Goal: Task Accomplishment & Management: Complete application form

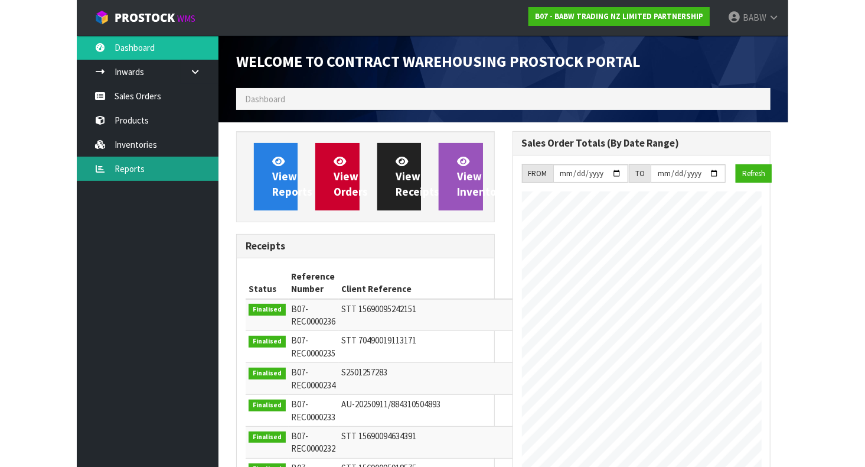
scroll to position [717, 276]
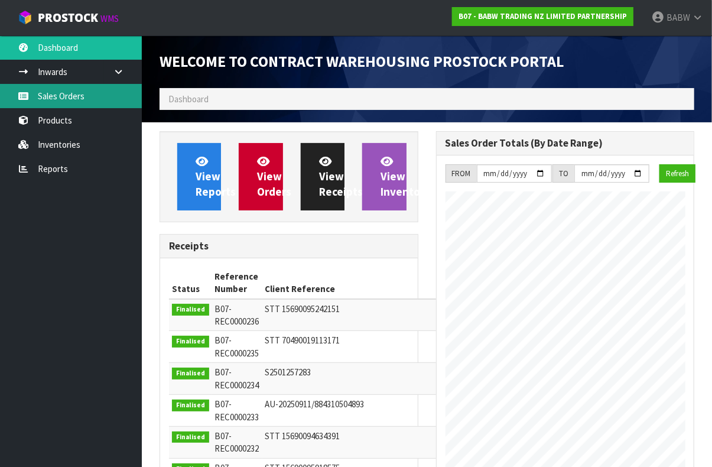
click at [64, 90] on link "Sales Orders" at bounding box center [71, 96] width 142 height 24
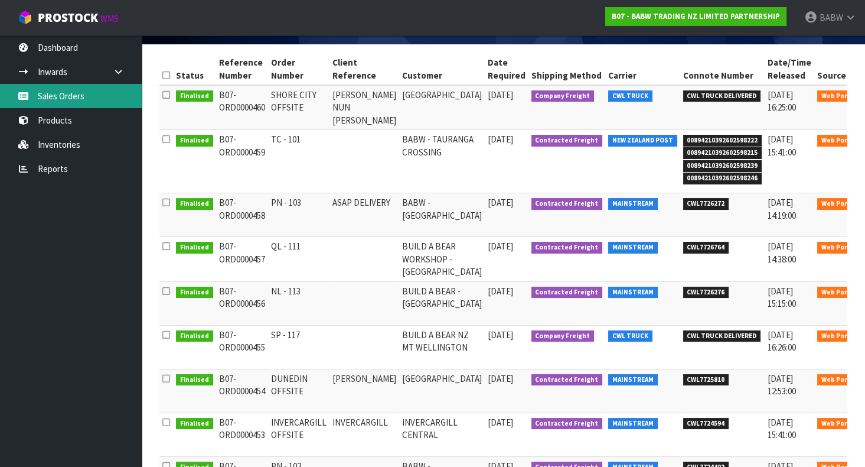
scroll to position [131, 0]
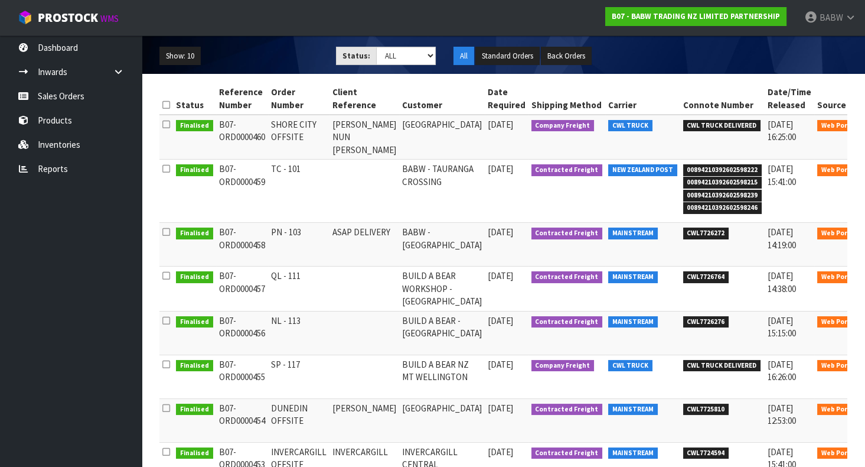
drag, startPoint x: 266, startPoint y: 168, endPoint x: 345, endPoint y: 171, distance: 78.6
click at [345, 171] on tr "Finalised B07-ORD0000459 TC - 101 [GEOGRAPHIC_DATA] [DATE] Contracted Freight N…" at bounding box center [527, 190] width 737 height 63
click at [299, 185] on td "TC - 101" at bounding box center [298, 190] width 61 height 63
drag, startPoint x: 273, startPoint y: 164, endPoint x: 302, endPoint y: 169, distance: 30.1
click at [302, 169] on td "TC - 101" at bounding box center [298, 190] width 61 height 63
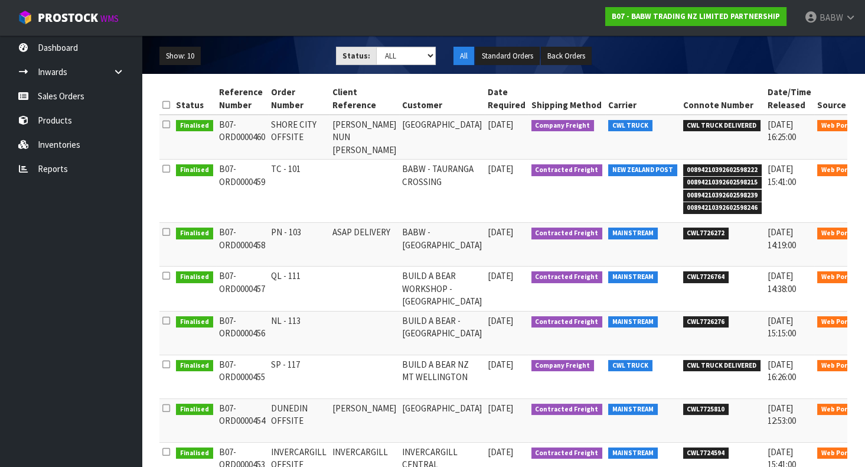
click at [302, 170] on td "TC - 101" at bounding box center [298, 190] width 61 height 63
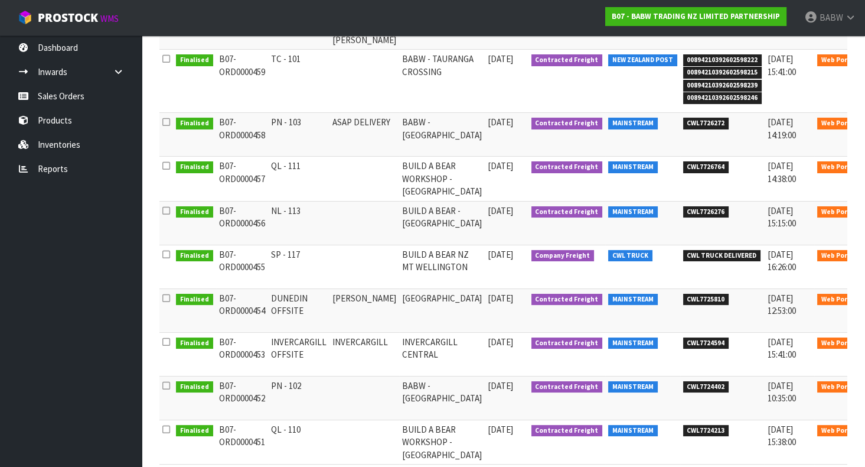
scroll to position [262, 0]
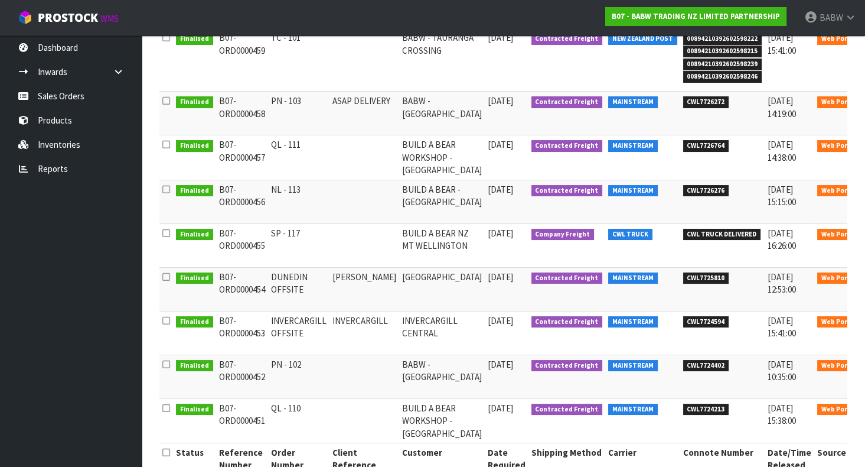
click at [271, 234] on td "SP - 117" at bounding box center [298, 245] width 61 height 44
drag, startPoint x: 272, startPoint y: 233, endPoint x: 325, endPoint y: 227, distance: 53.5
click at [325, 227] on td "SP - 117" at bounding box center [298, 245] width 61 height 44
click at [334, 244] on td at bounding box center [365, 245] width 70 height 44
click at [711, 232] on icon at bounding box center [880, 236] width 9 height 8
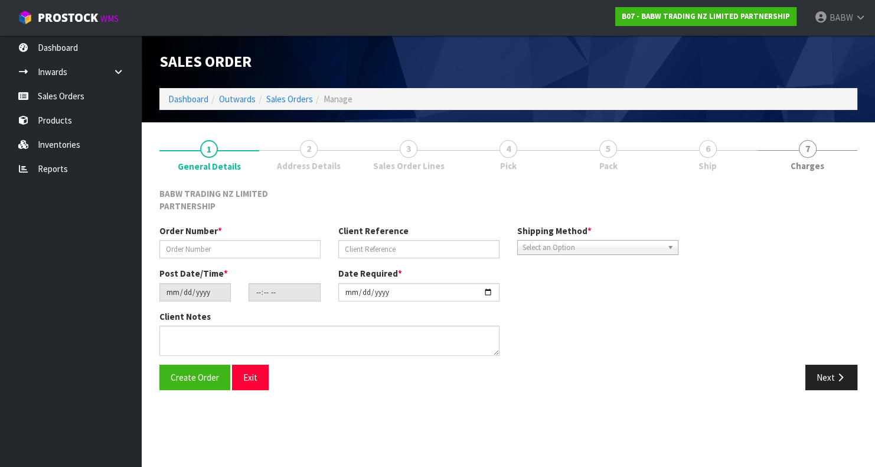
type input "SP - 117"
type input "[DATE]"
type input "13:19:00.000"
type input "[DATE]"
type textarea "CALL/MESSGAE AFTERNOON PRIOR TO MORNING DELIVERY - FRANKI 0273810540, TO MAKE S…"
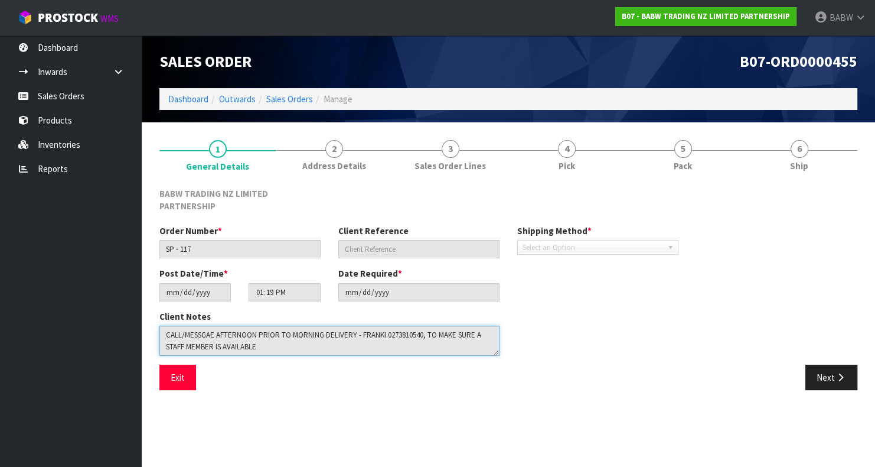
drag, startPoint x: 282, startPoint y: 350, endPoint x: -33, endPoint y: 286, distance: 321.7
click at [0, 286] on html "Toggle navigation ProStock WMS B07 - BABW TRADING NZ LIMITED PARTNERSHIP BABW L…" at bounding box center [437, 233] width 875 height 467
click at [161, 373] on button "Exit" at bounding box center [177, 376] width 37 height 25
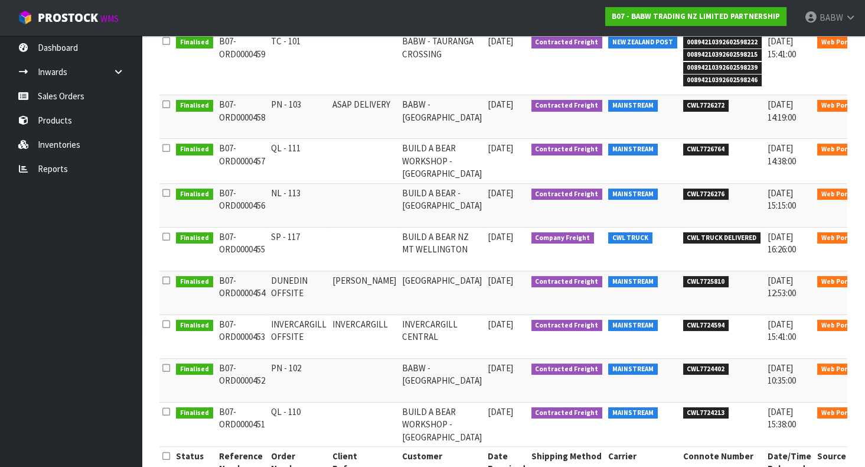
scroll to position [262, 0]
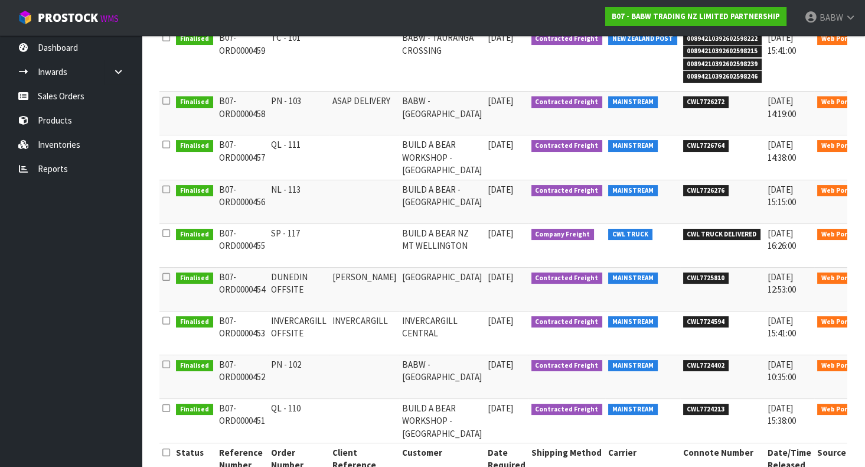
click at [279, 243] on td "SP - 117" at bounding box center [298, 245] width 61 height 44
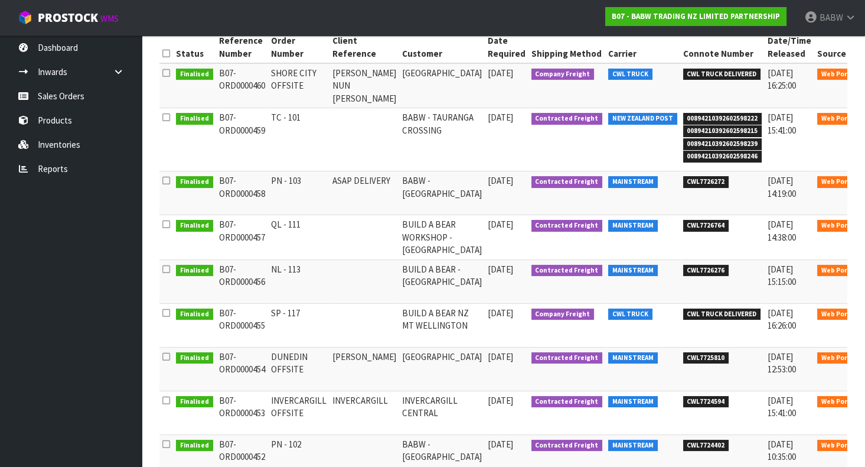
scroll to position [0, 0]
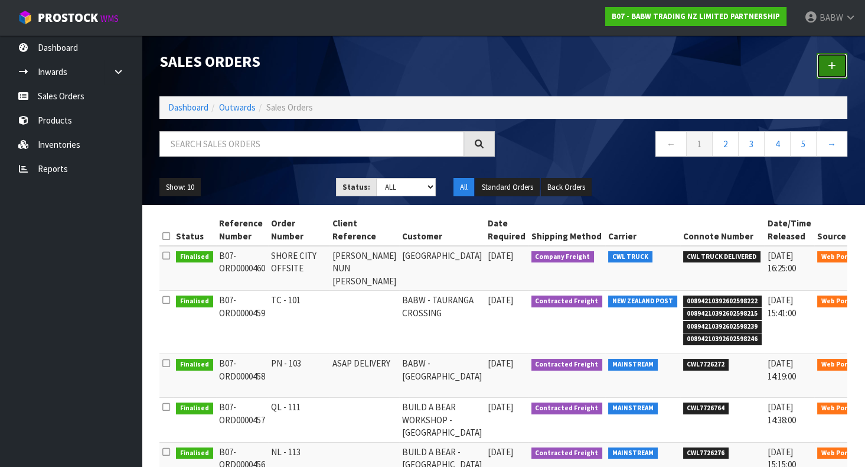
click at [711, 61] on link at bounding box center [832, 65] width 31 height 25
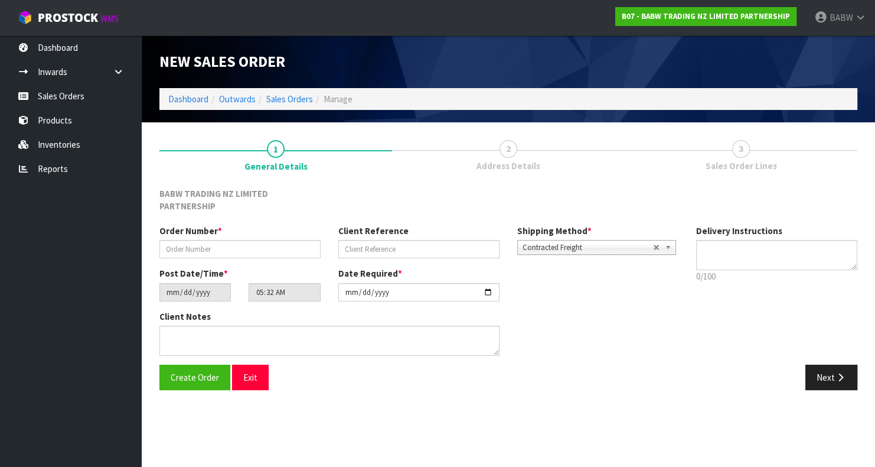
type textarea "REMOVE RUBBISH , HAND UNLOAD REQ"
click at [210, 246] on input "text" at bounding box center [239, 249] width 161 height 18
type input "SP - 118"
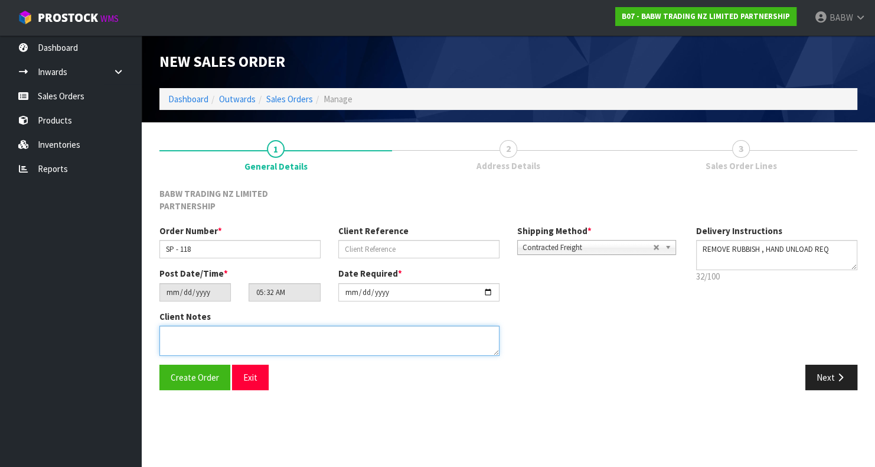
click at [262, 328] on textarea at bounding box center [329, 340] width 340 height 30
paste textarea "CALL/MESSGAE AFTERNOON PRIOR TO MORNING DELIVERY - FRANKI 0273810540, TO MAKE S…"
type textarea "CALL/MESSGAE AFTERNOON PRIOR TO MORNING DELIVERY - FRANKI 0273810540, TO MAKE S…"
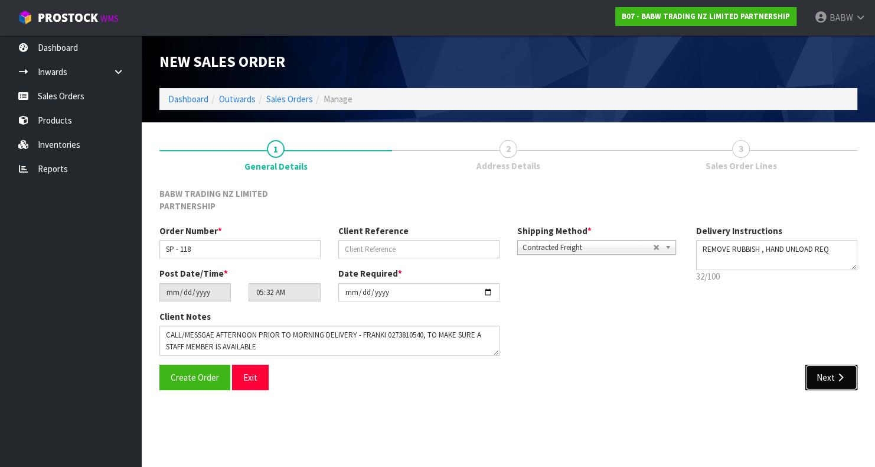
click at [711, 377] on button "Next" at bounding box center [831, 376] width 52 height 25
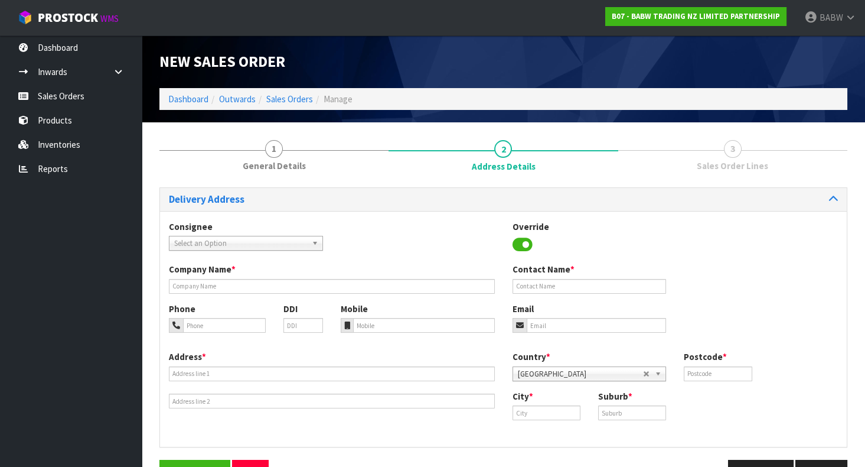
click at [226, 246] on span "Select an Option" at bounding box center [240, 243] width 133 height 14
drag, startPoint x: 266, startPoint y: 240, endPoint x: 250, endPoint y: 258, distance: 23.4
click at [266, 241] on span "Select an Option" at bounding box center [240, 243] width 133 height 14
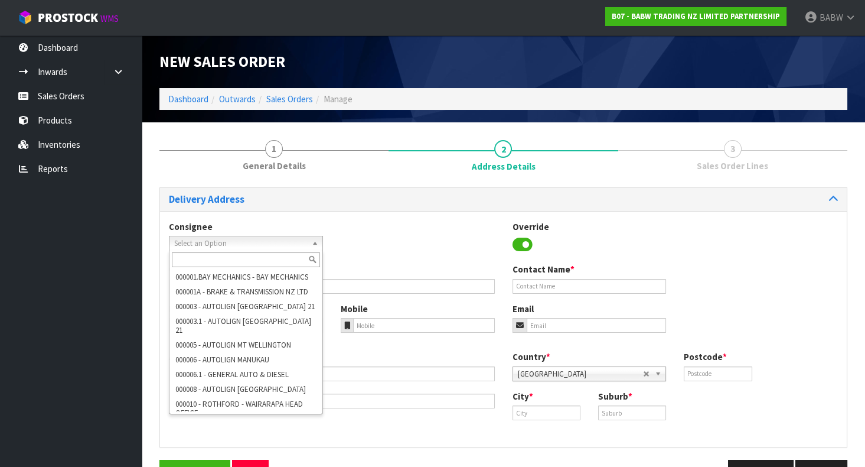
paste input "BABMTWELLINGTON"
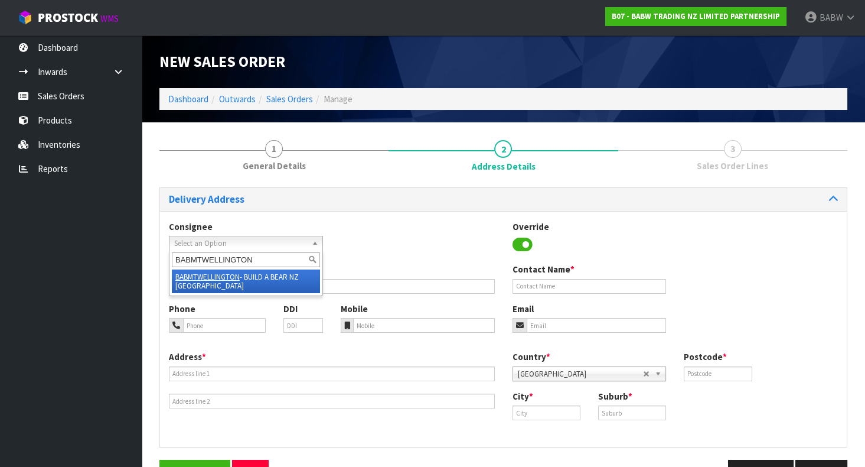
type input "BABMTWELLINGTON"
click at [243, 275] on li "BABMTWELLINGTON - BUILD A BEAR NZ MT WELLINGTON" at bounding box center [246, 281] width 148 height 24
type input "BUILD A BEAR NZ MT WELLINGTON"
type input "CATHERINE HILL"
type input "027 358 7202"
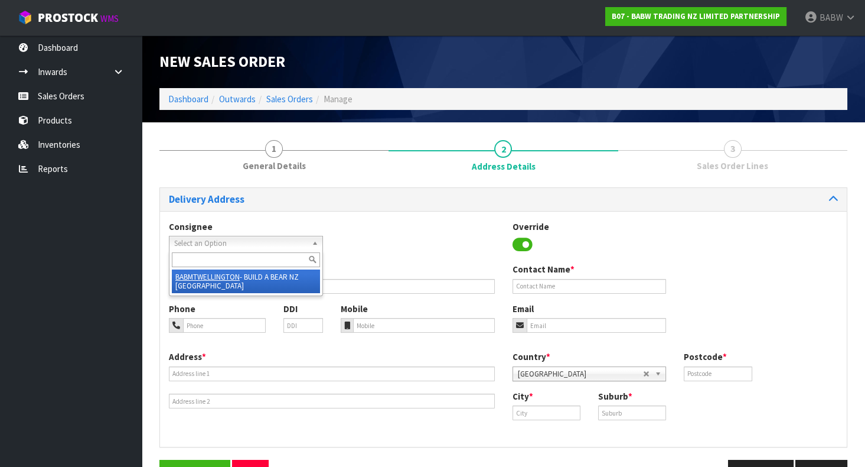
type input "SHOP S253 286 MT WELLINGTON HIGHWAY"
type input "1060"
type input "Auckland"
type input "MT WELLINGTON"
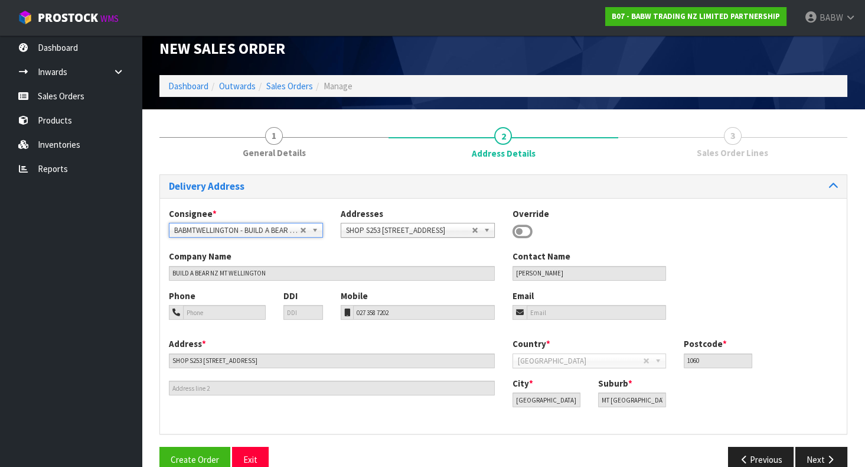
scroll to position [35, 0]
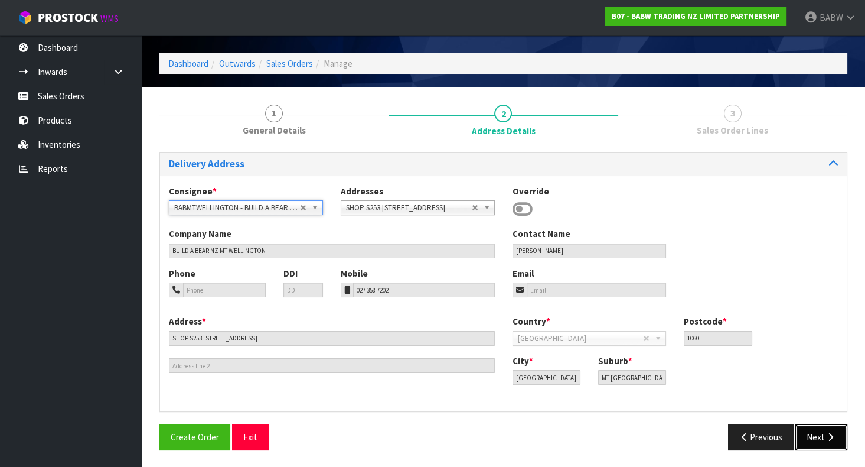
click at [711, 430] on button "Next" at bounding box center [821, 436] width 52 height 25
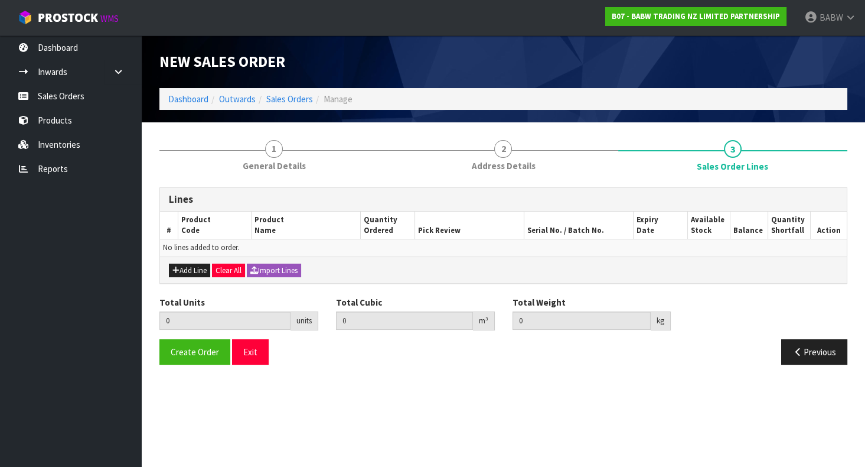
scroll to position [0, 0]
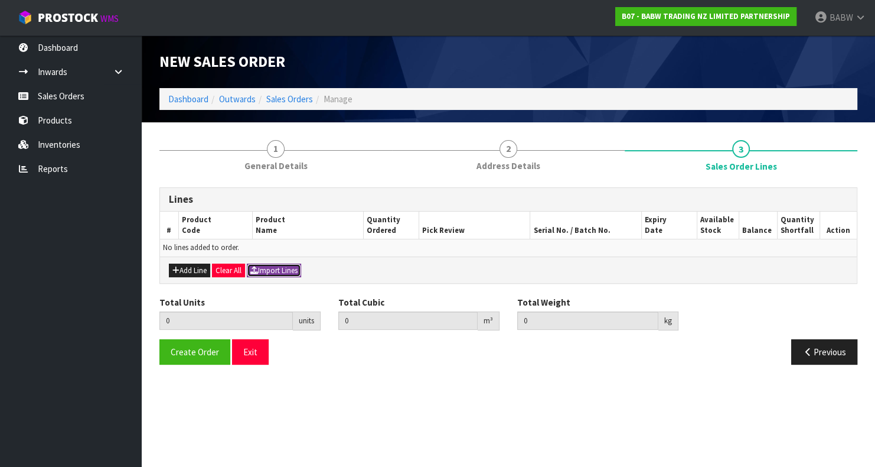
click at [285, 266] on button "Import Lines" at bounding box center [274, 270] width 54 height 14
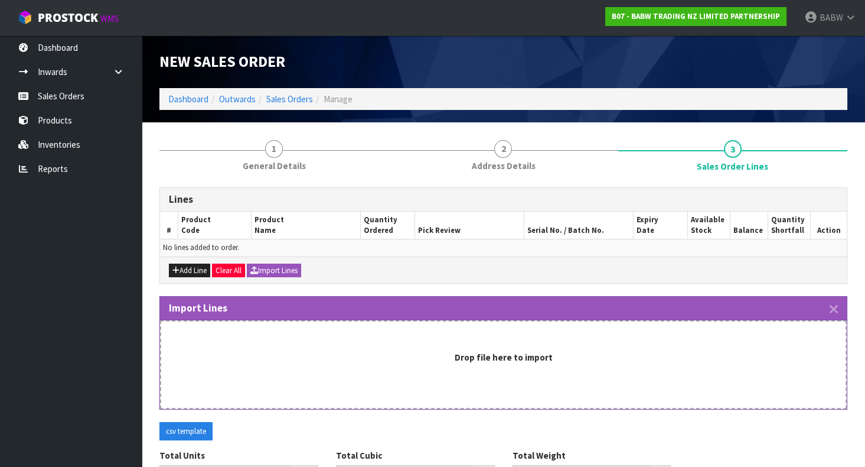
click at [711, 288] on div "Lines # Product Code Product Name Quantity Ordered Pick Review Serial No. / Bat…" at bounding box center [503, 357] width 688 height 340
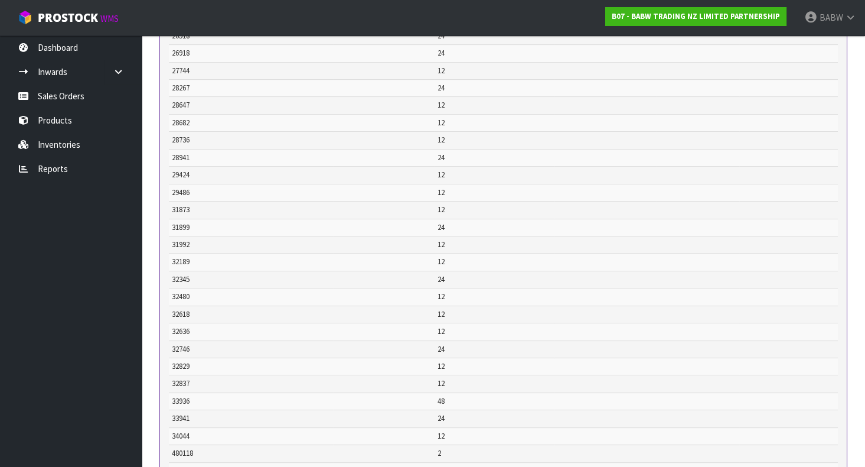
scroll to position [869, 0]
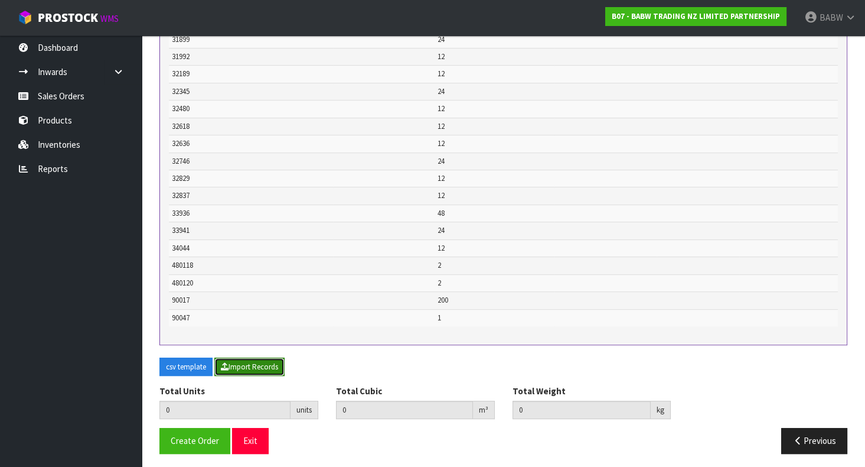
click at [253, 369] on button "Import Records" at bounding box center [249, 366] width 70 height 19
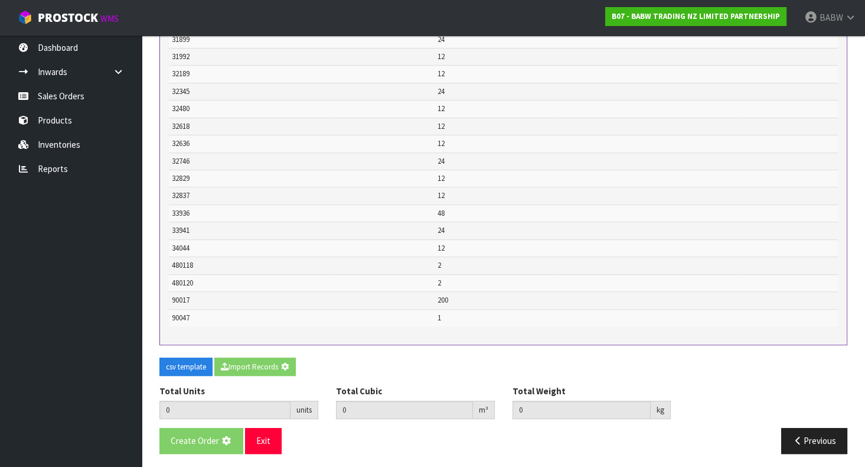
type input "1035"
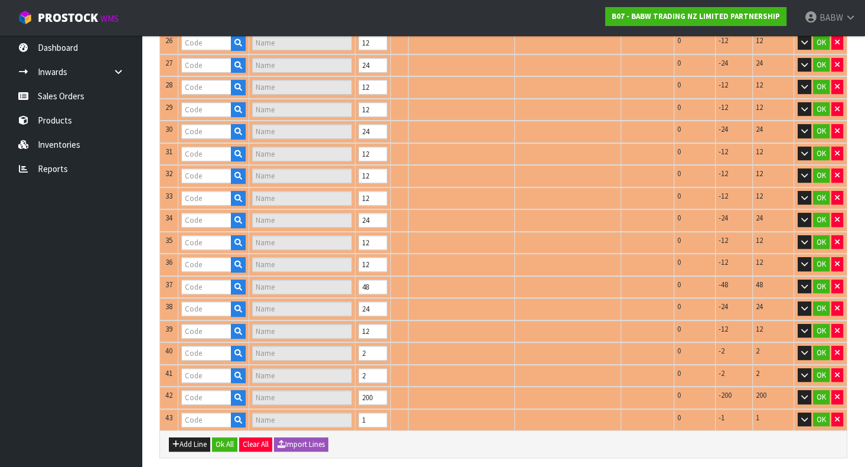
type input "22601"
type input "PAWLETTE"
type input "18496"
type input "FUREVER HEARTS"
type input "21564"
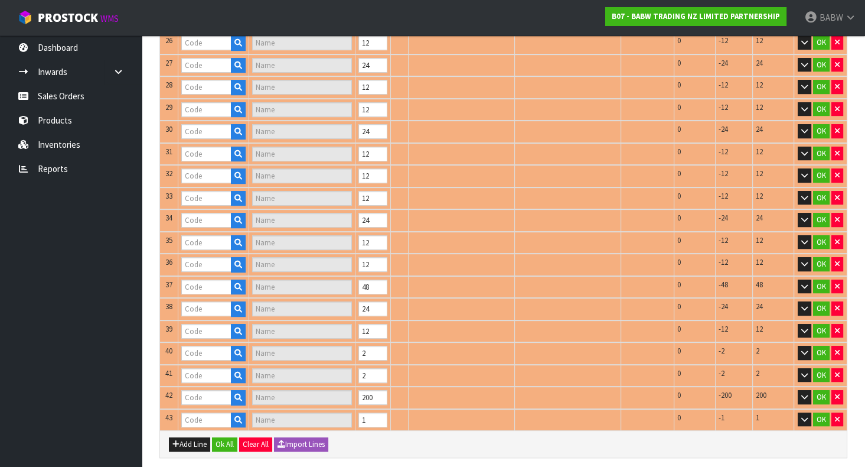
type input "SKINNY JEANS"
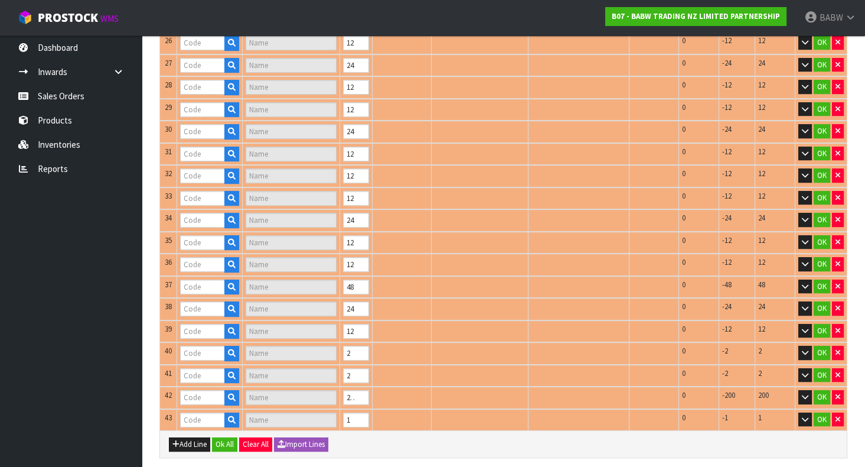
type input "18959"
type input "COTTON CANDY SCE"
type input "23324"
type input "OVERALLS"
type input "24357"
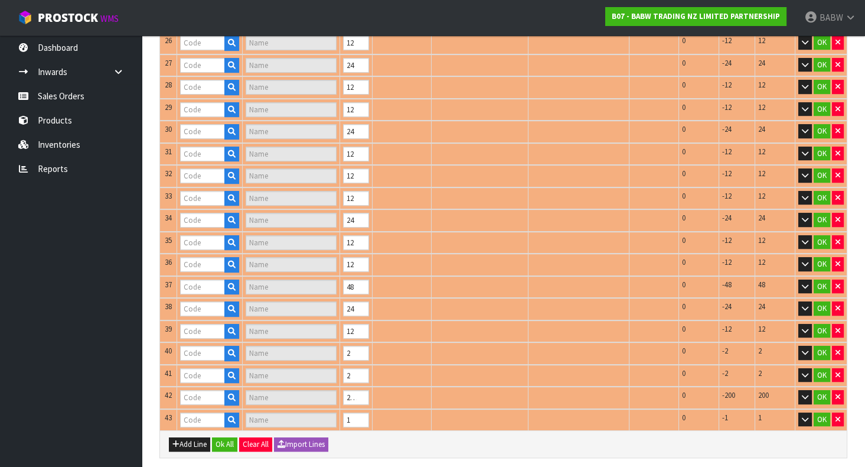
type input "PASTEL SWIRL KIT"
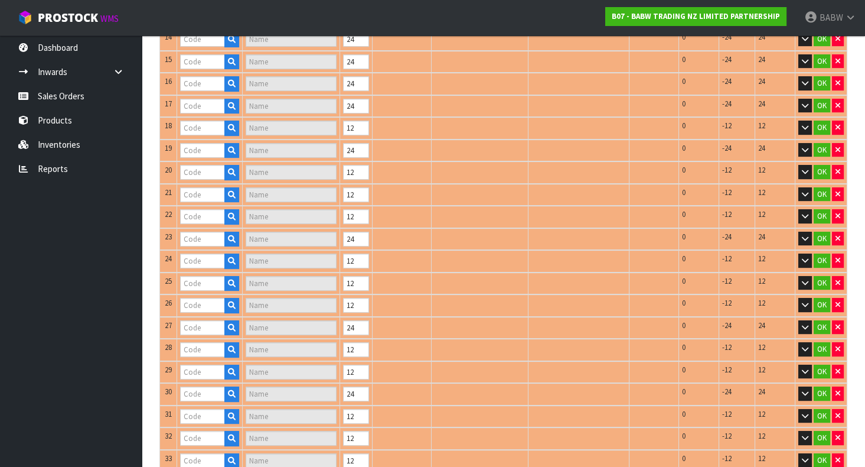
type input "23283"
type input "CHASE'S BACKPACK"
type input "24867"
type input "LONGHORN II"
type input "24056"
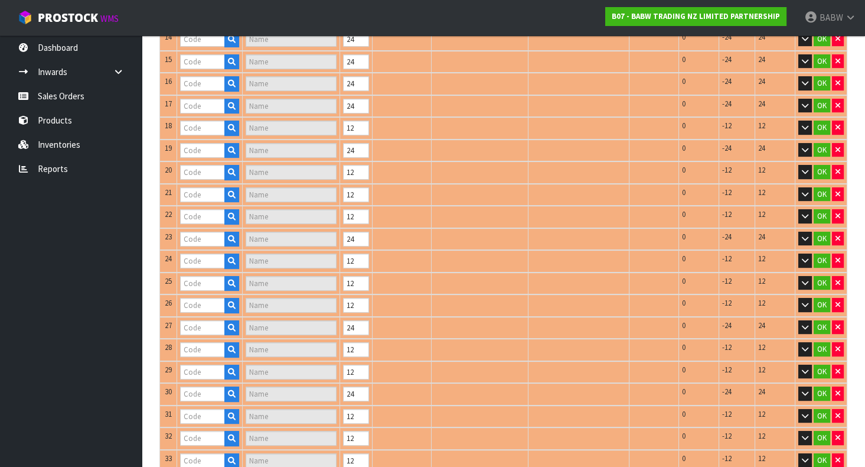
type input "BEAREMY"
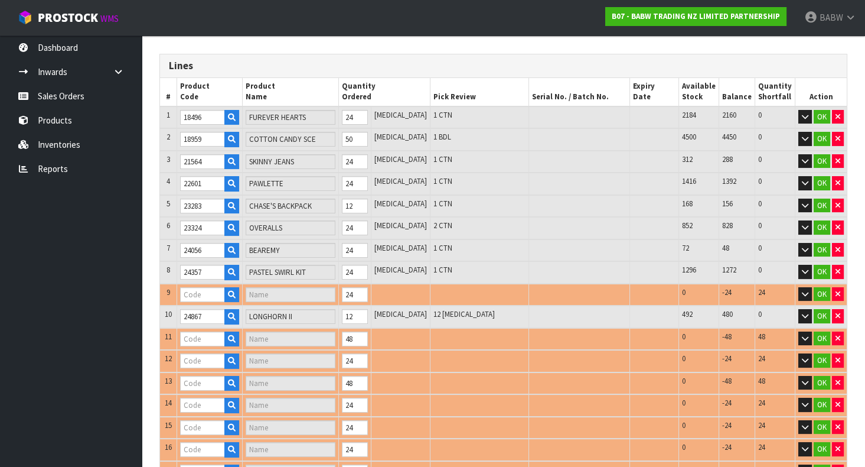
type input "24663"
type input "PINK CUDDLES"
type input "25239"
type input "[PERSON_NAME] CUB"
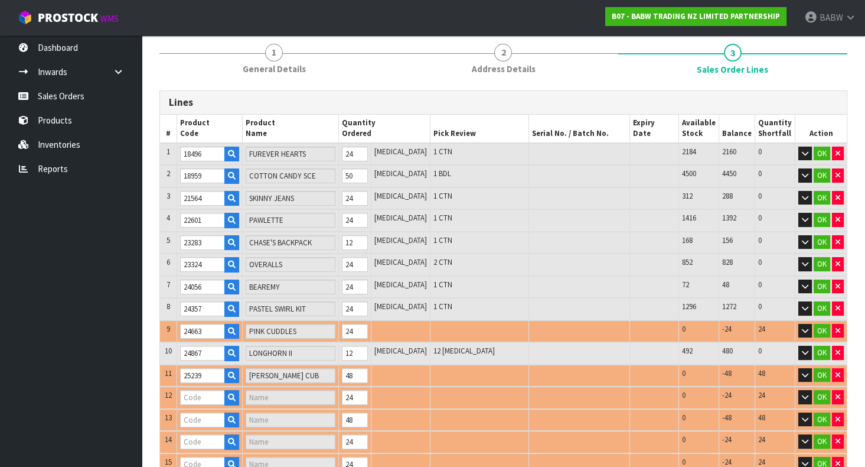
type input "25720"
type input "[PERSON_NAME] CUB"
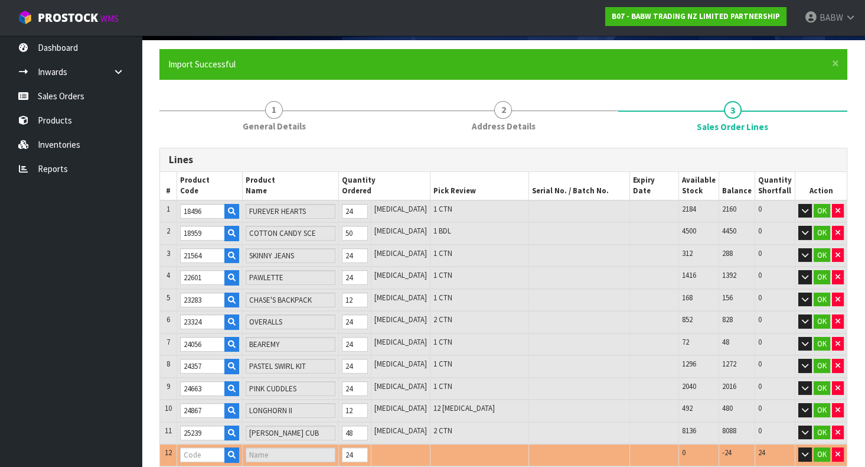
type input "25866"
type input "PASTEL RAINBOW T"
type input "25567"
type input "HAPPY HUGS IV"
type input "25992"
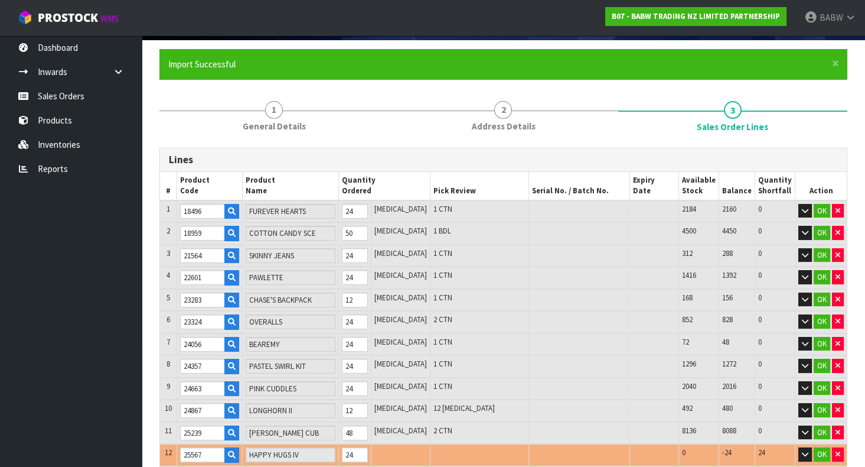
type input "BLUE CUDDLES"
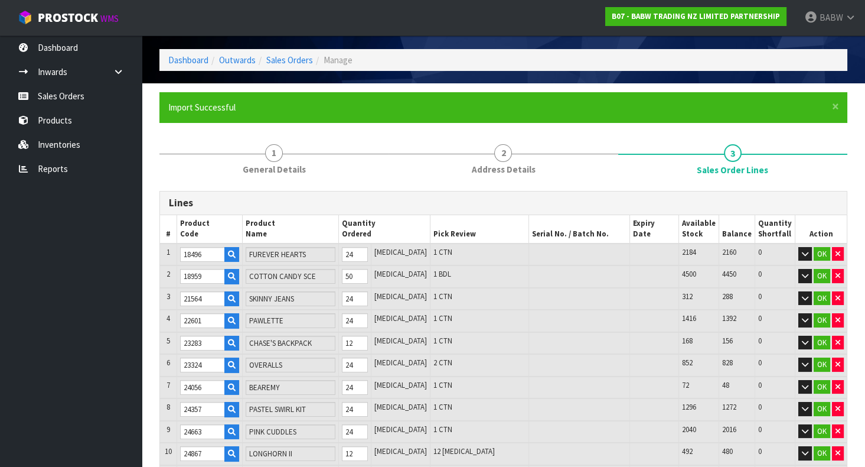
type input "26518"
type input "TIMELESS TEDDY 2"
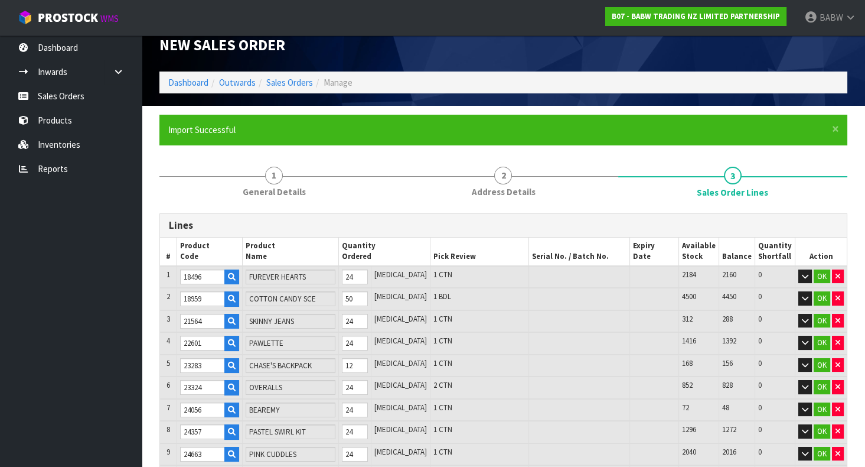
type input "26918"
type input "HAPPY LIL' HIPPO"
type input "27744"
type input "TOOTHLESS UPDT I"
type input "28267"
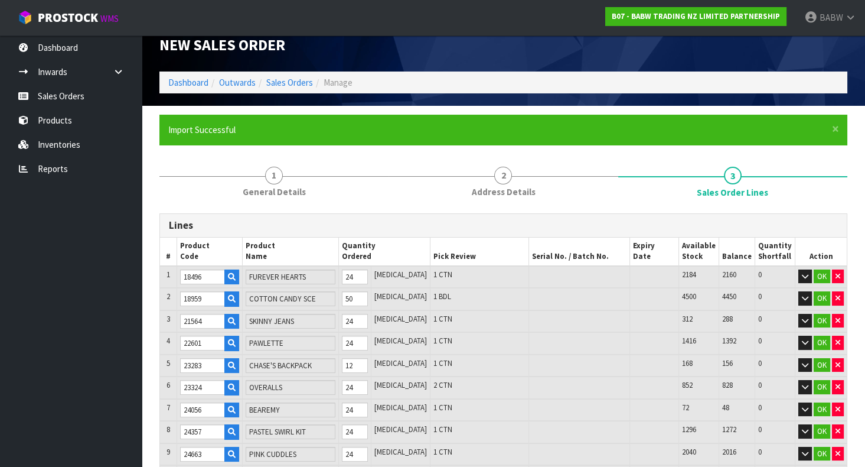
type input "FUREVER CROWN"
type input "28736"
type input "BLUE PLAID SHIRT"
type input "29424"
type input "ARAN SWEATER"
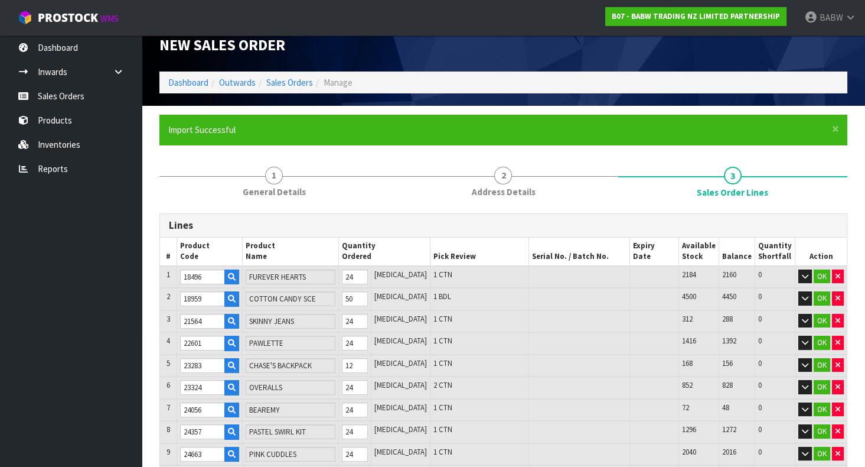
type input "28682"
type input "STITCH"
type input "29486"
type input "AXOLOTL"
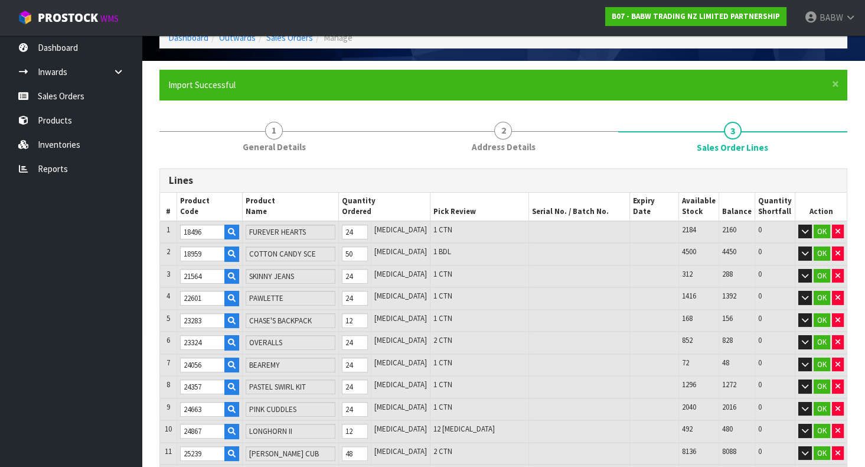
type input "28941"
type input "HARRY POTTER BEAR"
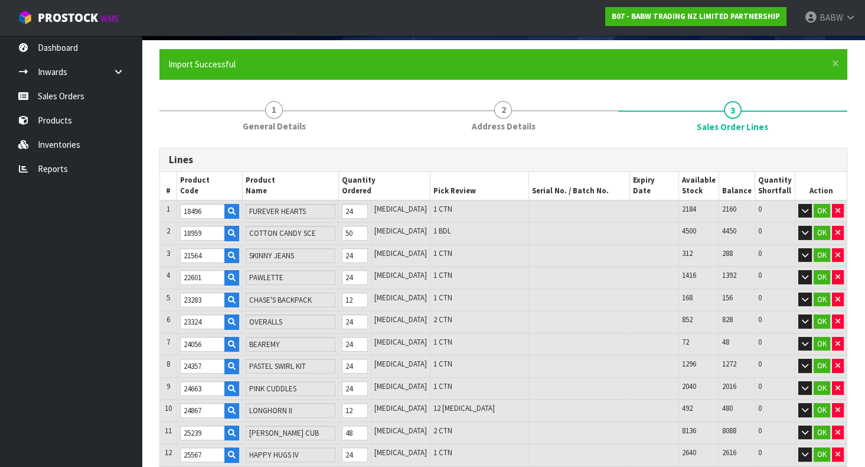
type input "28647"
type input "CHASE PAW PATROL"
type input "31873"
type input "HK & FRIENDS TEE"
type input "32345"
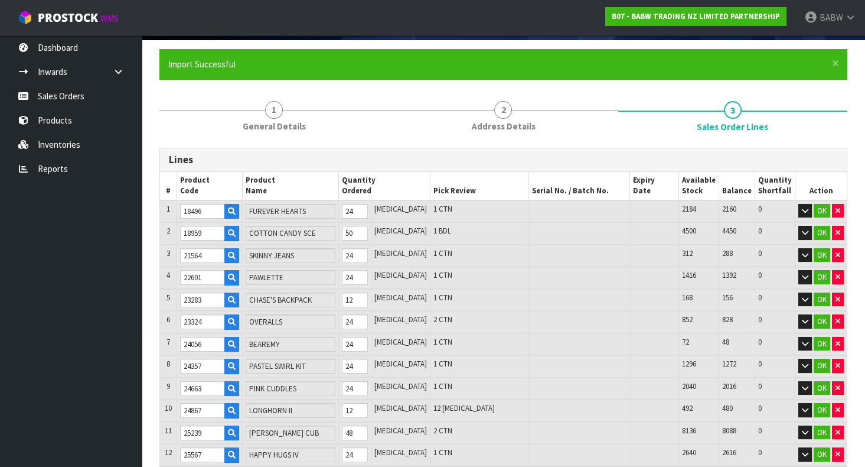
type input "BIRTHDAY BEAR VII"
type input "31899"
type input "RAINBOW BEAR"
type input "31992"
type input "NEW ZEALAND TEE"
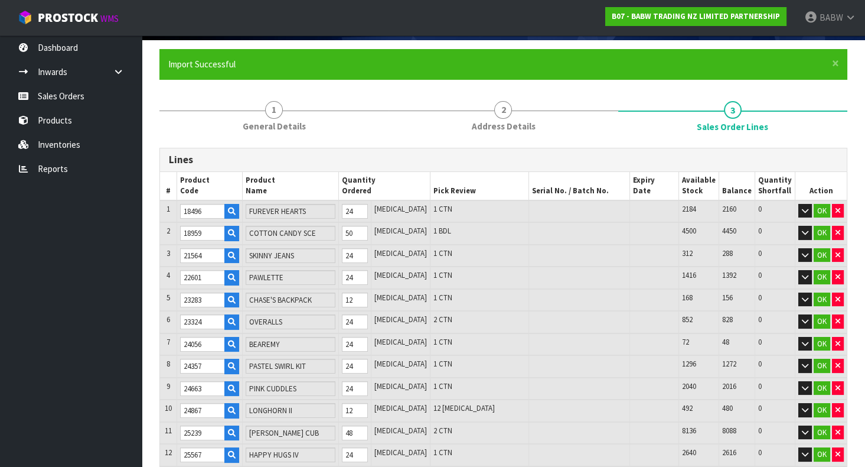
type input "32189"
type input "CAPYBARA"
type input "32618"
type input "PR RAGDOLL CAT II"
type input "33936"
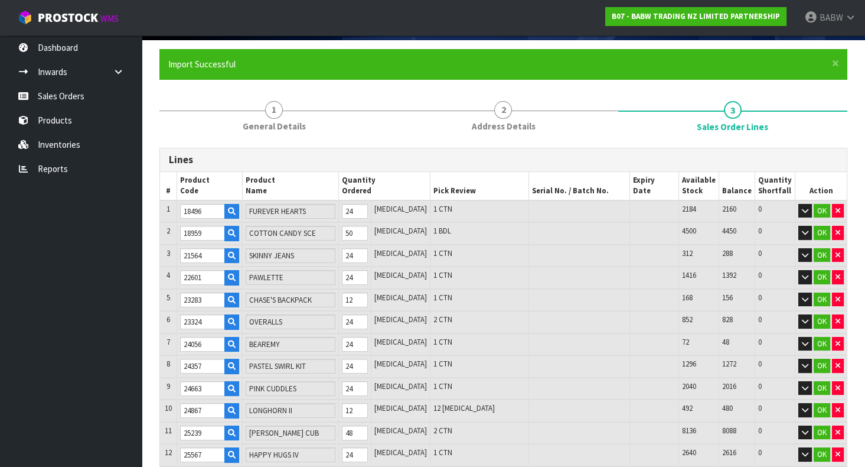
type input "STITCH BR CARRIER"
type input "33941"
type input "USAHANA DRESS"
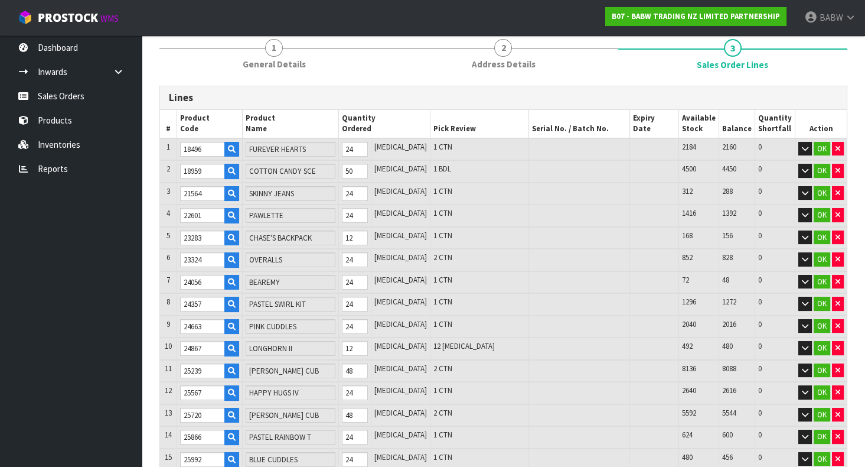
type input "32480"
type input "WEDDING DRESS II"
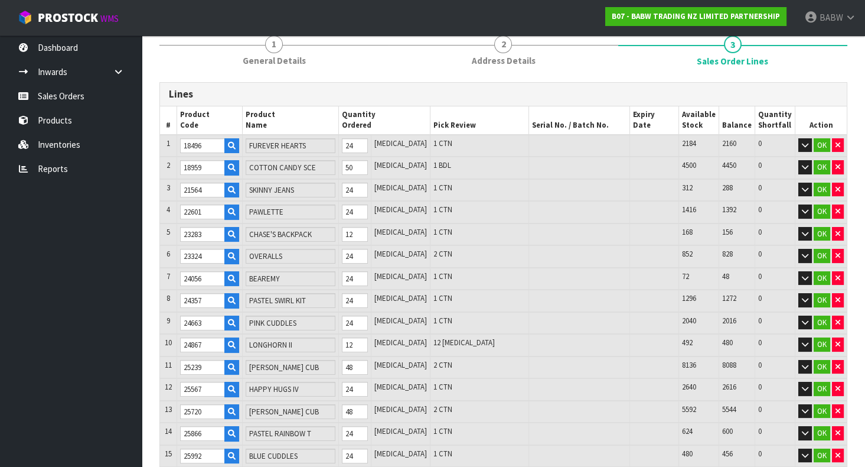
type input "32746"
type input "MB SMILEY TEE"
type input "32837"
type input "PP DACHSHUND"
type input "32636"
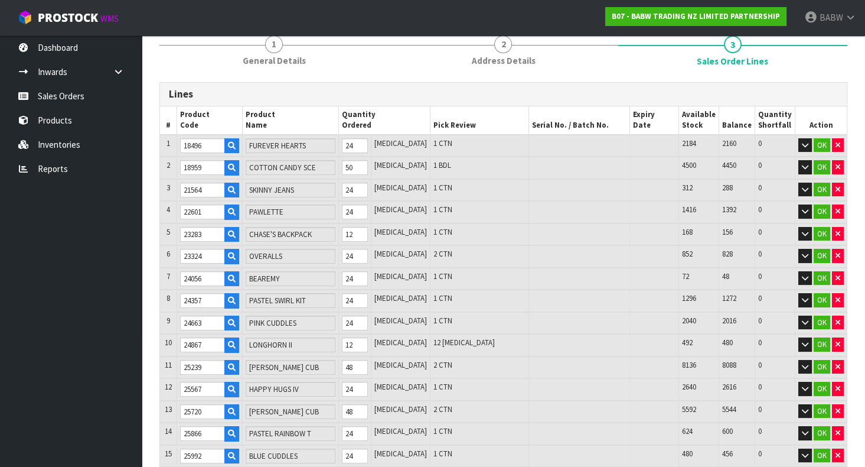
type input "BINGO"
type input "34044"
type input "MUFFIN"
type input "480120"
type input "PAPER BAG"
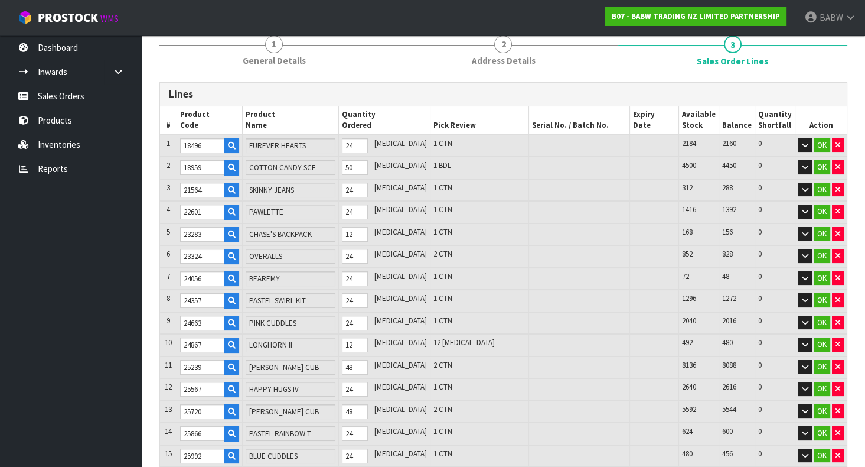
type input "90017"
type input "RED HEARTS (BAG OF 200)"
type input "90047"
type input "STUFFING BALE"
type input "480118"
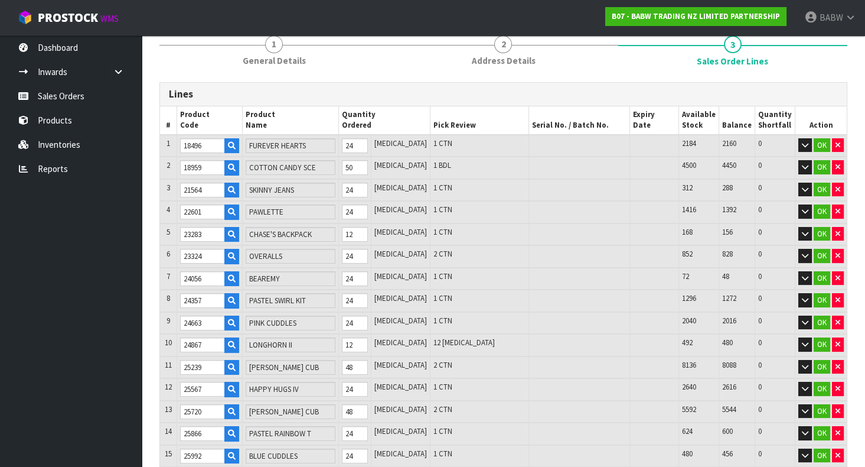
type input "CUB CONDO (60PK IN 1 BUNDLE )"
type input "2.041514"
type input "368.068"
type input "32829"
type input "PP GREY FRENCHIE"
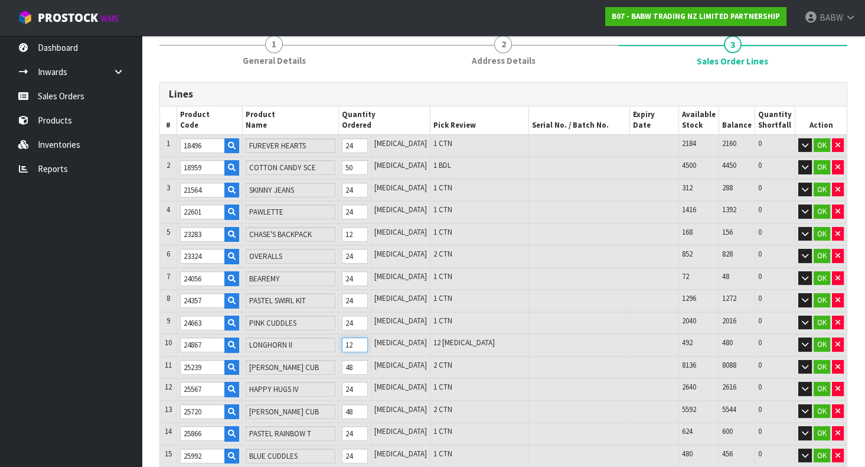
click at [327, 342] on tr "10 24867 LONGHORN II 12 PCE 12 PCE 492 480 0 OK" at bounding box center [503, 345] width 687 height 22
type input "1025"
type input "1.987514"
type input "364.268"
type input "2"
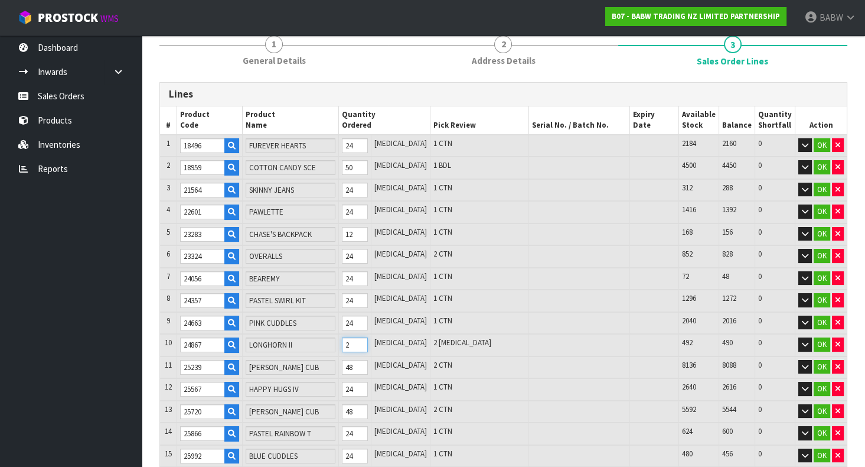
type input "1047"
type input "2.000906"
type input "365.508"
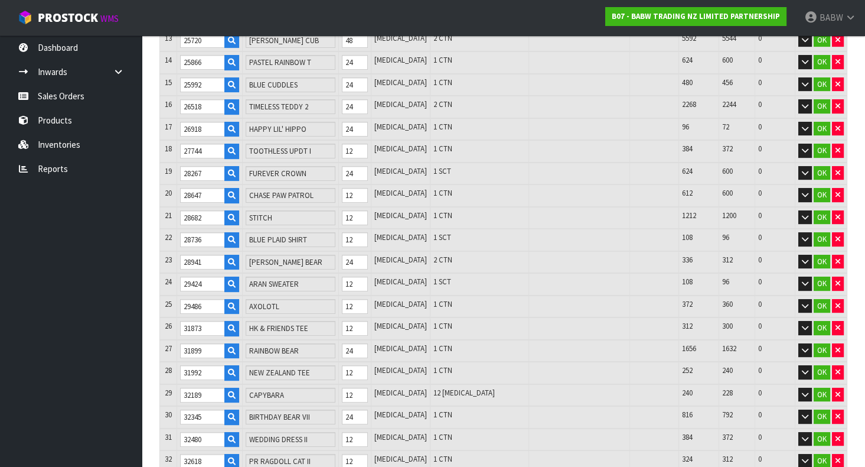
scroll to position [542, 0]
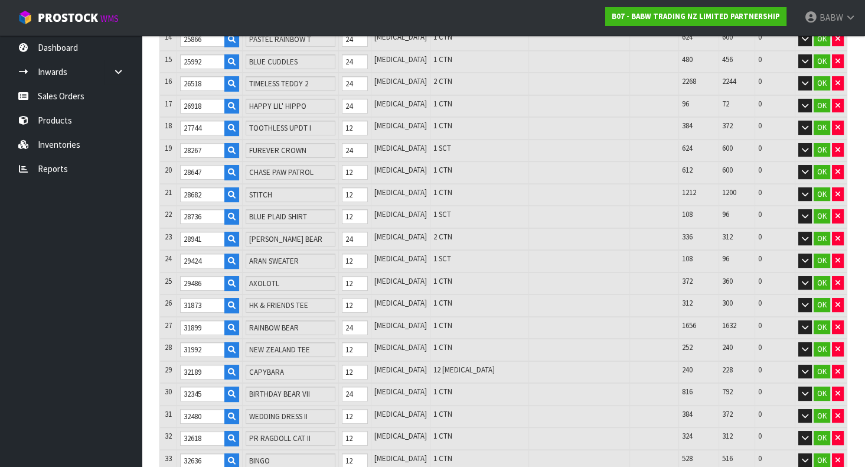
type input "24"
click at [328, 364] on tr "29 32189 CAPYBARA 12 PCE 12 PCE 240 228 0 OK" at bounding box center [503, 372] width 687 height 22
type input "1037"
type input "1.987466"
type input "364.318"
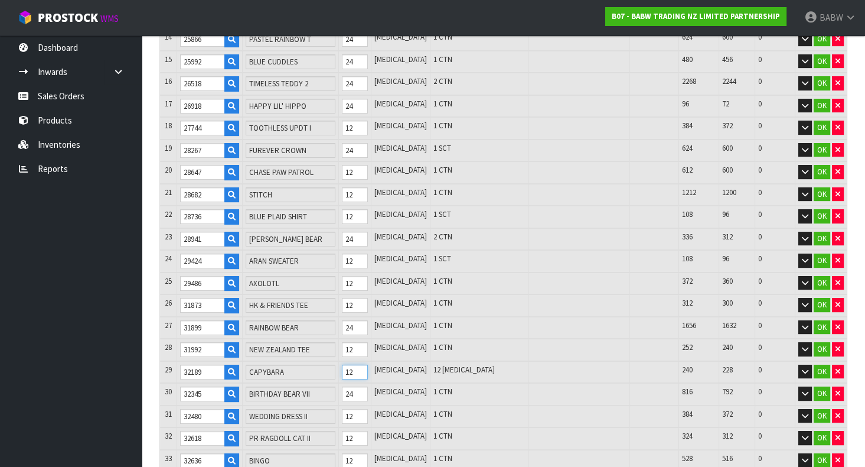
type input "2"
type input "1059"
type input "2.017028"
type input "366.94"
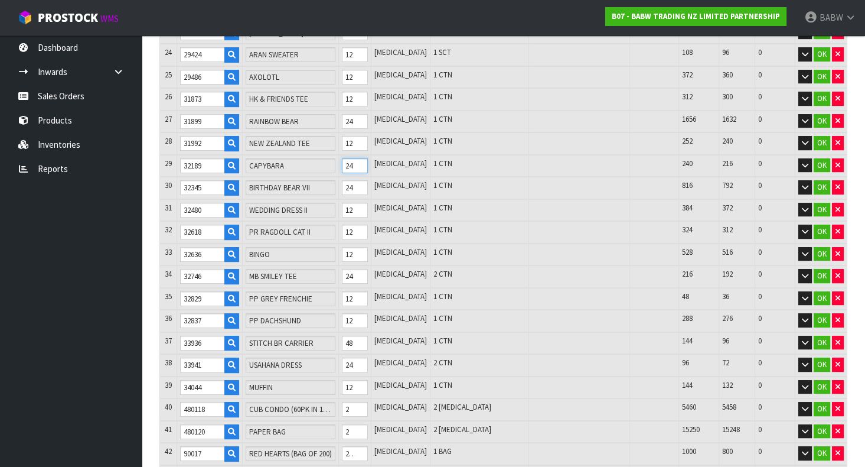
scroll to position [804, 0]
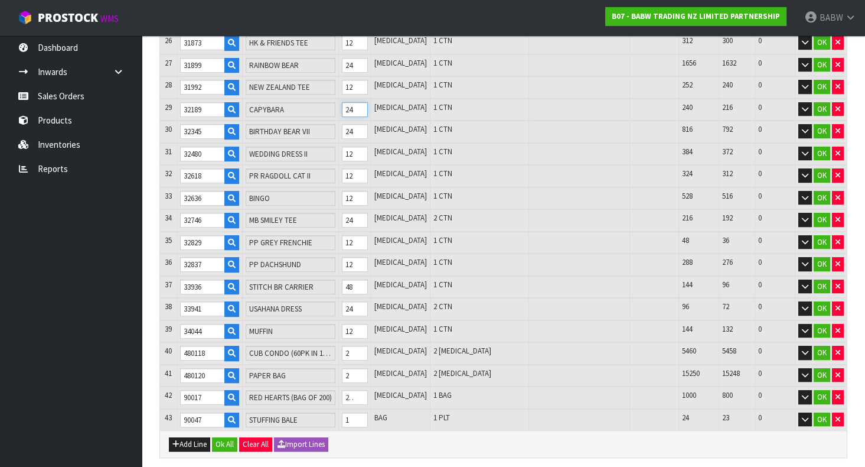
type input "24"
click at [344, 342] on tr "40 480118 CUB CONDO (60PK IN 1 BUNDLE ) 2 PCE 2 PCE 5460 5458 0 OK" at bounding box center [503, 353] width 687 height 22
type input "1058"
type input "2.015378"
type input "366.721"
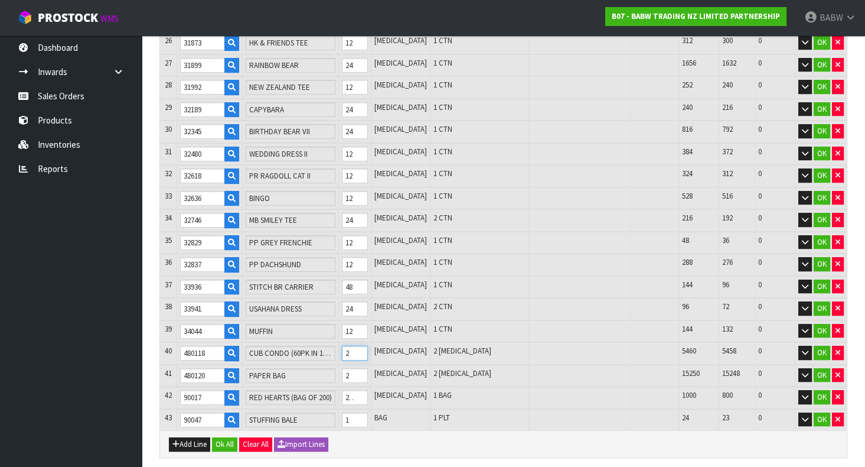
type input "1"
type input "1069"
type input "2.033528"
type input "369.13"
type input "12"
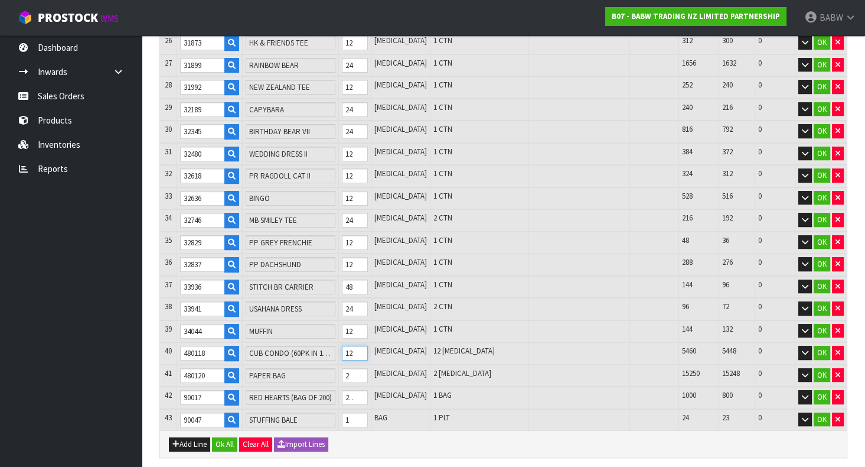
type input "0"
type input "1069"
type input "2.033528"
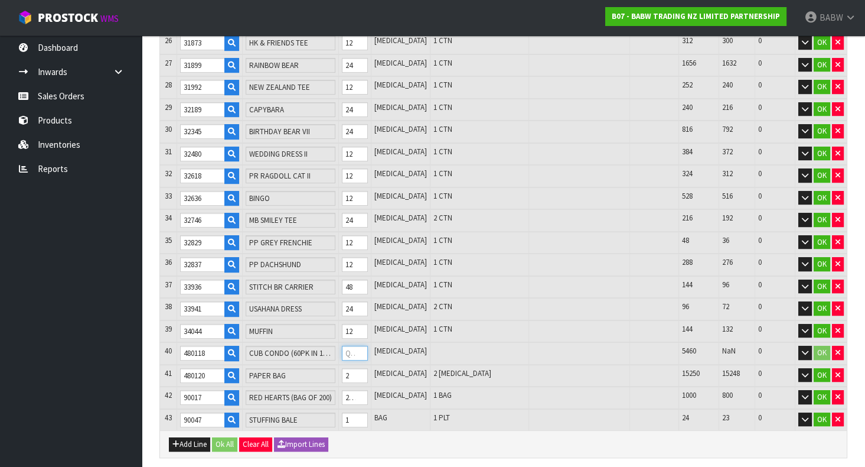
type input "369.13"
type input "12"
type input "1177"
type input "2.211786"
type input "392.742"
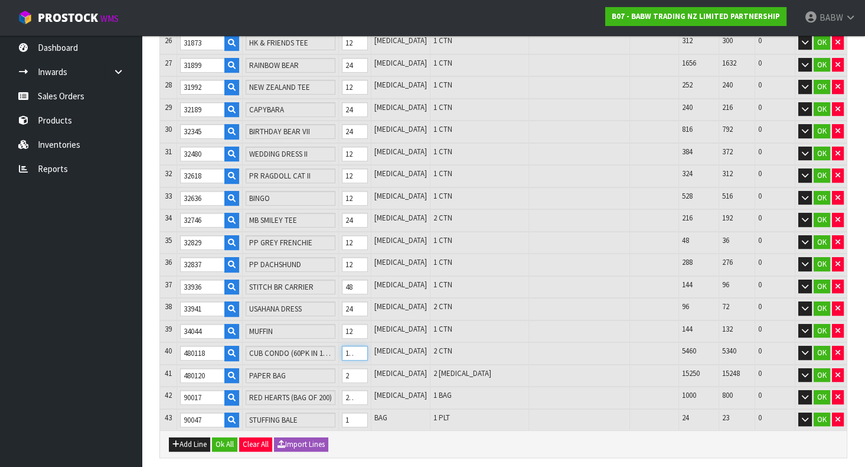
type input "120"
click at [350, 364] on tr "41 480120 PAPER BAG 2 PCE 2 PCE 15250 15248 0 OK" at bounding box center [503, 375] width 687 height 22
type input "1200"
type input "2.219583"
type input "394.582"
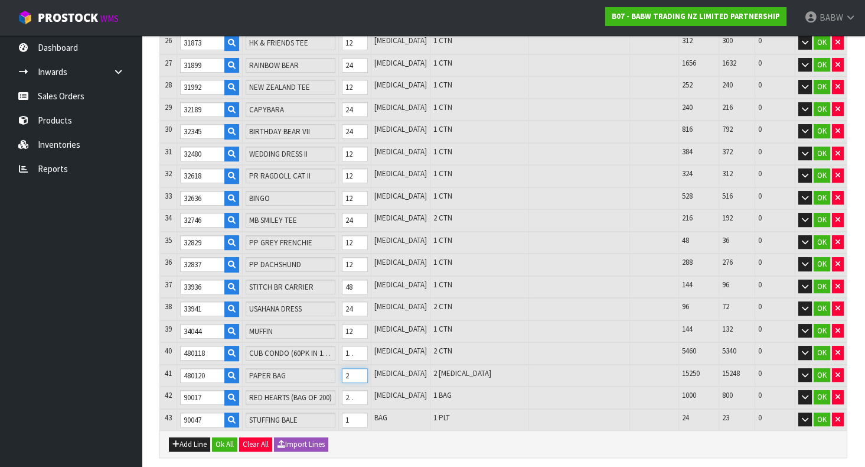
type input "25"
type input "1425"
type input "2.307148"
type input "410.602"
type input "250"
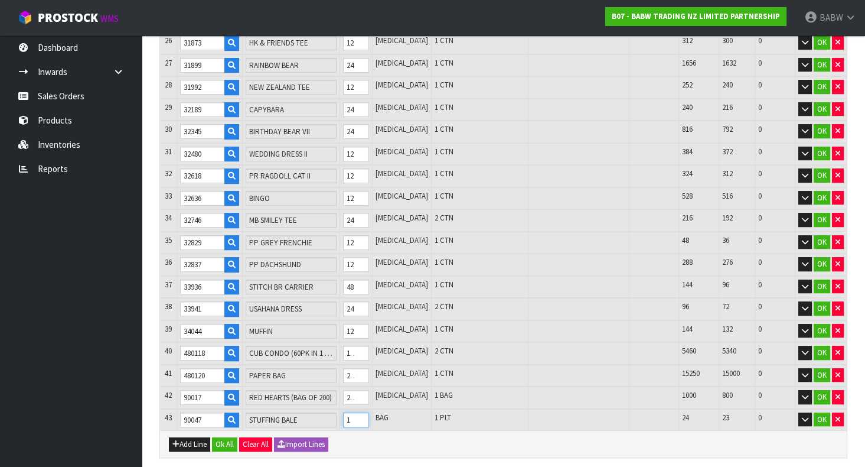
click at [368, 412] on input "1" at bounding box center [356, 419] width 26 height 15
click at [419, 438] on div "Add Line Ok All Clear All Import Lines" at bounding box center [503, 443] width 687 height 27
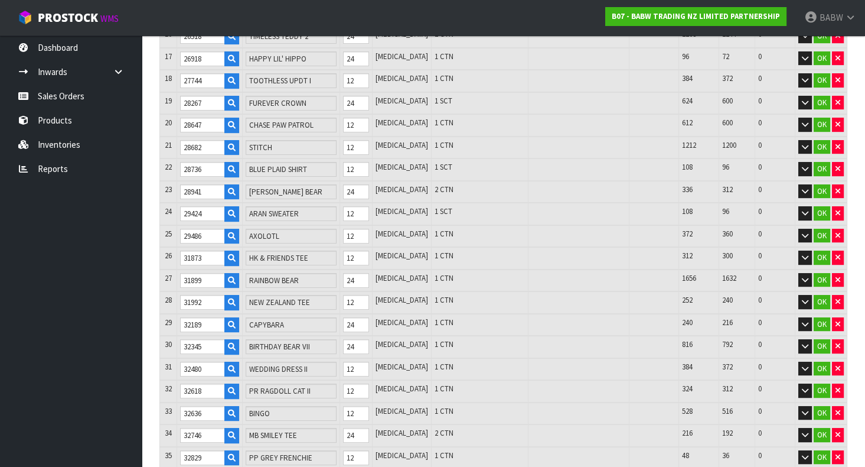
scroll to position [881, 0]
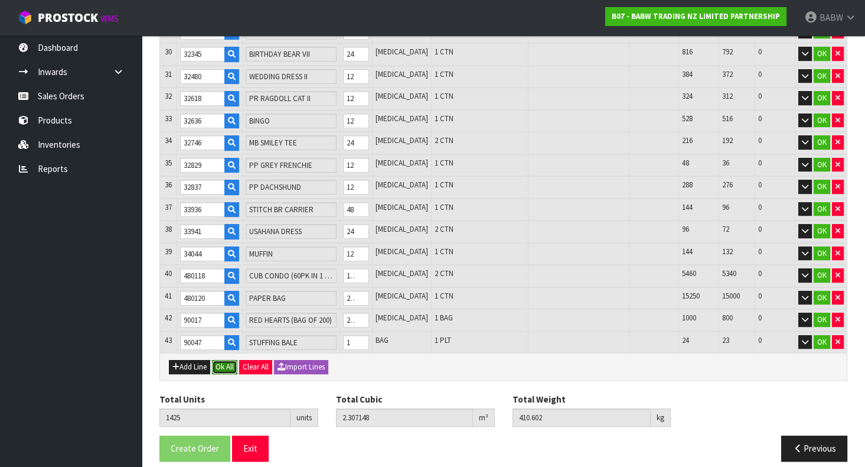
click at [217, 360] on button "Ok All" at bounding box center [224, 367] width 25 height 14
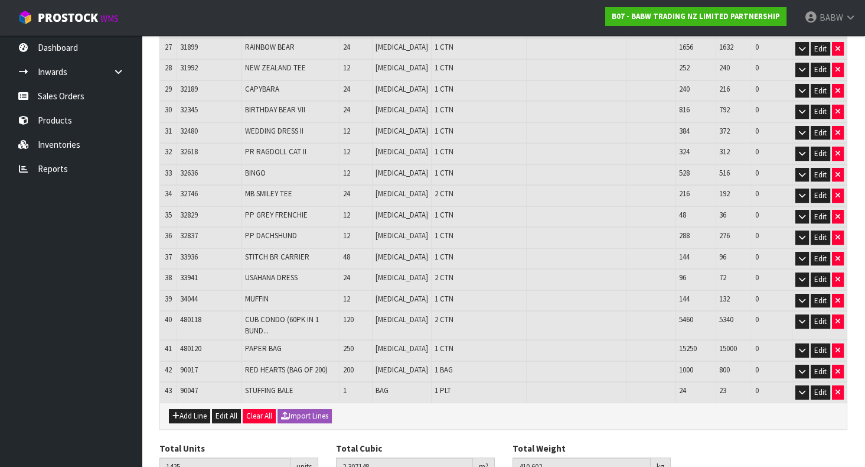
scroll to position [830, 0]
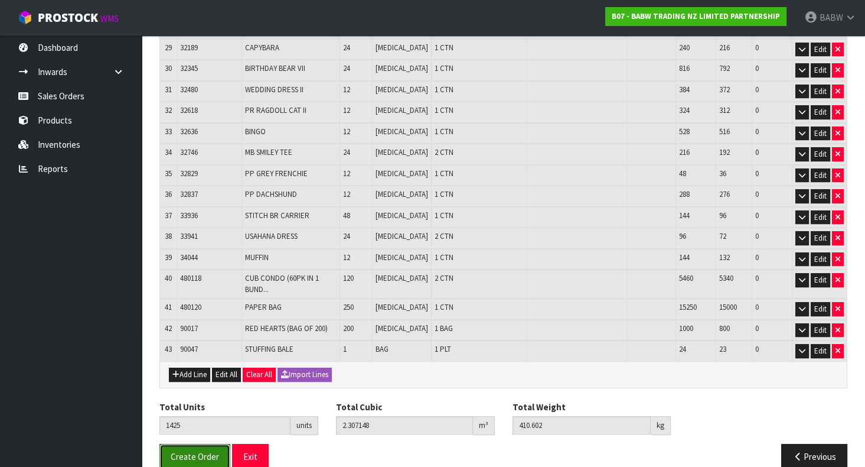
click at [194, 451] on span "Create Order" at bounding box center [195, 456] width 48 height 11
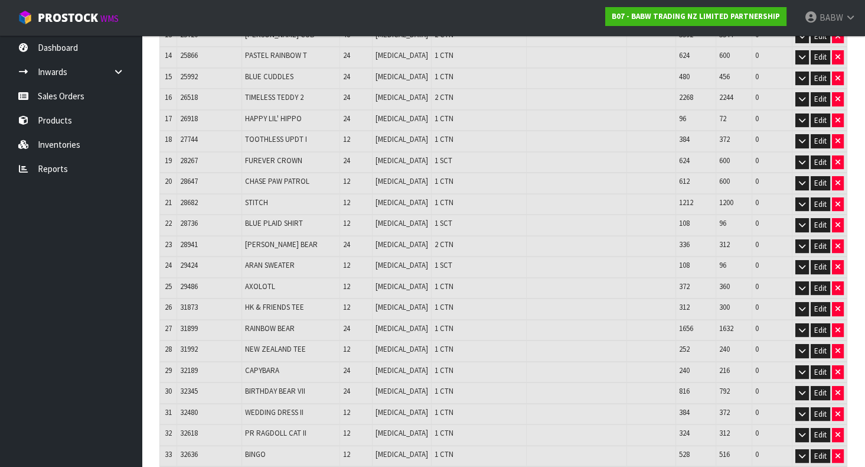
scroll to position [830, 0]
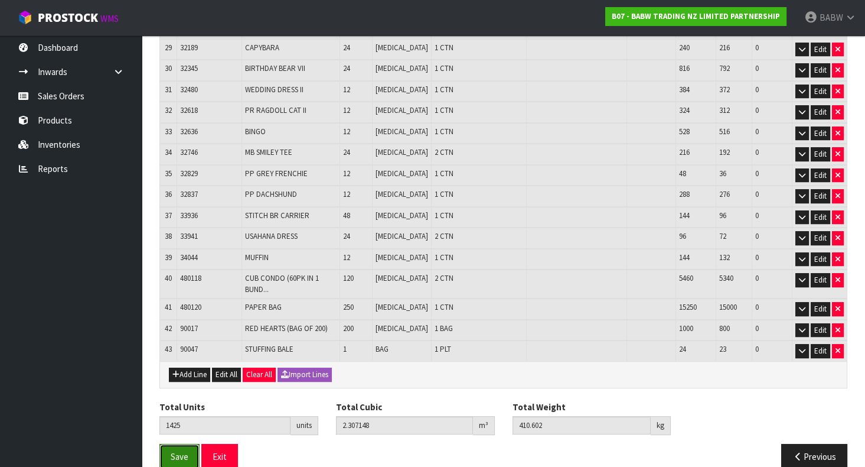
click at [174, 451] on span "Save" at bounding box center [180, 456] width 18 height 11
click at [230, 443] on button "Exit" at bounding box center [219, 455] width 37 height 25
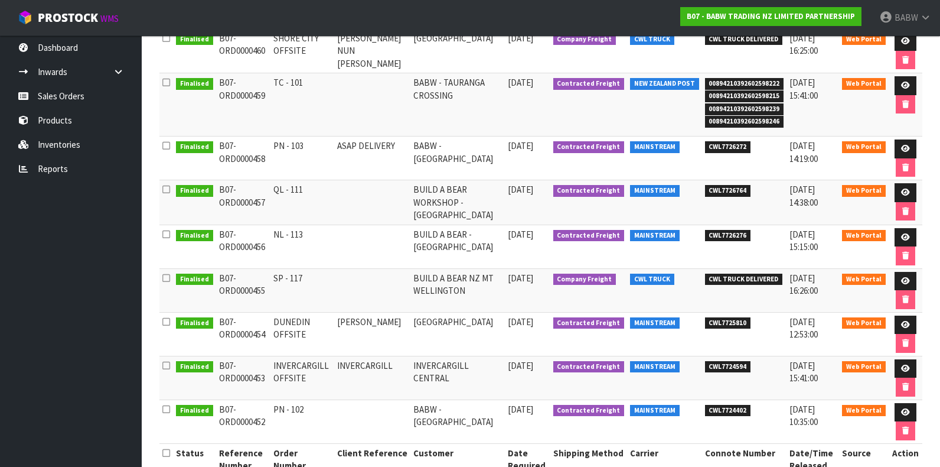
scroll to position [262, 0]
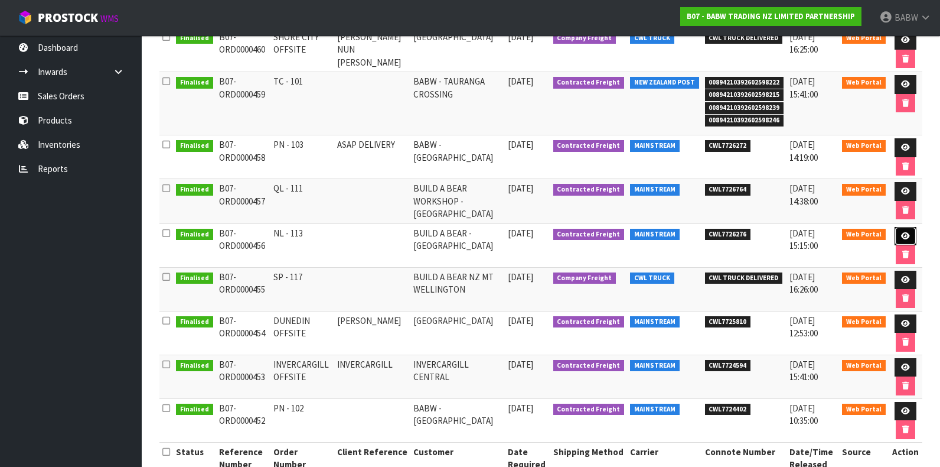
click at [711, 230] on link at bounding box center [906, 236] width 22 height 19
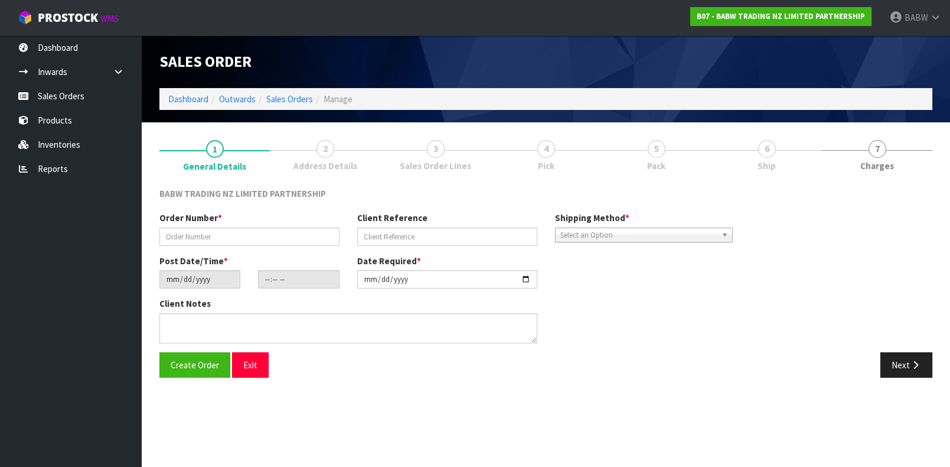
type input "NL - 113"
type input "[DATE]"
type input "13:22:00.000"
type input "[DATE]"
type textarea "DELIVER BETWEEN 8AM AND 8.30AM CALL - SANTANA ON 0221550016 AFTERNOON PRIOR TO …"
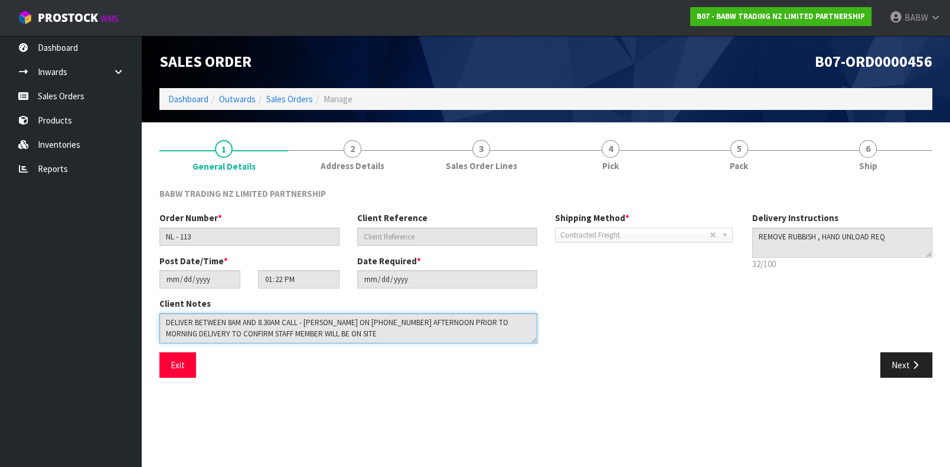
drag, startPoint x: 328, startPoint y: 334, endPoint x: 94, endPoint y: 287, distance: 238.5
click at [104, 289] on body "Toggle navigation ProStock WMS B07 - BABW TRADING NZ LIMITED PARTNERSHIP BABW L…" at bounding box center [475, 233] width 950 height 467
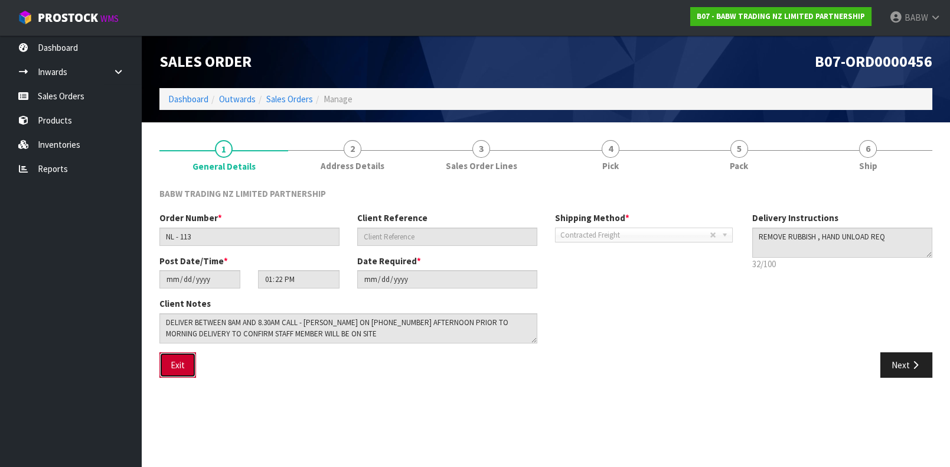
click at [180, 355] on button "Exit" at bounding box center [177, 364] width 37 height 25
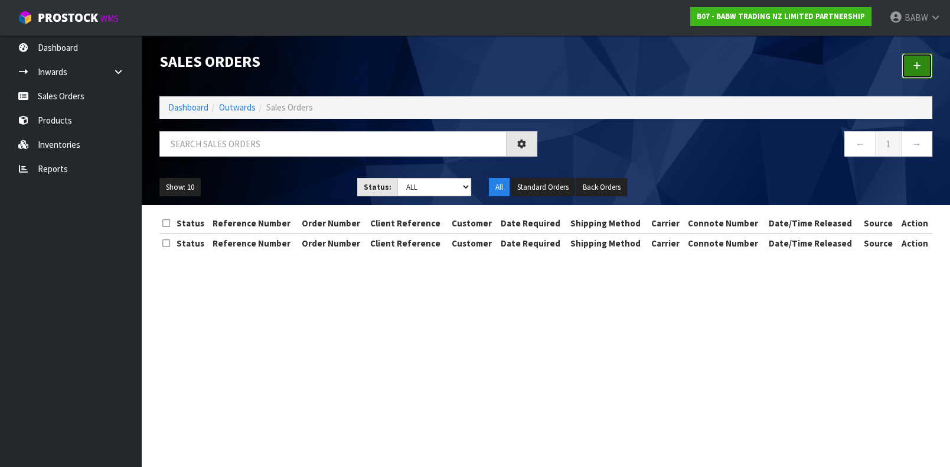
click at [711, 60] on link at bounding box center [917, 65] width 31 height 25
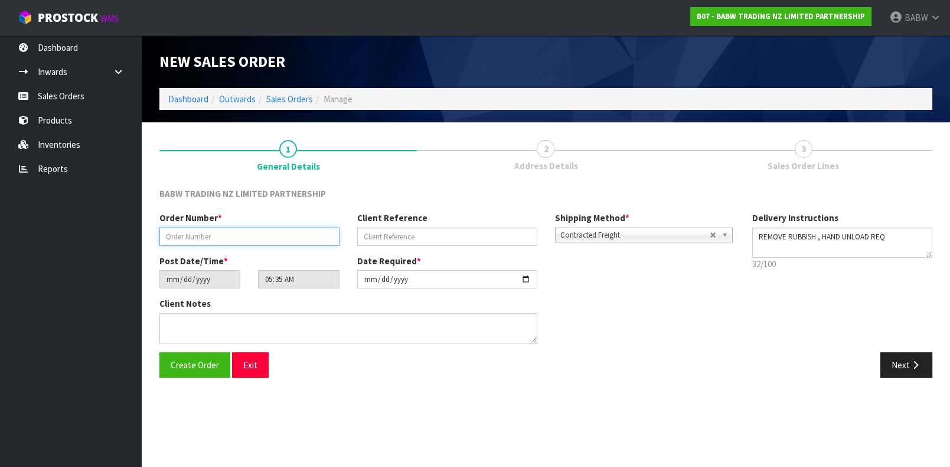
click at [302, 236] on input "text" at bounding box center [249, 236] width 180 height 18
type input "NL - 114"
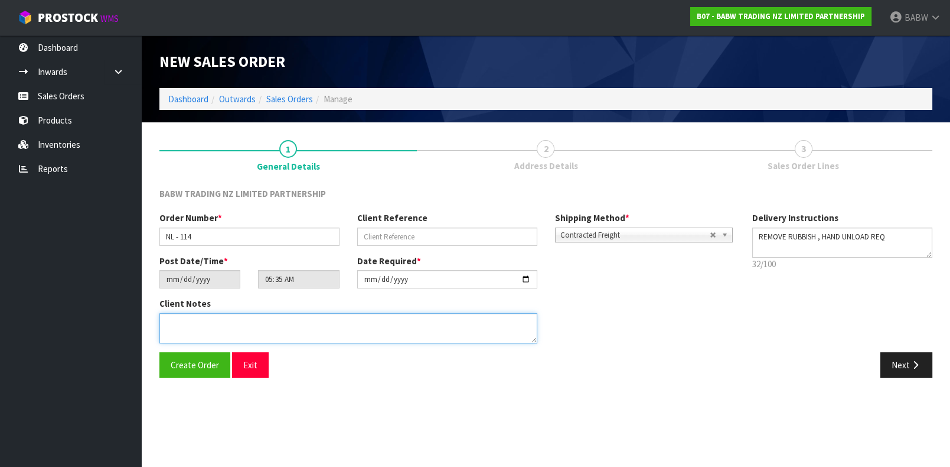
click at [317, 328] on textarea at bounding box center [348, 328] width 378 height 30
paste textarea "DELIVER BETWEEN 8AM AND 8.30AM CALL - SANTANA ON 0221550016 AFTERNOON PRIOR TO …"
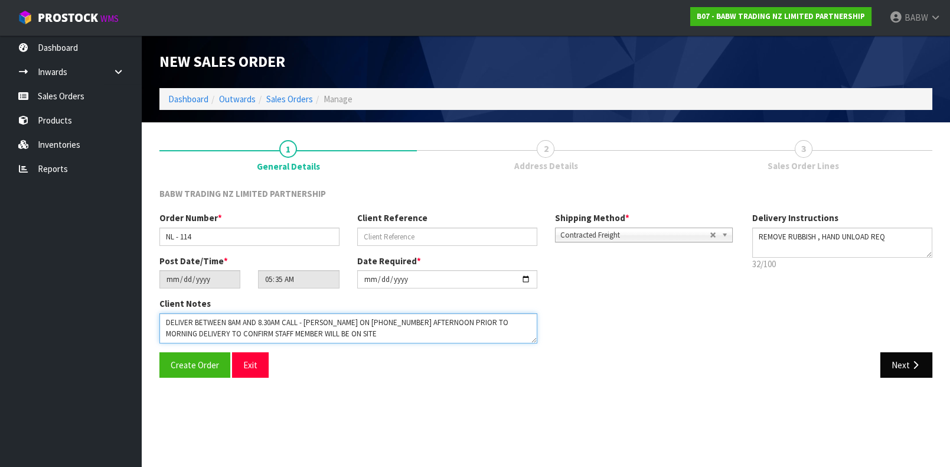
type textarea "DELIVER BETWEEN 8AM AND 8.30AM CALL - SANTANA ON 0221550016 AFTERNOON PRIOR TO …"
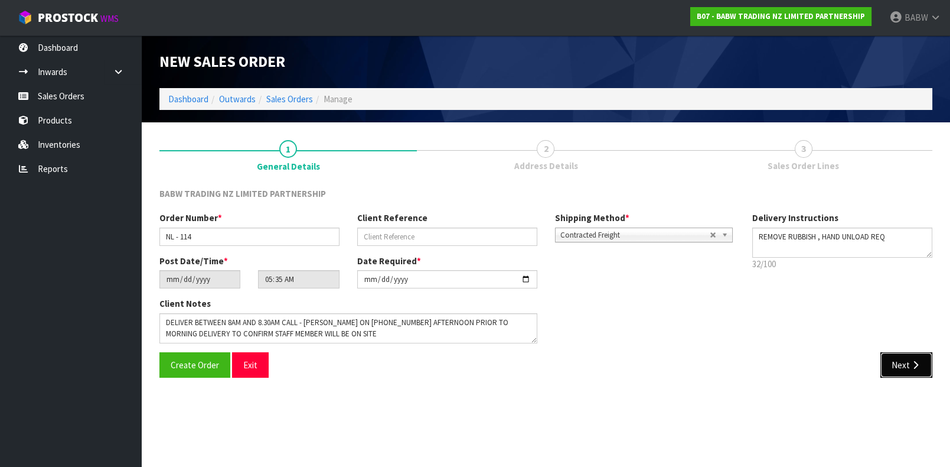
click at [711, 368] on button "Next" at bounding box center [906, 364] width 52 height 25
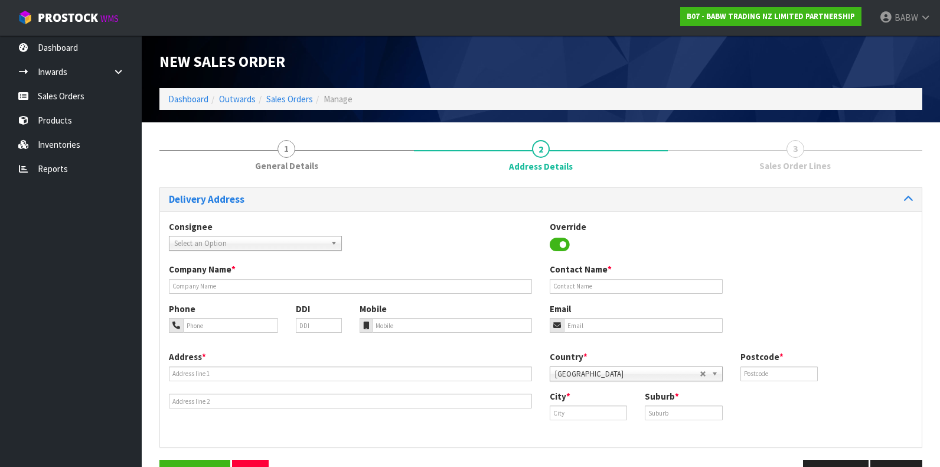
click at [244, 233] on div "Consignee 000001.BAY MECHANICS - BAY MECHANICS 000001A - BRAKE & TRANSMISSION N…" at bounding box center [255, 235] width 191 height 30
click at [242, 237] on span "Select an Option" at bounding box center [250, 243] width 152 height 14
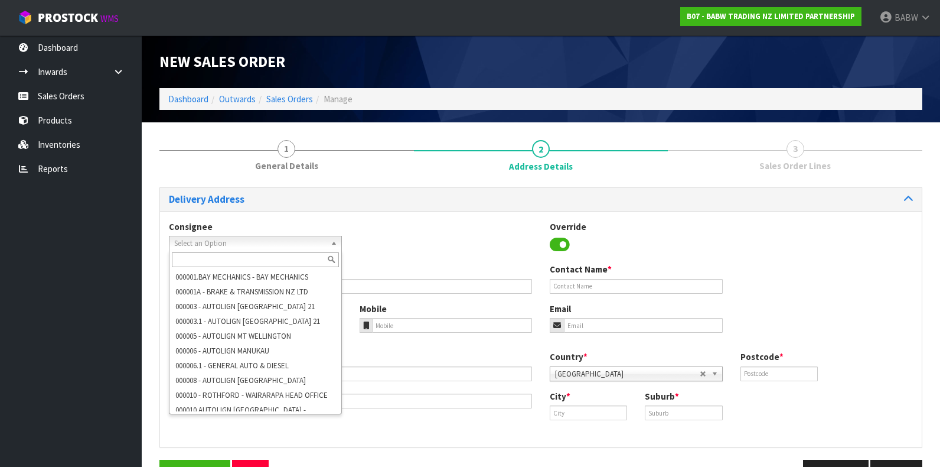
paste input "BABNORTHLANDS"
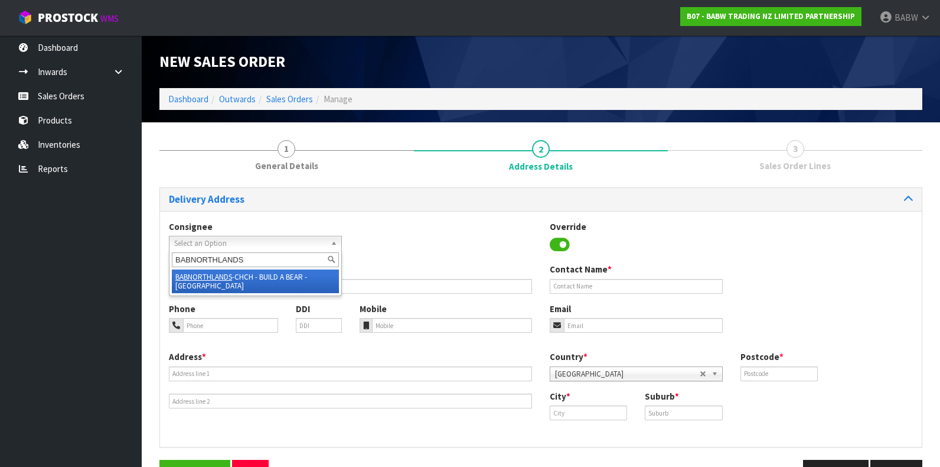
type input "BABNORTHLANDS"
click at [252, 278] on li "BABNORTHLANDS -CHCH - BUILD A BEAR - CHRISTCHURCH" at bounding box center [255, 281] width 167 height 24
type input "BUILD A BEAR - [GEOGRAPHIC_DATA]"
type input "SANTANA"
type input "(03) 420 2185 ,"
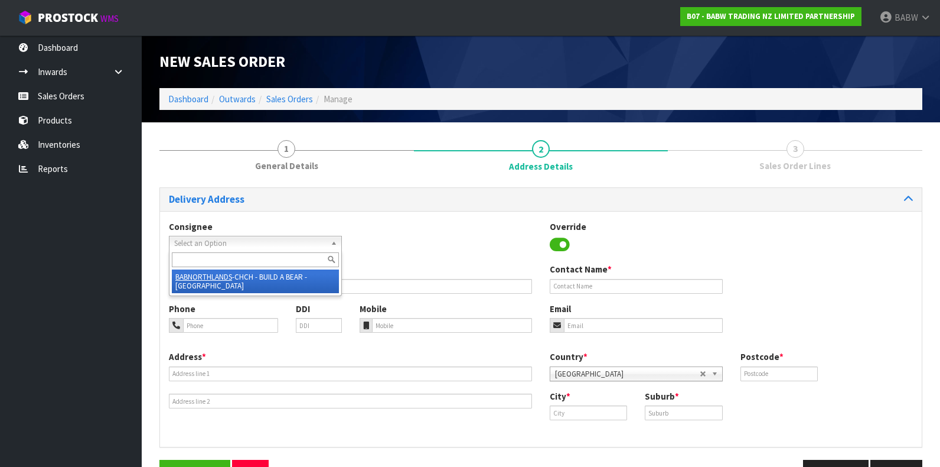
type input "0221550016"
type input "Northlands@buildabear.co.nz"
type input "SHOP S111, 55 MAIN ROAD"
type input "NORTHLANDS SHOPPING CENTRE"
type input "8052"
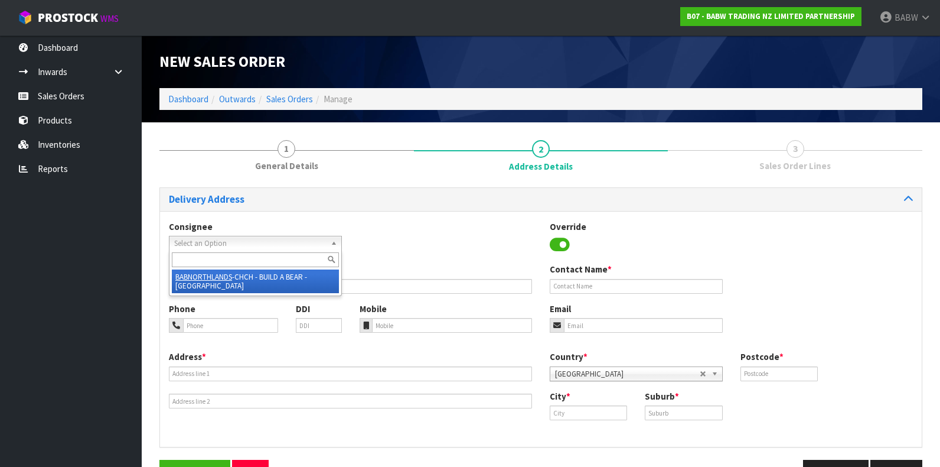
type input "Christchurch"
type input "PAPANUI"
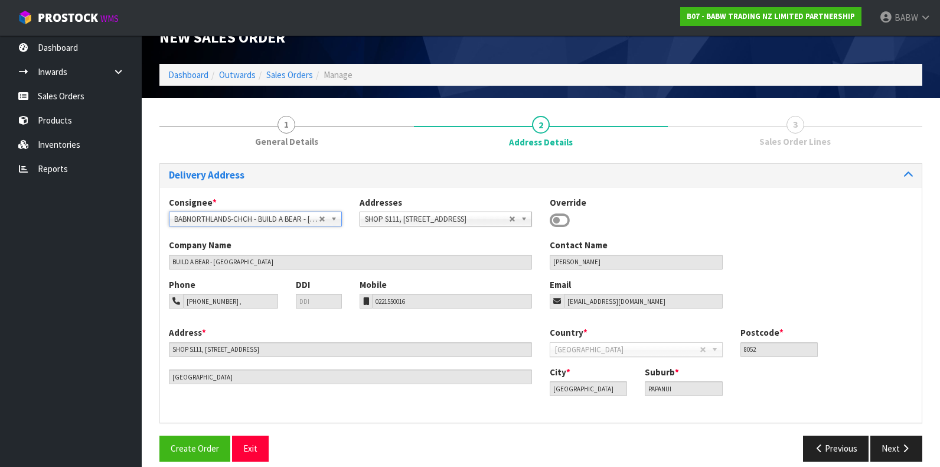
scroll to position [35, 0]
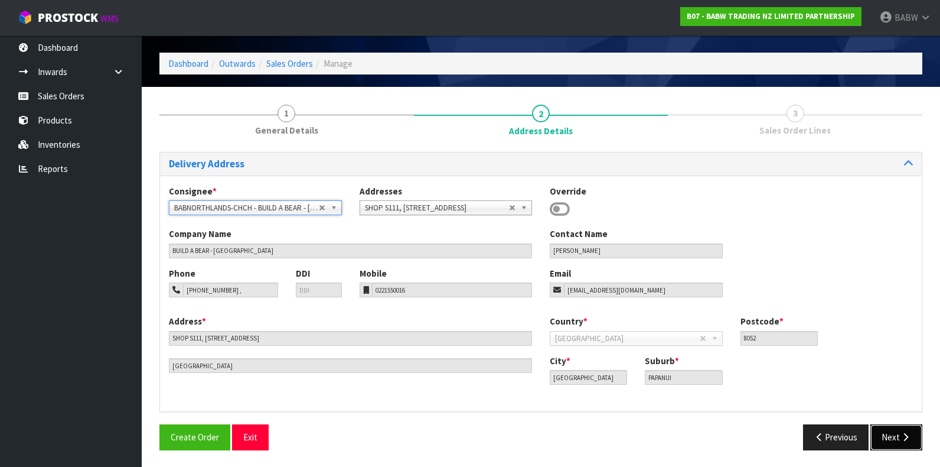
click at [711, 438] on icon "button" at bounding box center [905, 436] width 11 height 9
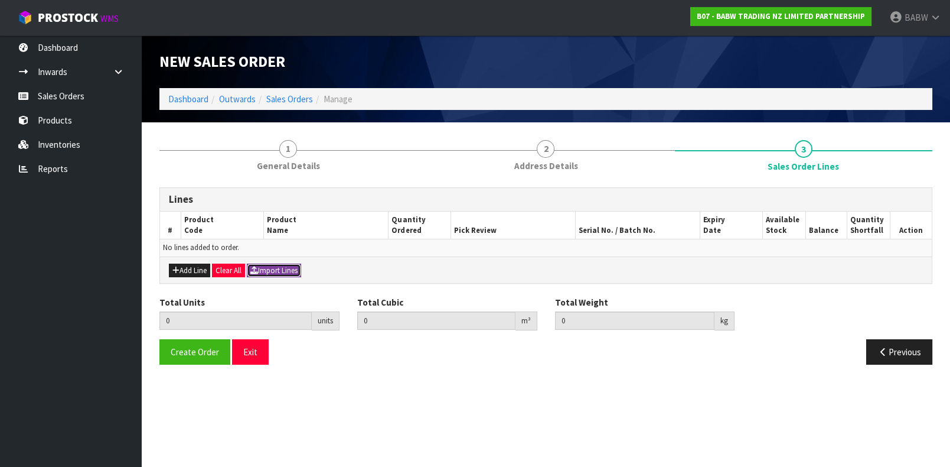
click at [289, 274] on button "Import Lines" at bounding box center [274, 270] width 54 height 14
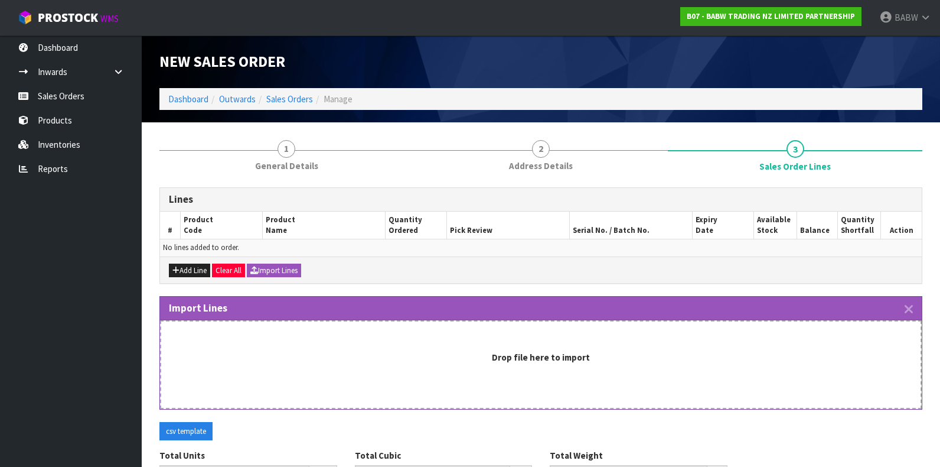
click at [550, 424] on div "csv template" at bounding box center [541, 436] width 781 height 28
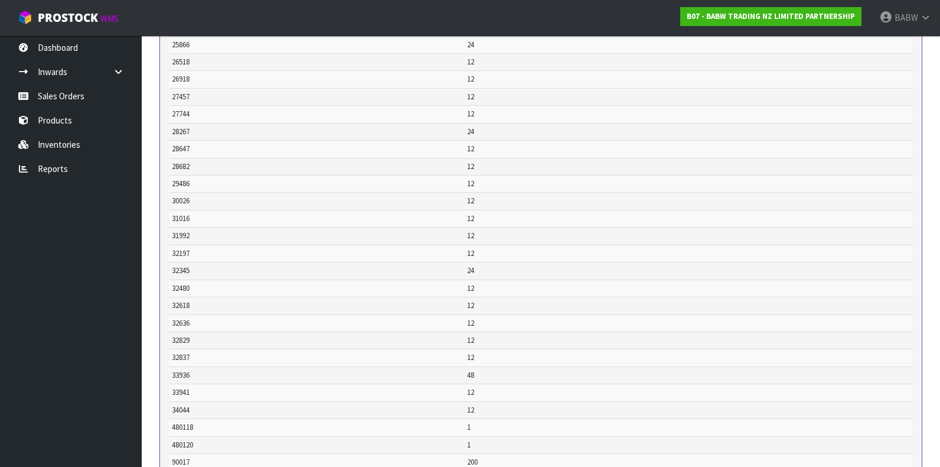
scroll to position [722, 0]
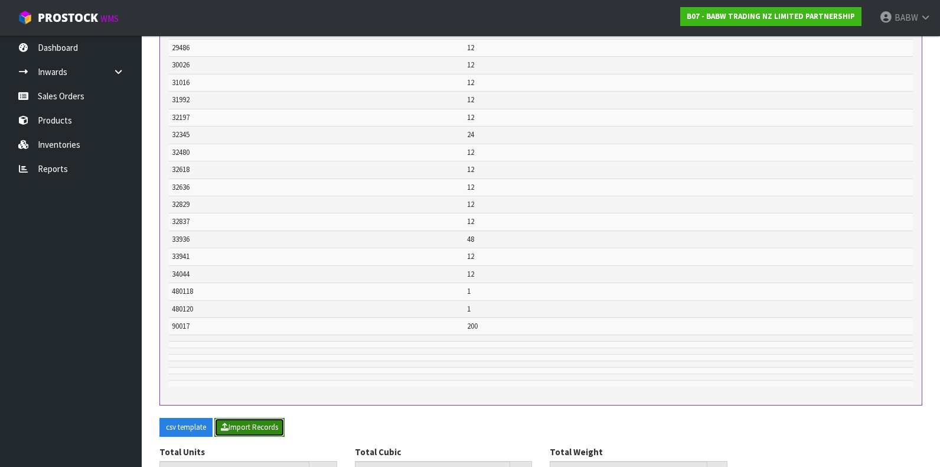
click at [270, 417] on button "Import Records" at bounding box center [249, 426] width 70 height 19
type input "756"
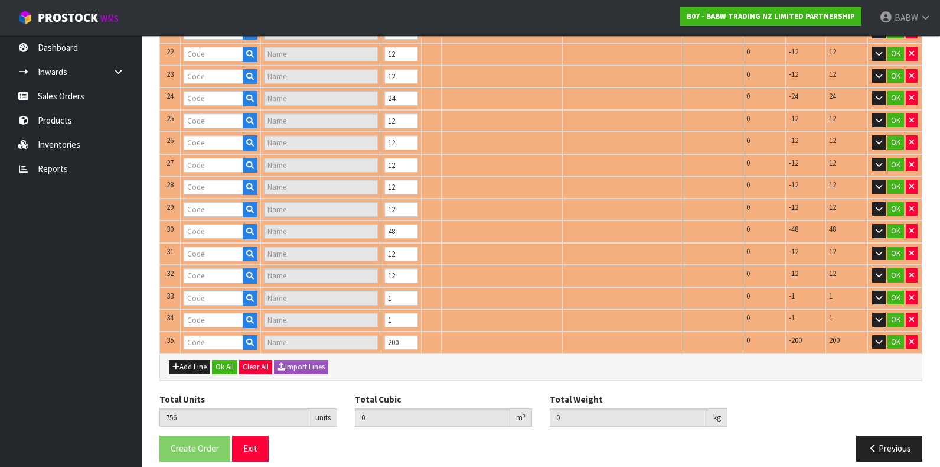
type input "23283"
type input "CHASE'S BACKPACK"
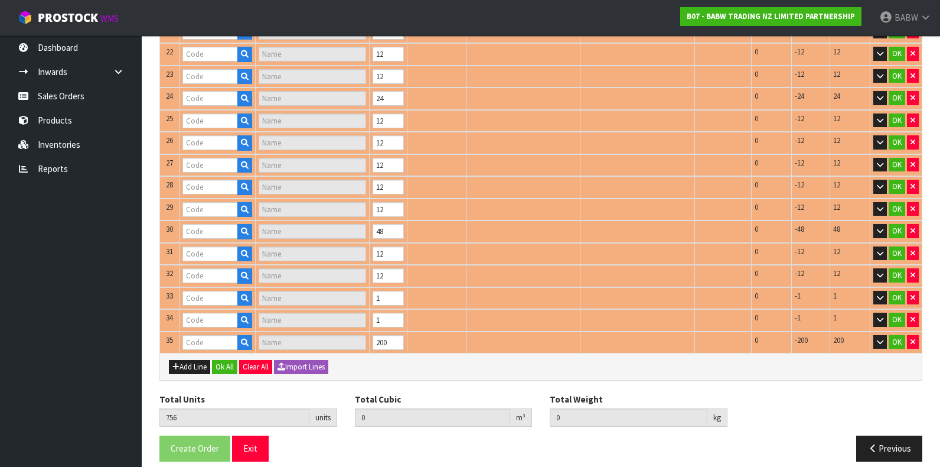
type input "21809"
type input "COOKIES & CREAM PUP"
type input "18496"
type input "FUREVER HEARTS"
type input "24867"
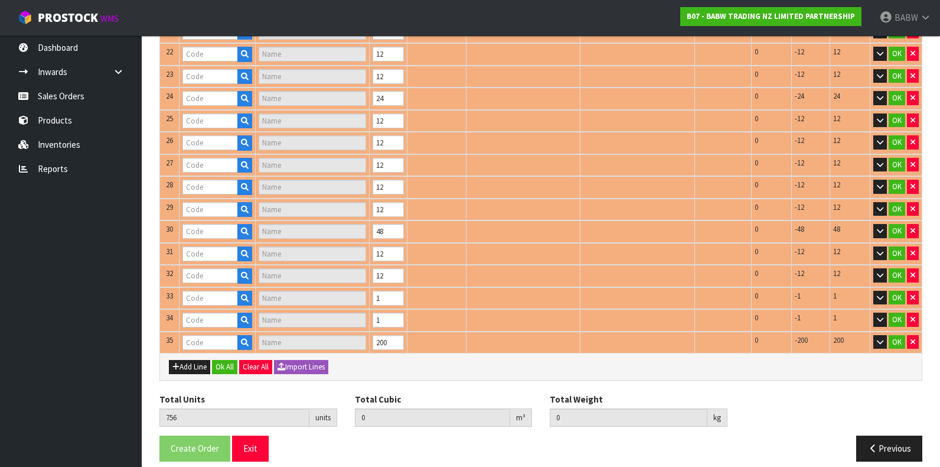
type input "LONGHORN II"
type input "24935"
type input "BUILD-A-SND 17"
type input "21564"
type input "SKINNY JEANS"
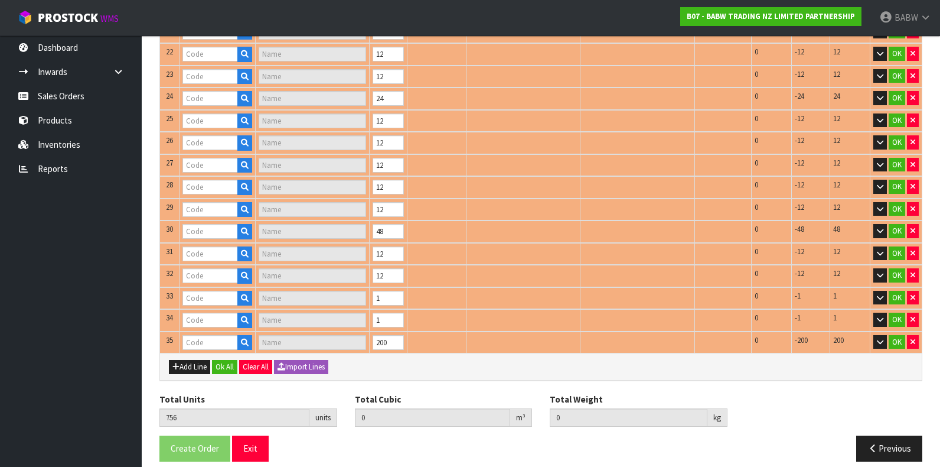
type input "25567"
type input "HAPPY HUGS IV"
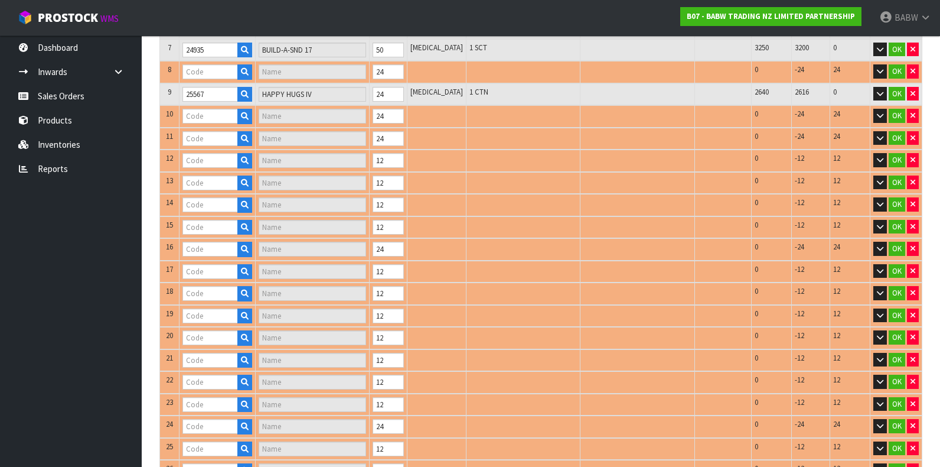
type input "25239"
type input "[PERSON_NAME] CUB"
type input "25720"
type input "[PERSON_NAME] CUB"
type input "27457"
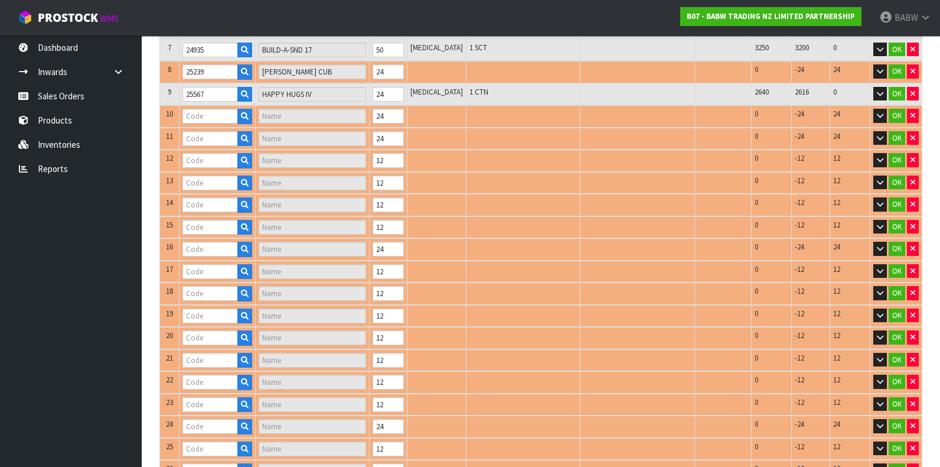
type input "RED RAPTOR"
type input "24056"
type input "BEAREMY"
type input "28682"
type input "STITCH"
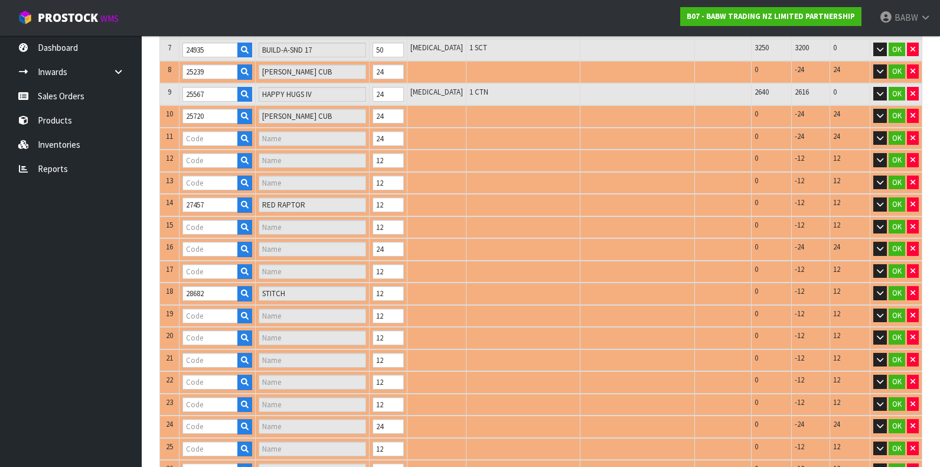
type input "28647"
type input "CHASE PAW PATROL"
type input "25866"
type input "PASTEL RAINBOW T"
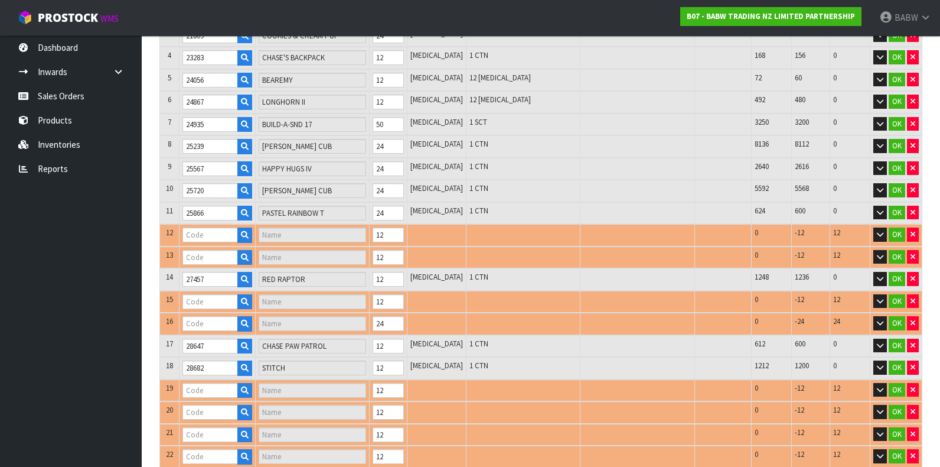
scroll to position [113, 0]
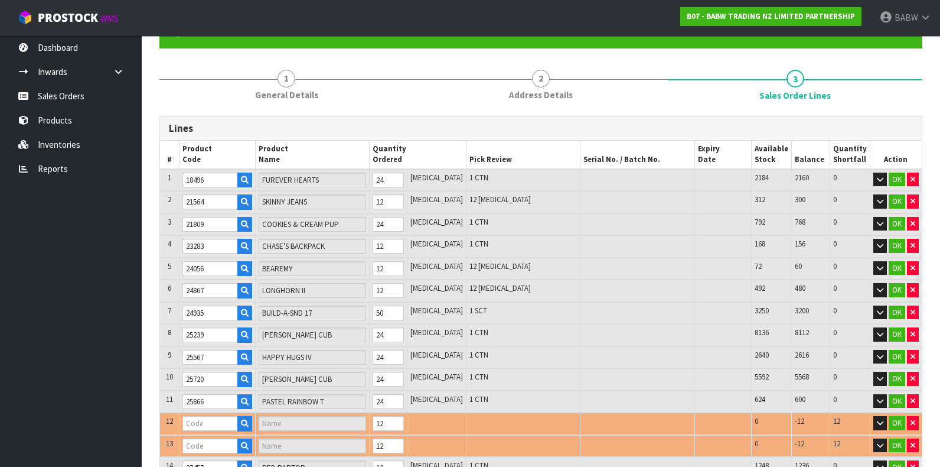
type input "29486"
type input "AXOLOTL"
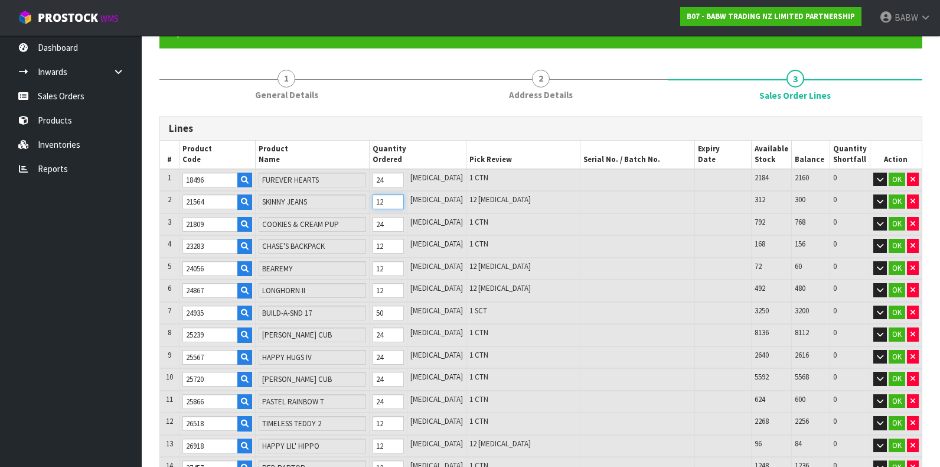
click at [327, 201] on tr "2 21564 SKINNY JEANS 12 PCE 12 PCE 312 300 0 OK" at bounding box center [541, 202] width 762 height 22
click at [351, 259] on tr "5 24056 BEAREMY 12 PCE 12 PCE 72 60 0 OK" at bounding box center [541, 268] width 762 height 22
click at [371, 280] on tr "6 24867 LONGHORN II 12 PCE 12 PCE 492 480 0 OK" at bounding box center [541, 290] width 762 height 22
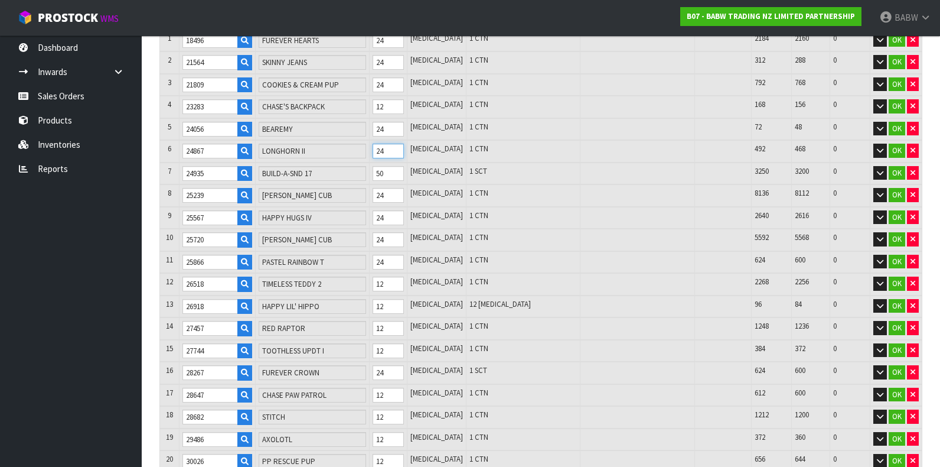
scroll to position [311, 0]
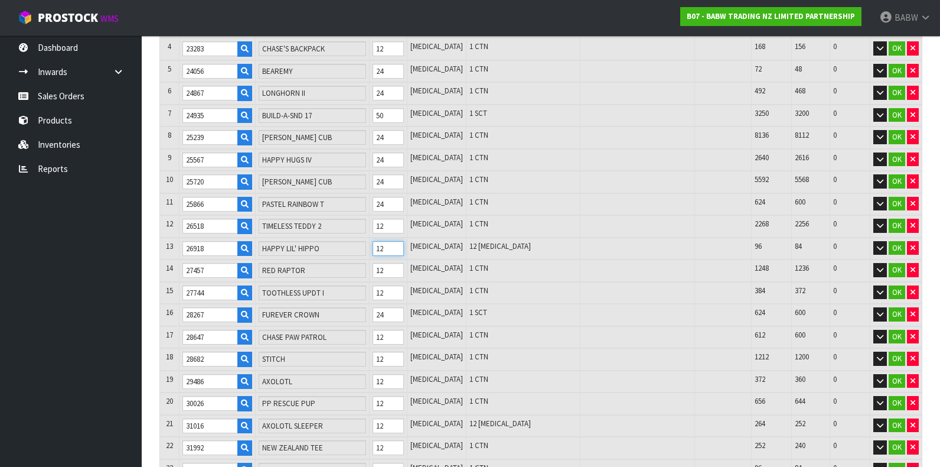
click at [399, 241] on input "12" at bounding box center [388, 248] width 31 height 15
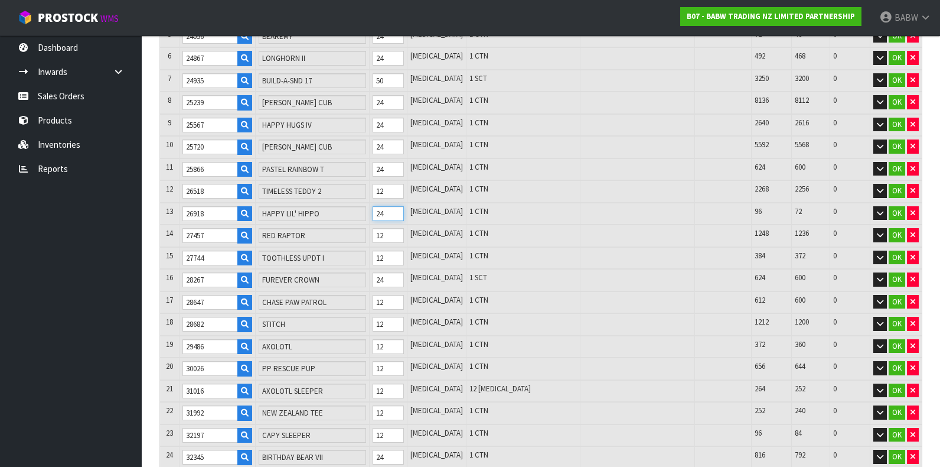
scroll to position [376, 0]
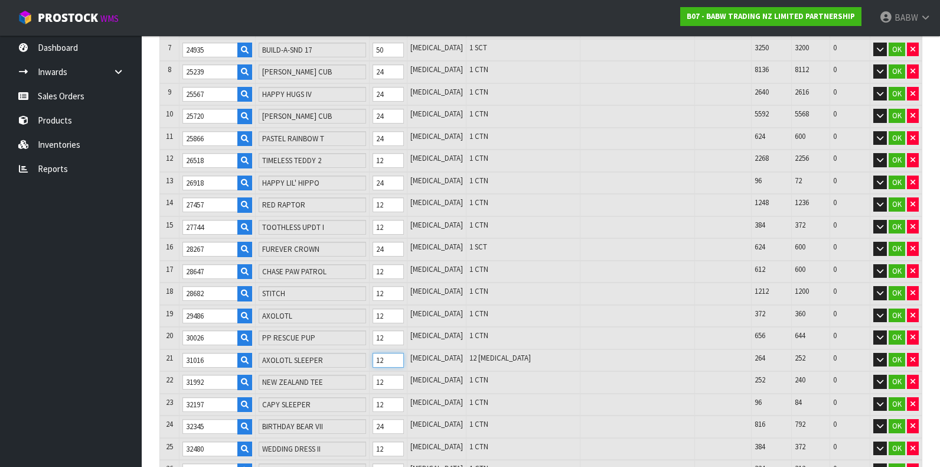
click at [340, 349] on tr "21 31016 AXOLOTL SLEEPER 12 PCE 12 PCE 264 252 0 OK" at bounding box center [541, 360] width 762 height 22
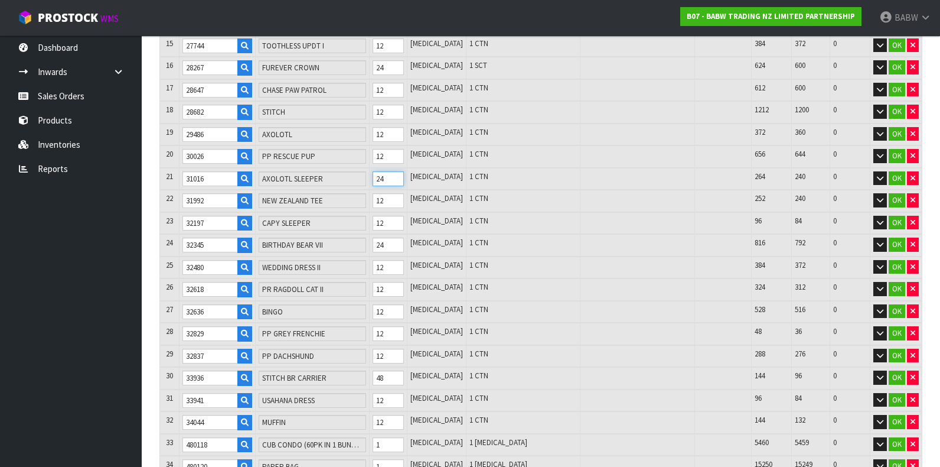
scroll to position [638, 0]
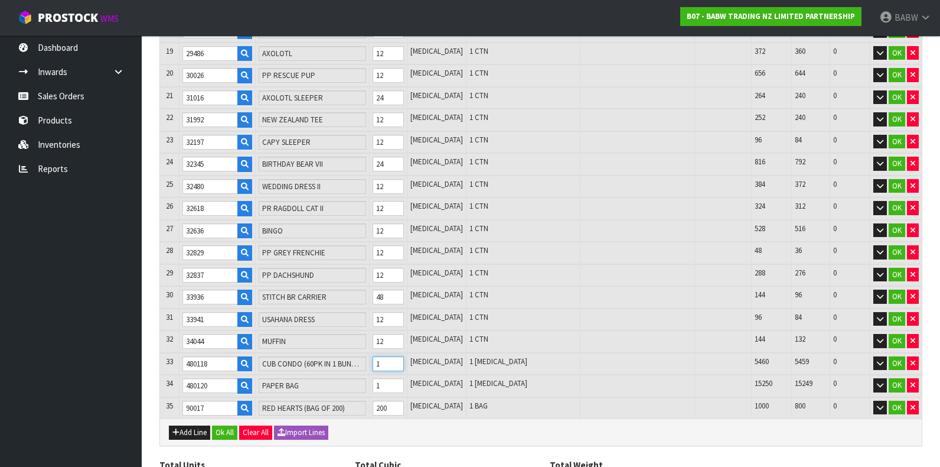
click at [402, 356] on input "1" at bounding box center [388, 363] width 31 height 15
click at [360, 353] on tr "33 480118 CUB CONDO (60PK IN 1 BUNDLE ) 1 PCE 1 PCE 5460 5459 0 OK" at bounding box center [541, 364] width 762 height 22
click at [392, 378] on input "1" at bounding box center [388, 385] width 31 height 15
drag, startPoint x: 397, startPoint y: 372, endPoint x: 349, endPoint y: 363, distance: 49.2
click at [349, 363] on table "# Product Code Product Name Quantity Ordered Pick Review Serial No. / Batch No.…" at bounding box center [541, 17] width 762 height 803
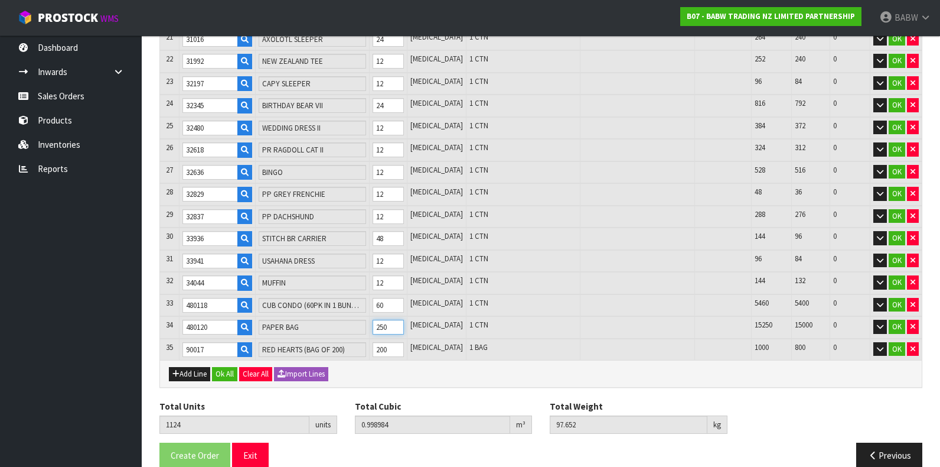
scroll to position [704, 0]
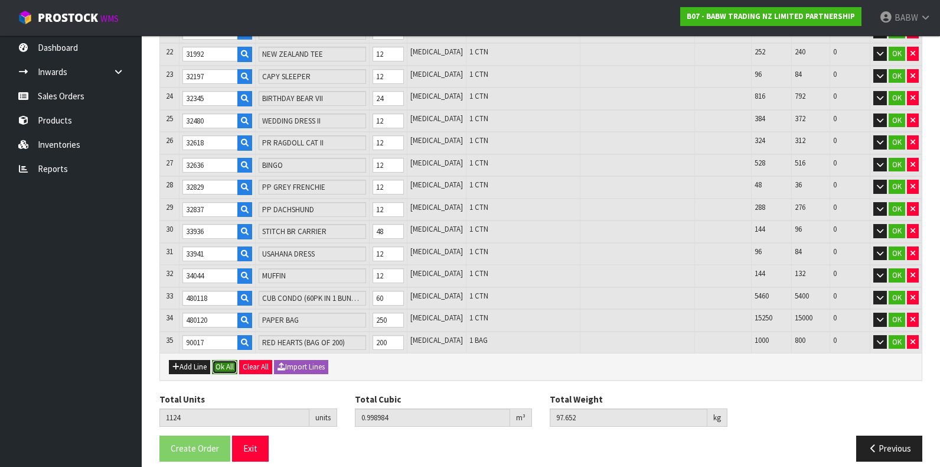
click at [225, 360] on button "Ok All" at bounding box center [224, 367] width 25 height 14
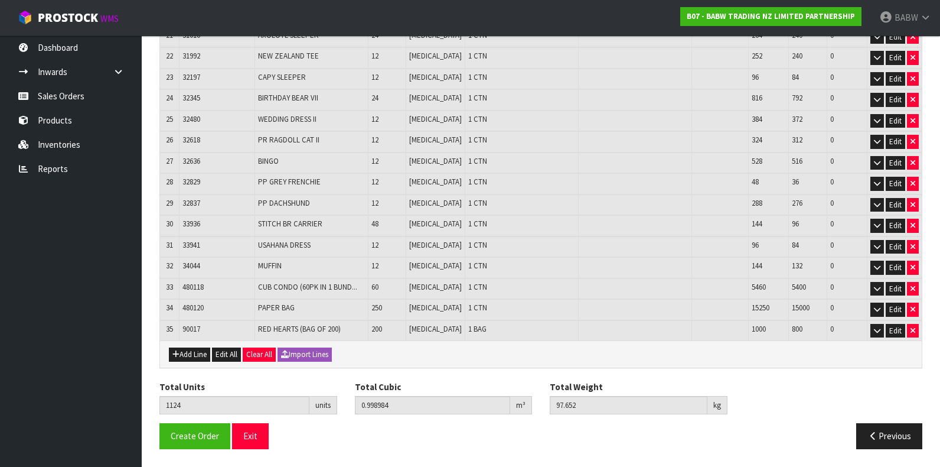
scroll to position [665, 0]
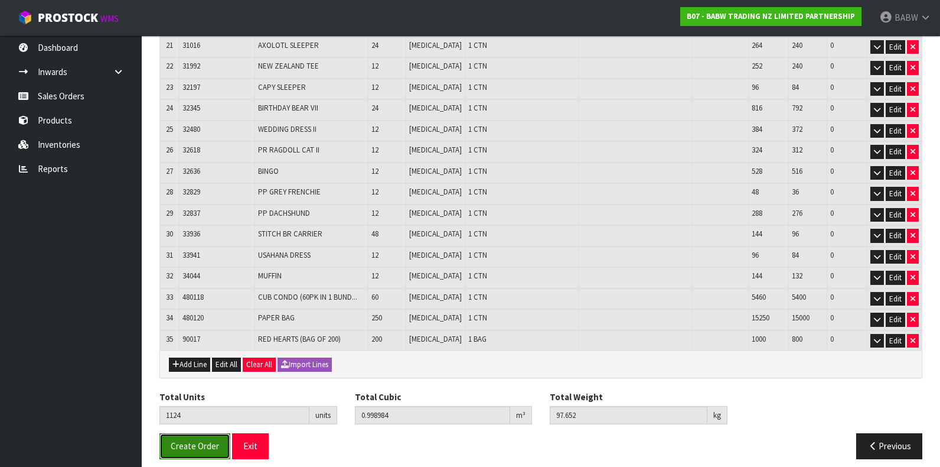
click at [216, 440] on span "Create Order" at bounding box center [195, 445] width 48 height 11
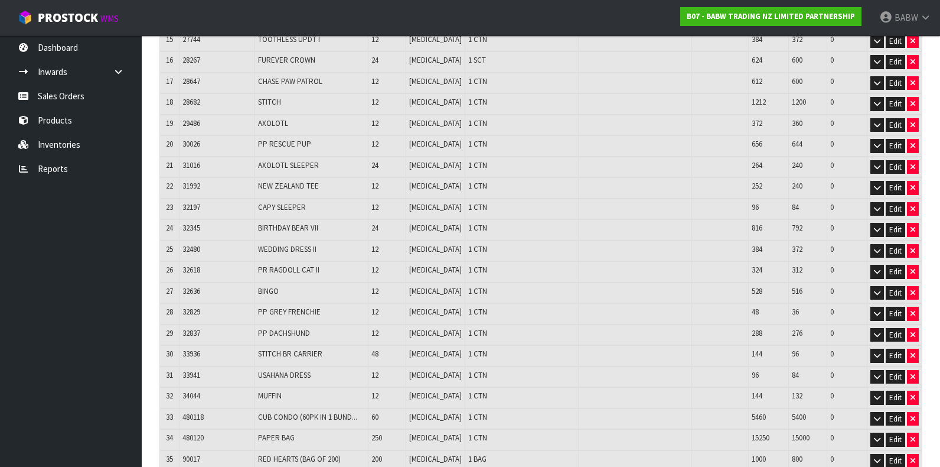
scroll to position [665, 0]
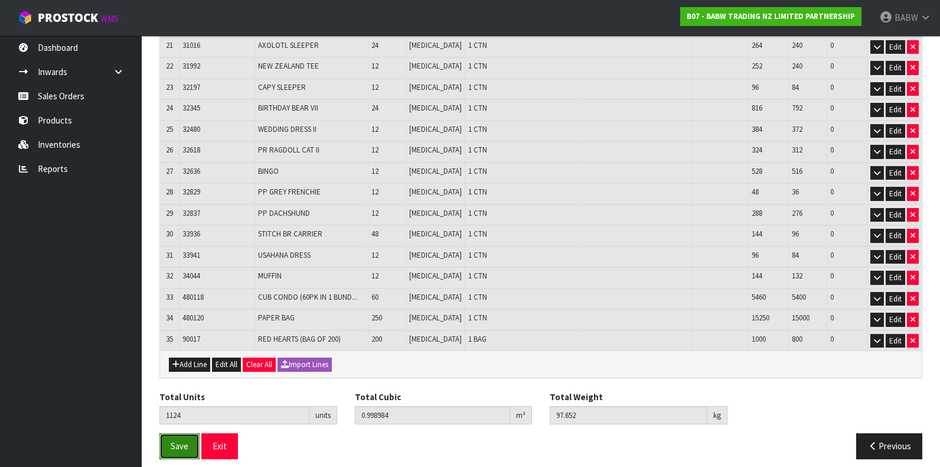
click at [189, 435] on button "Save" at bounding box center [179, 445] width 40 height 25
click at [217, 433] on button "Exit" at bounding box center [219, 445] width 37 height 25
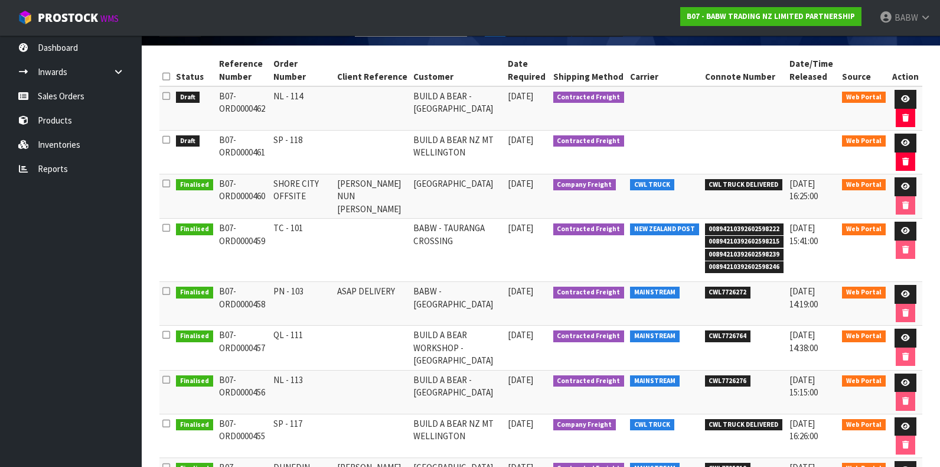
scroll to position [197, 0]
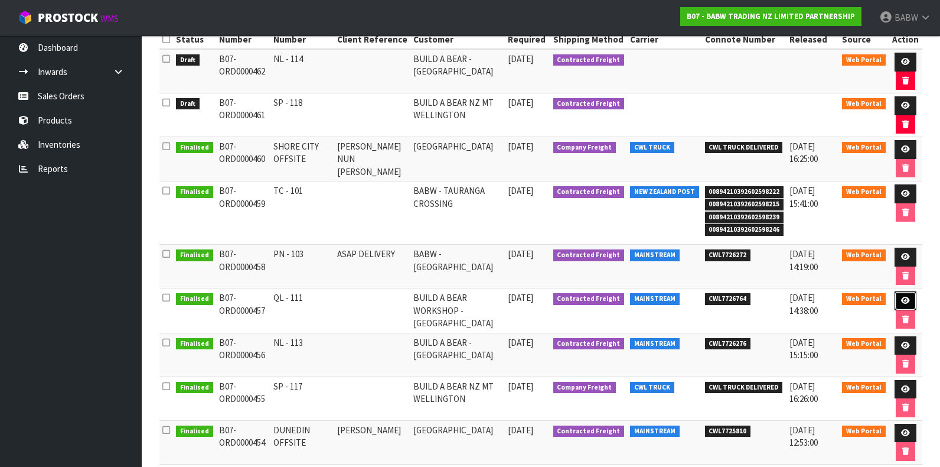
click at [711, 294] on link at bounding box center [906, 300] width 22 height 19
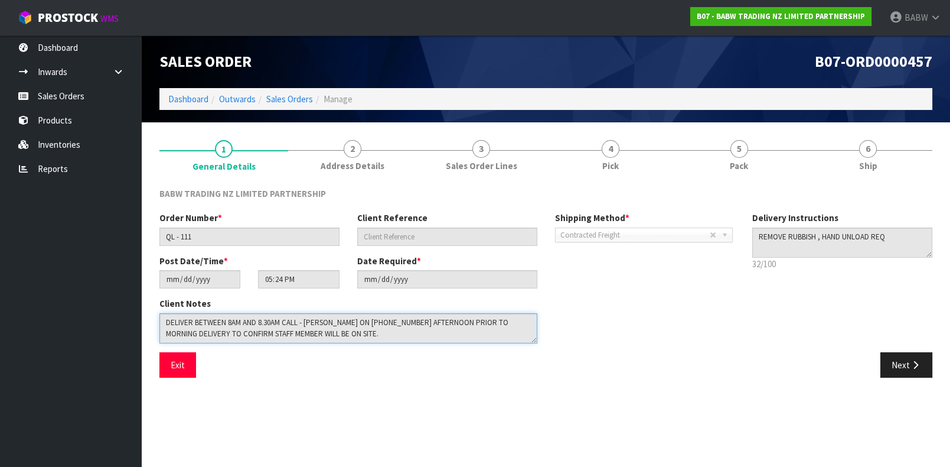
drag, startPoint x: 340, startPoint y: 334, endPoint x: 85, endPoint y: 294, distance: 258.2
click at [84, 294] on body "Toggle navigation ProStock WMS B07 - BABW TRADING NZ LIMITED PARTNERSHIP BABW L…" at bounding box center [475, 233] width 950 height 467
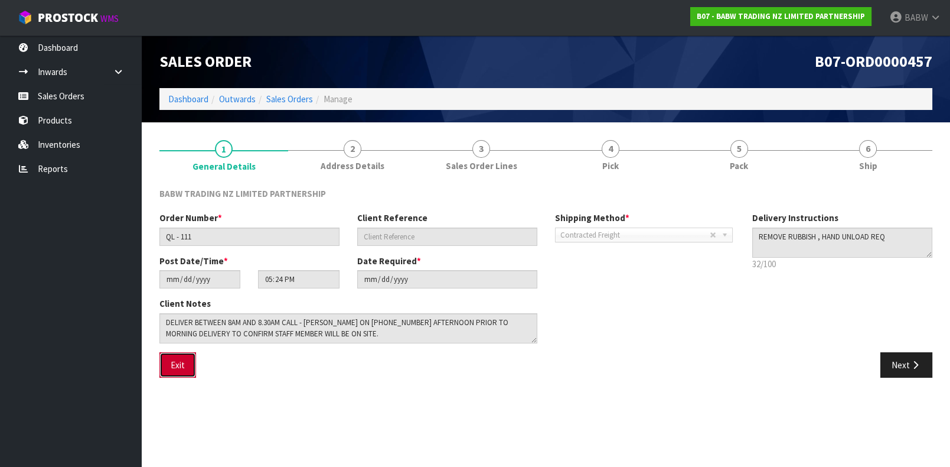
click at [180, 374] on button "Exit" at bounding box center [177, 364] width 37 height 25
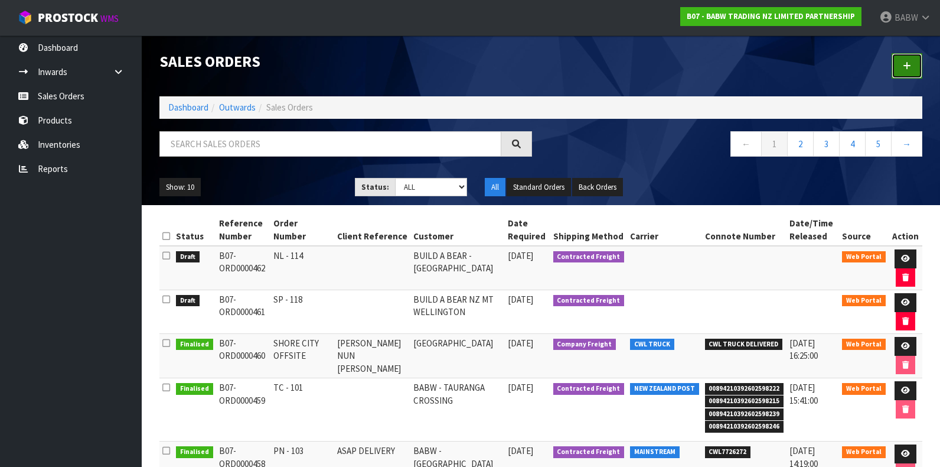
click at [711, 67] on link at bounding box center [907, 65] width 31 height 25
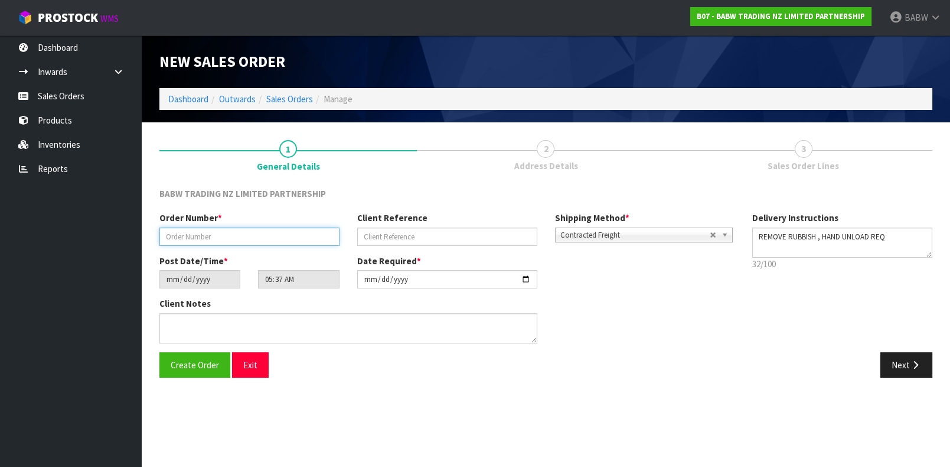
click at [234, 231] on input "text" at bounding box center [249, 236] width 180 height 18
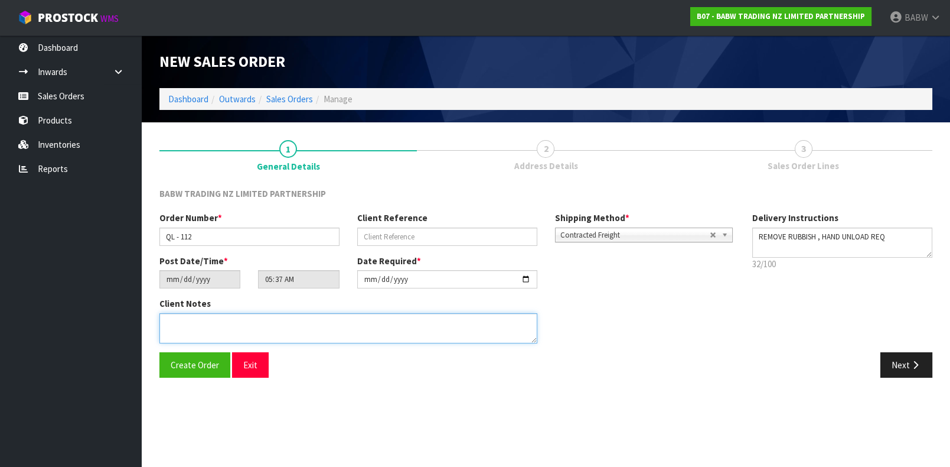
click at [301, 330] on textarea at bounding box center [348, 328] width 378 height 30
paste textarea "DELIVER BETWEEN 8AM AND 8.30AM CALL - SANTANA ON 0221550016 AFTERNOON PRIOR TO …"
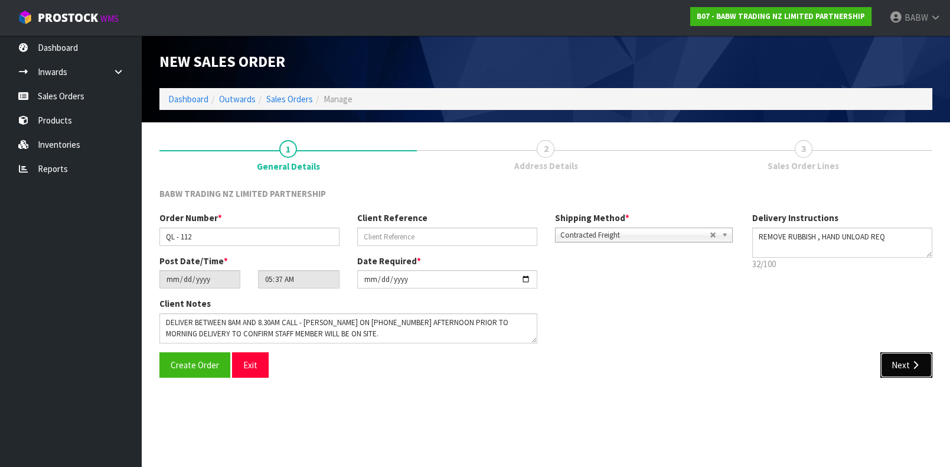
click at [711, 373] on button "Next" at bounding box center [906, 364] width 52 height 25
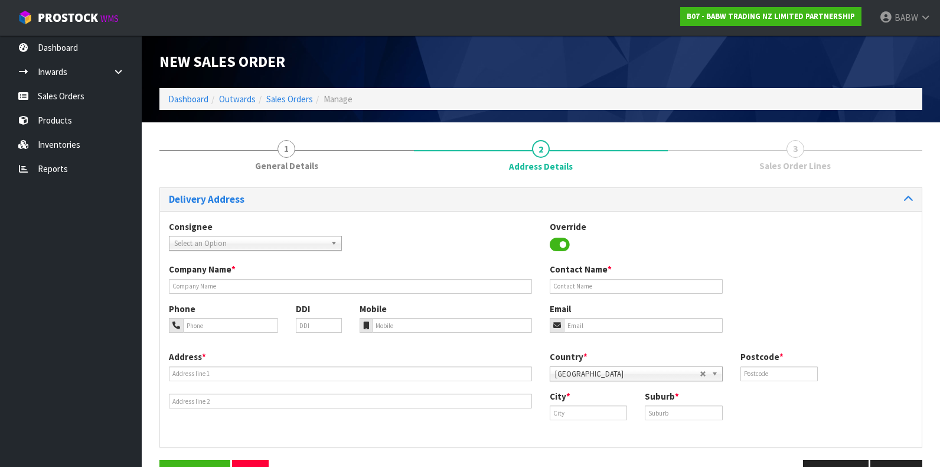
click at [259, 243] on span "Select an Option" at bounding box center [250, 243] width 152 height 14
click at [231, 240] on span "Select an Option" at bounding box center [250, 243] width 152 height 14
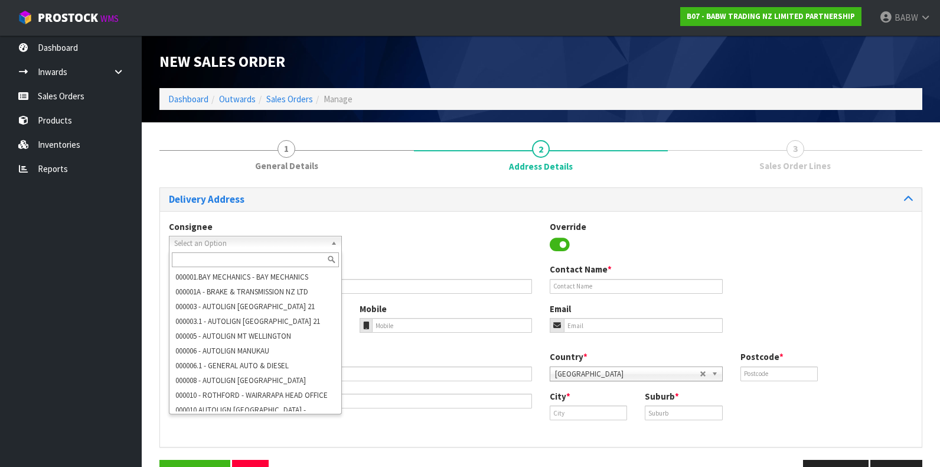
paste input "BABQUEENSGATE"
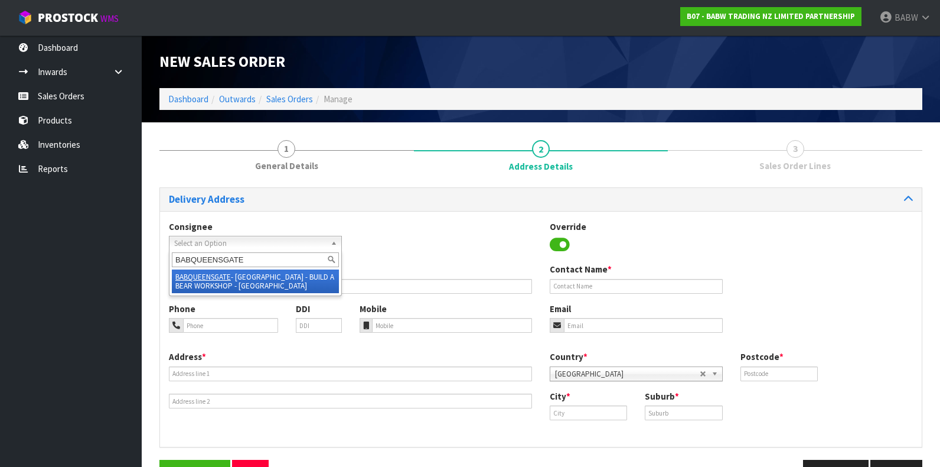
click at [265, 279] on li "BABQUEENSGATE - WELLINGTON - BUILD A BEAR WORKSHOP - QUEENSGATE" at bounding box center [255, 281] width 167 height 24
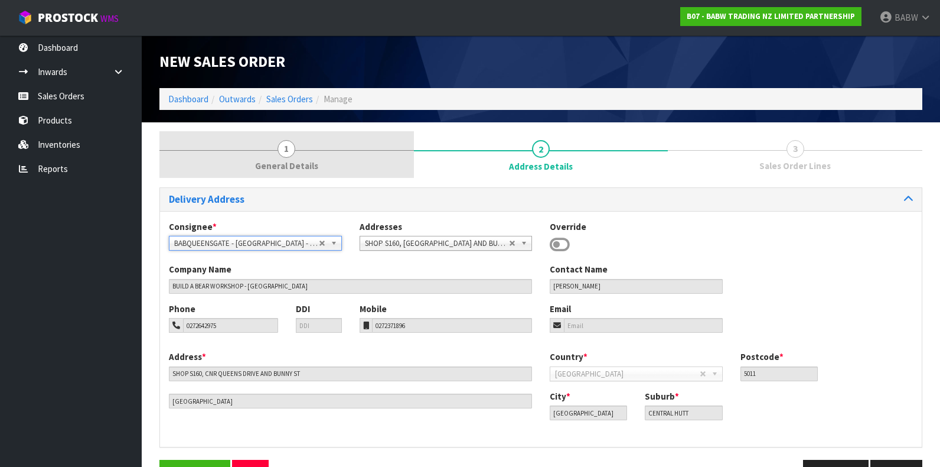
click at [286, 155] on span "1" at bounding box center [287, 149] width 18 height 18
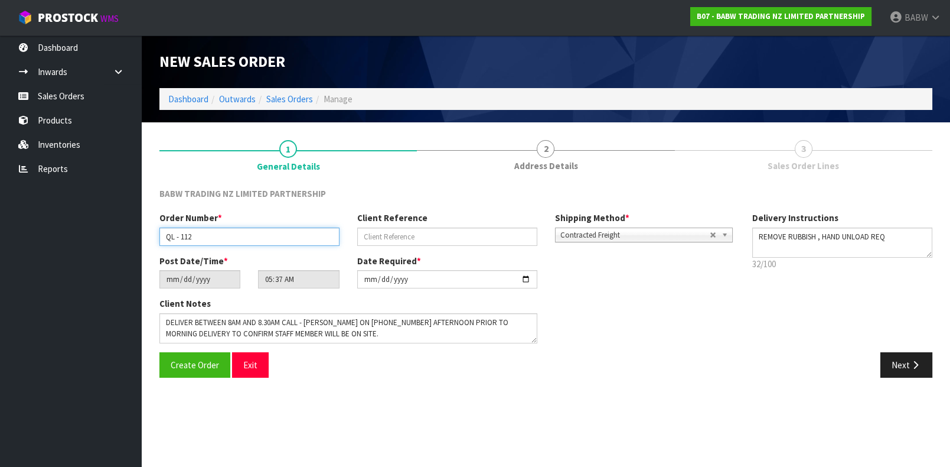
click at [173, 239] on input "QL - 112" at bounding box center [249, 236] width 180 height 18
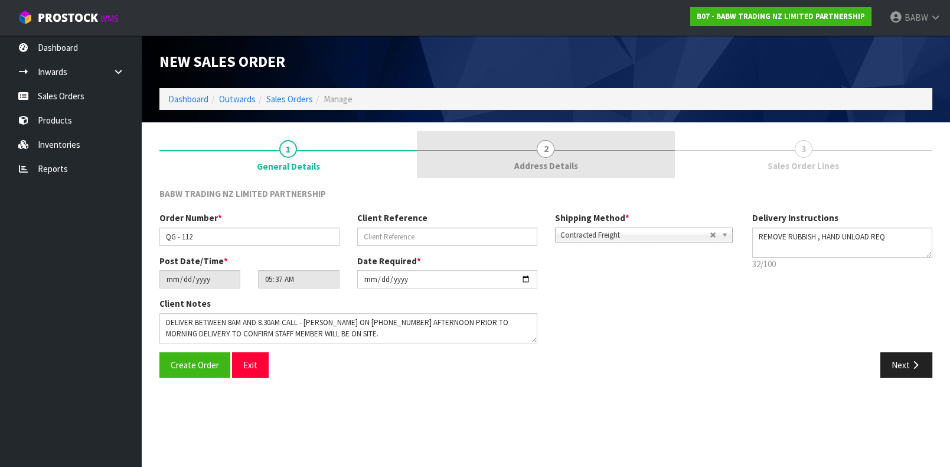
click at [597, 153] on link "2 Address Details" at bounding box center [545, 154] width 257 height 47
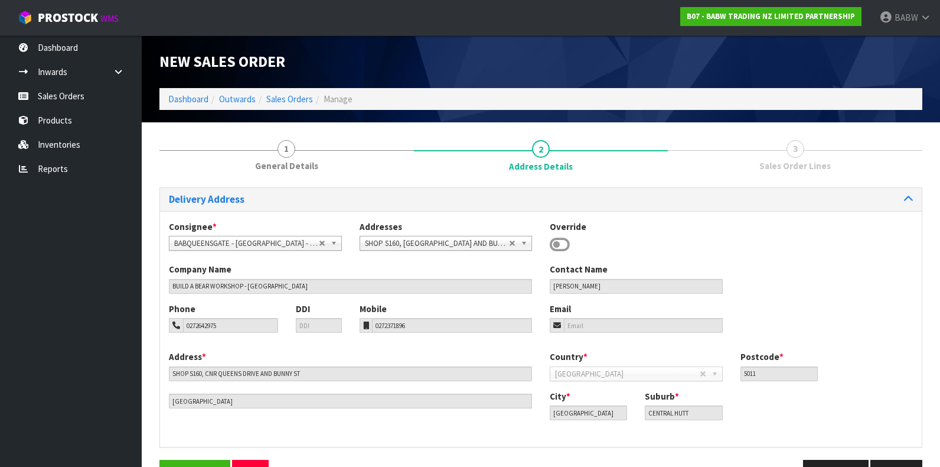
scroll to position [35, 0]
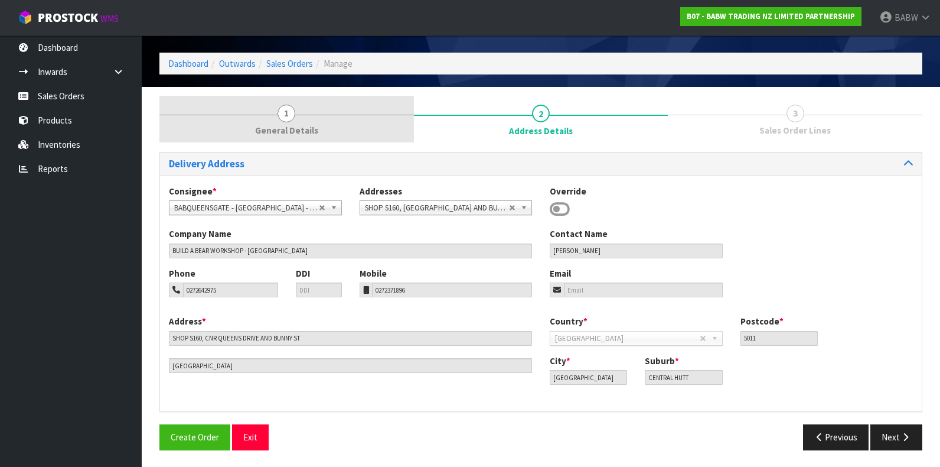
click at [289, 110] on span "1" at bounding box center [287, 114] width 18 height 18
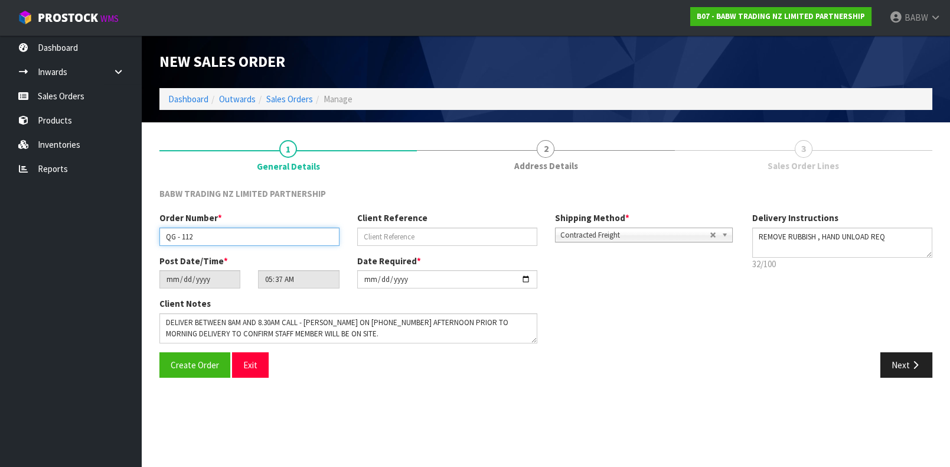
click at [174, 235] on input "QG - 112" at bounding box center [249, 236] width 180 height 18
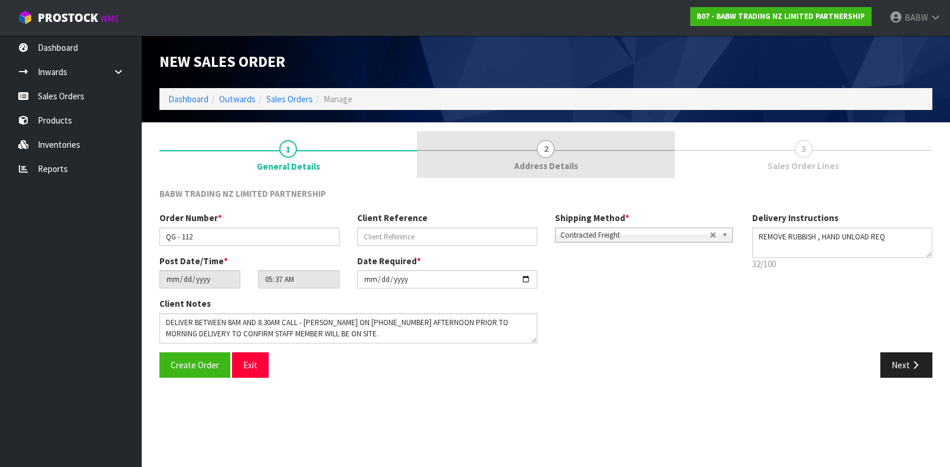
click at [540, 143] on span "2" at bounding box center [546, 149] width 18 height 18
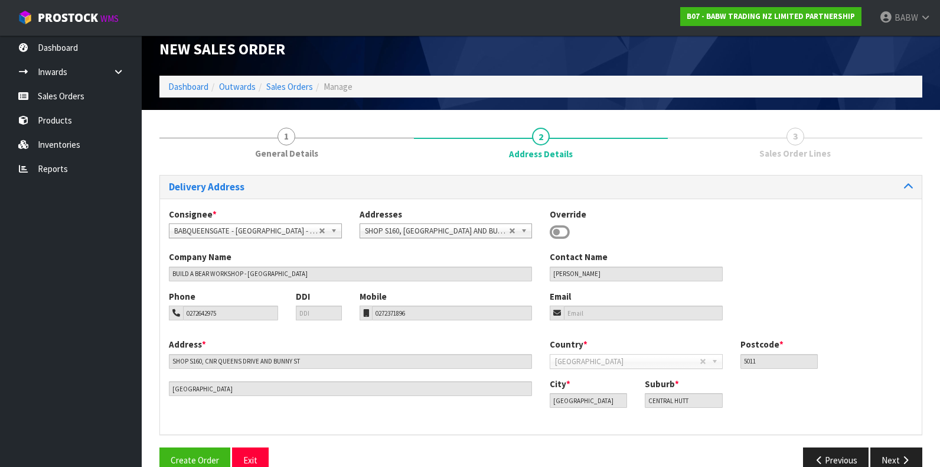
scroll to position [35, 0]
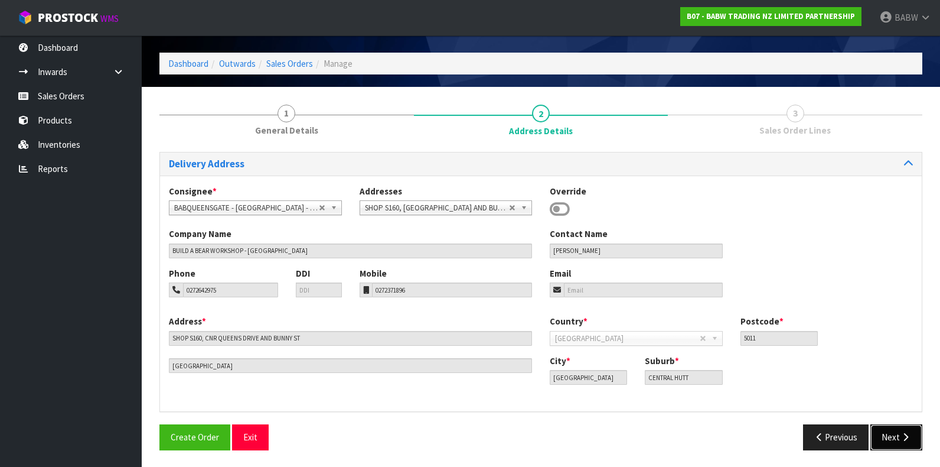
click at [711, 430] on button "Next" at bounding box center [896, 436] width 52 height 25
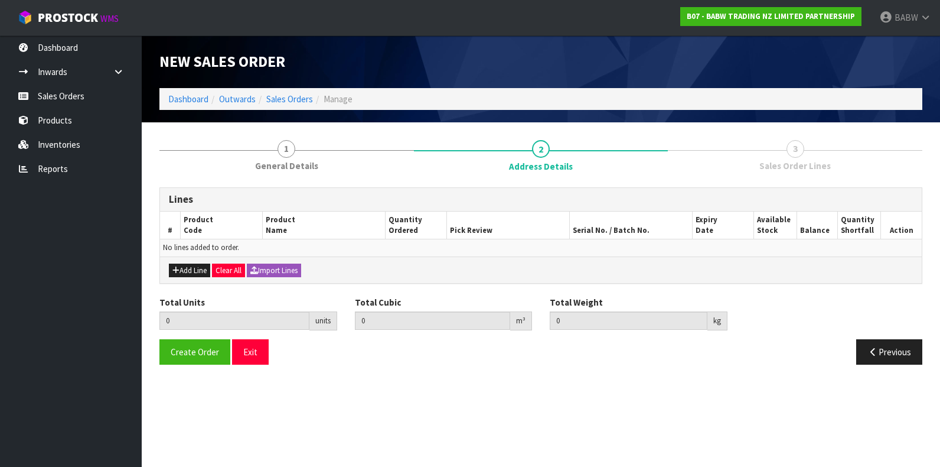
scroll to position [0, 0]
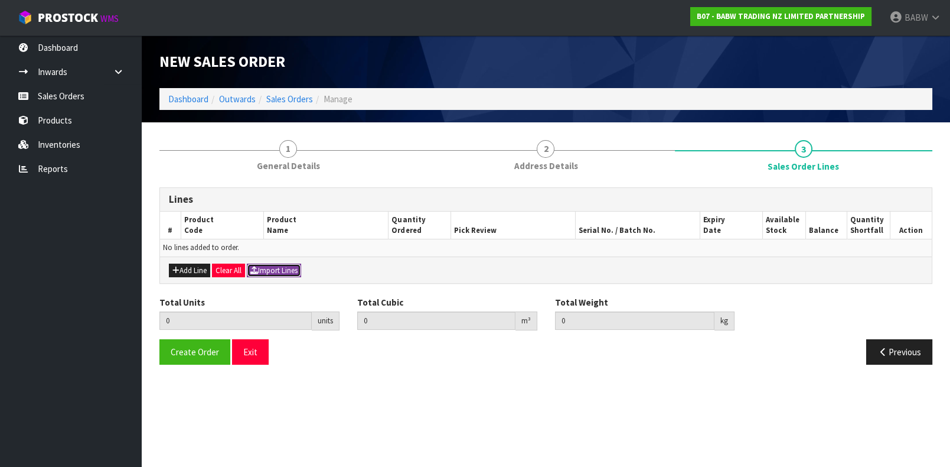
drag, startPoint x: 287, startPoint y: 263, endPoint x: 279, endPoint y: 264, distance: 7.7
click at [288, 264] on button "Import Lines" at bounding box center [274, 270] width 54 height 14
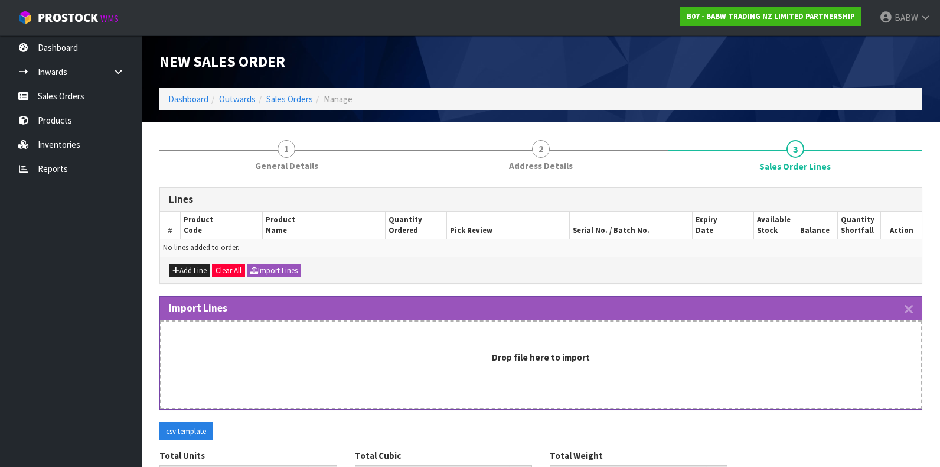
drag, startPoint x: 516, startPoint y: 424, endPoint x: 500, endPoint y: 442, distance: 23.4
click at [516, 424] on div "csv template" at bounding box center [541, 436] width 781 height 28
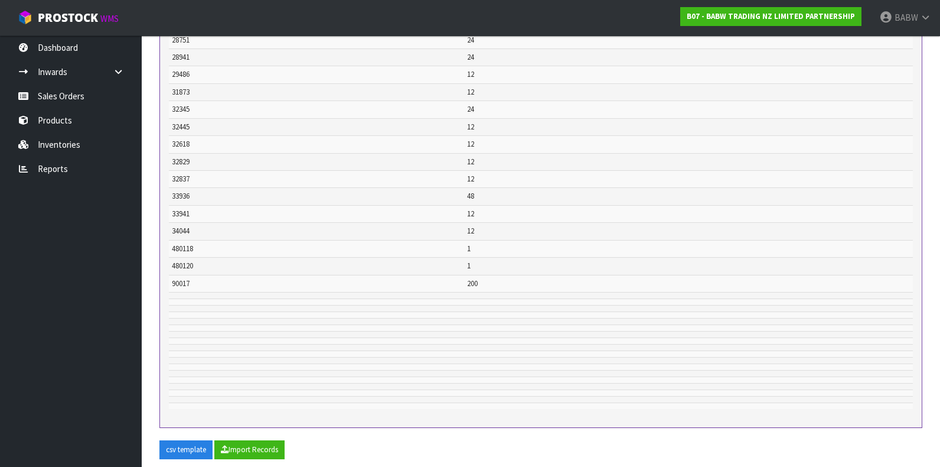
scroll to position [673, 0]
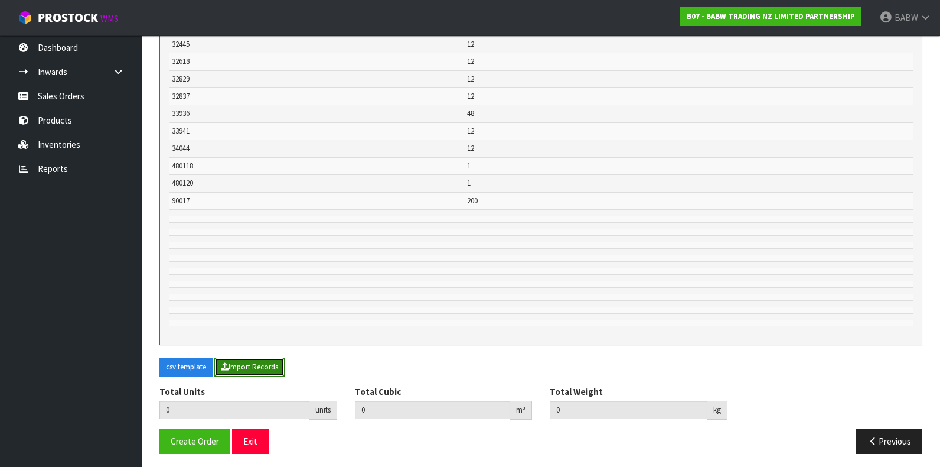
click at [272, 363] on button "Import Records" at bounding box center [249, 366] width 70 height 19
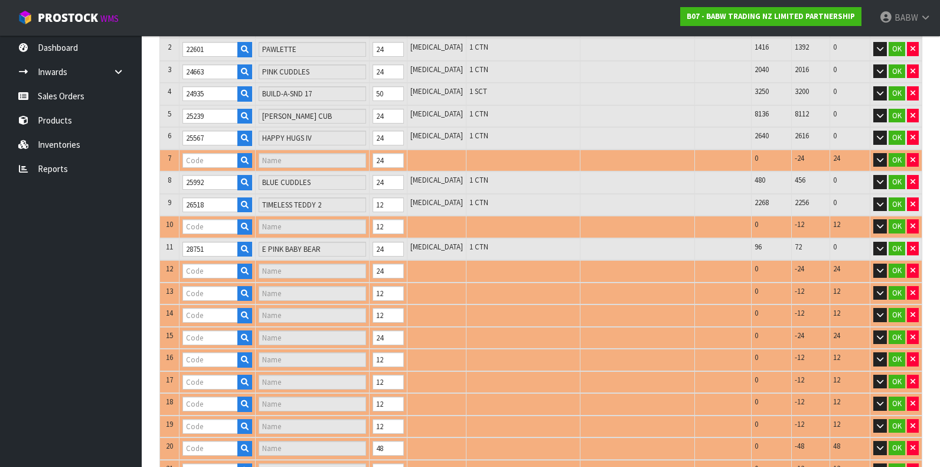
scroll to position [93, 0]
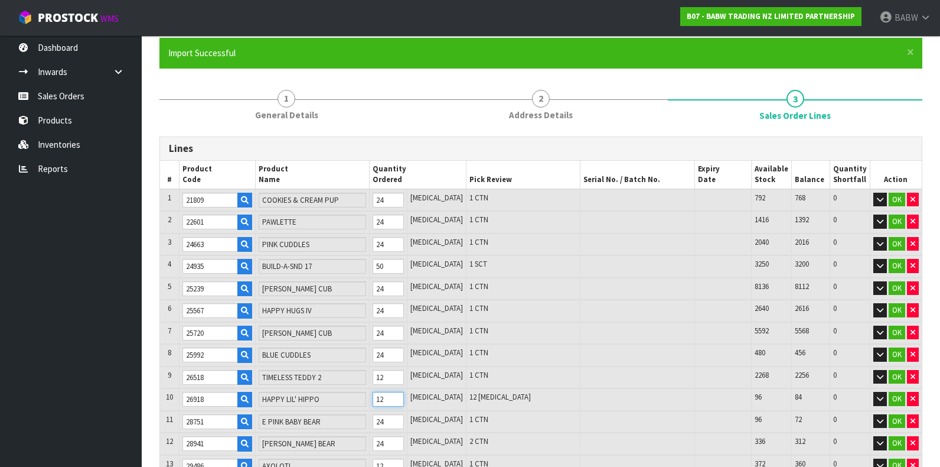
click at [356, 393] on tr "10 26918 HAPPY LIL' HIPPO 12 PCE 12 PCE 96 84 0 OK" at bounding box center [541, 399] width 762 height 22
click at [400, 392] on input "12" at bounding box center [388, 399] width 31 height 15
click at [364, 393] on tr "10 26918 HAPPY LIL' HIPPO 12 PCE 12 PCE 96 84 0 OK" at bounding box center [541, 399] width 762 height 22
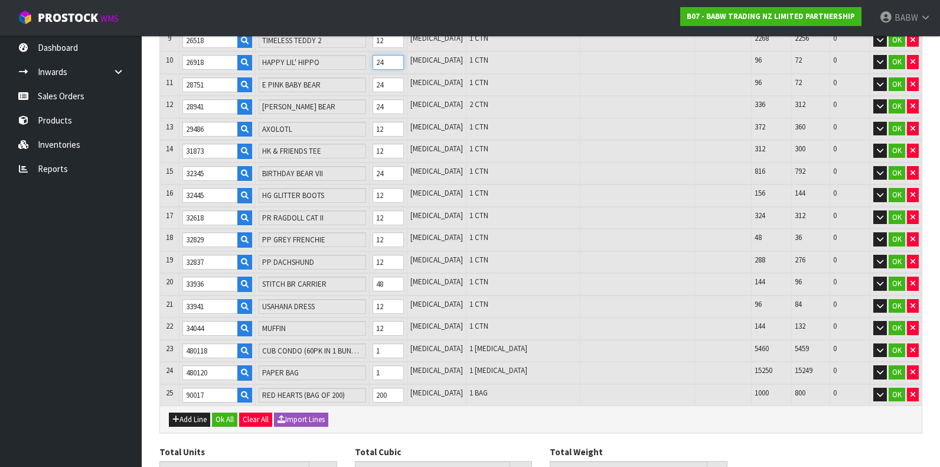
scroll to position [487, 0]
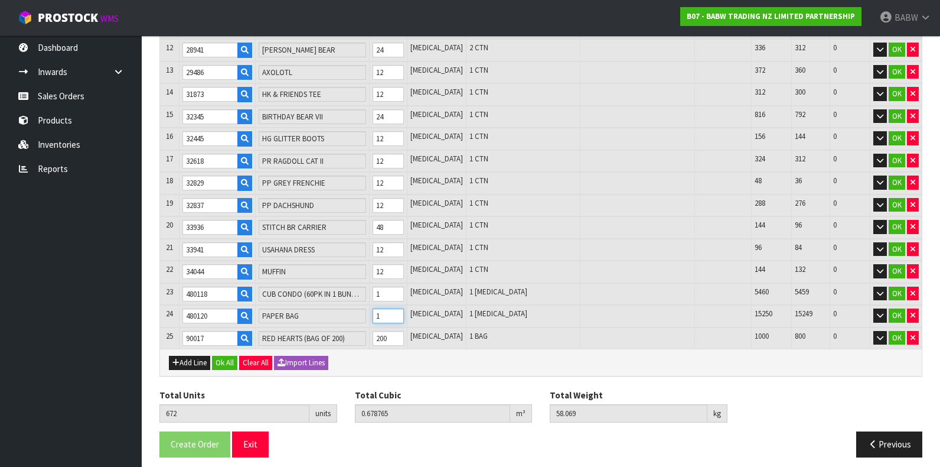
click at [371, 307] on tr "24 480120 PAPER BAG 1 PCE 1 PCE 15250 15249 0 OK" at bounding box center [541, 316] width 762 height 22
click at [456, 379] on div "Lines # Product Code Product Name Quantity Ordered Pick Review Serial No. / Bat…" at bounding box center [540, 104] width 763 height 723
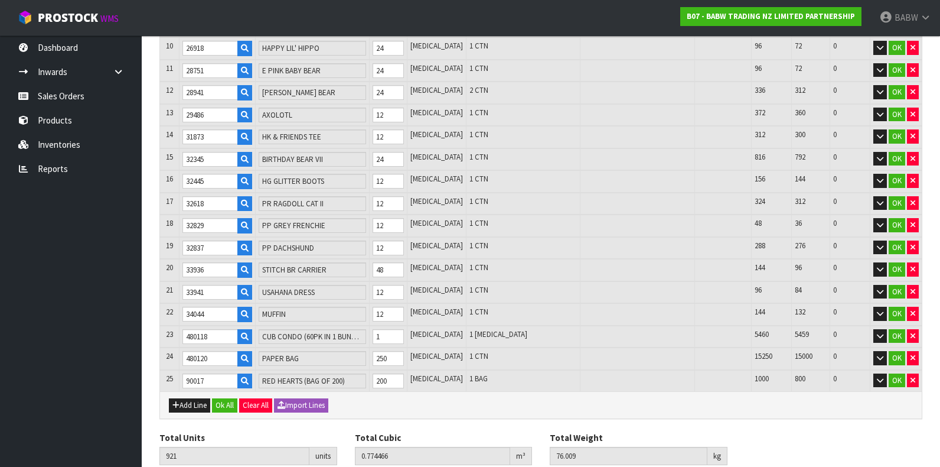
scroll to position [421, 0]
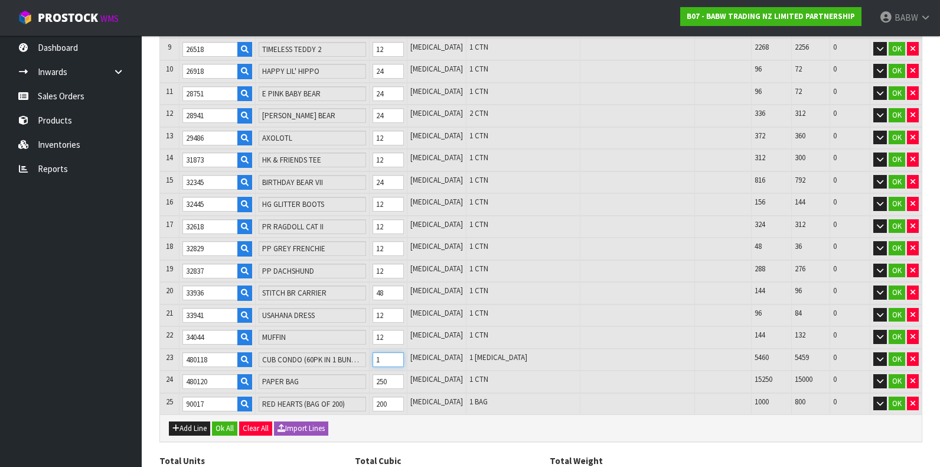
click at [334, 348] on tr "23 480118 CUB CONDO (60PK IN 1 BUNDLE ) 1 PCE 1 PCE 5460 5459 0 OK" at bounding box center [541, 359] width 762 height 22
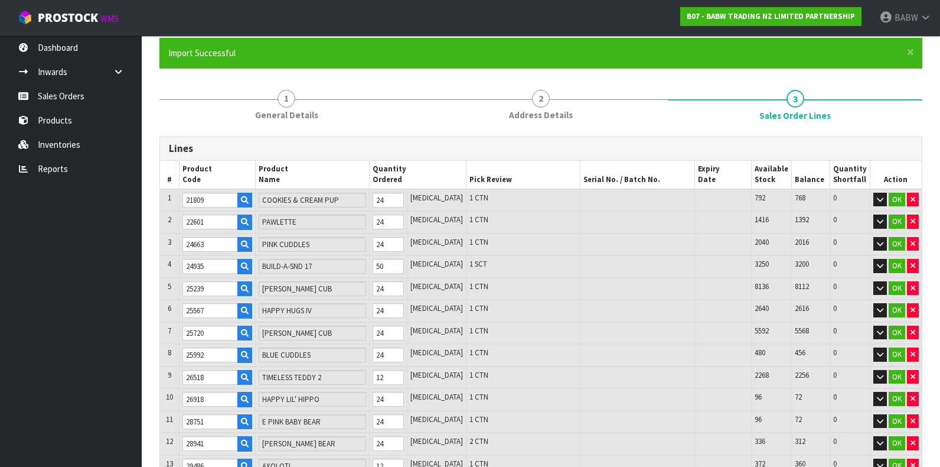
scroll to position [487, 0]
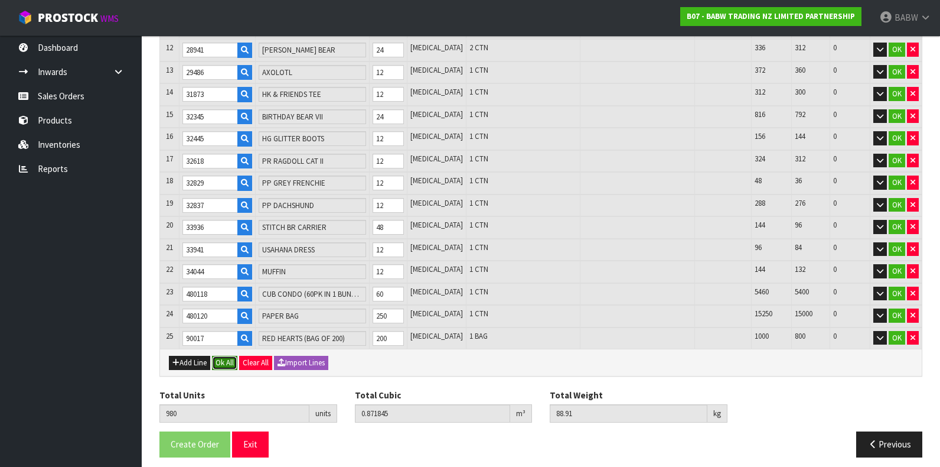
click at [227, 355] on button "Ok All" at bounding box center [224, 362] width 25 height 14
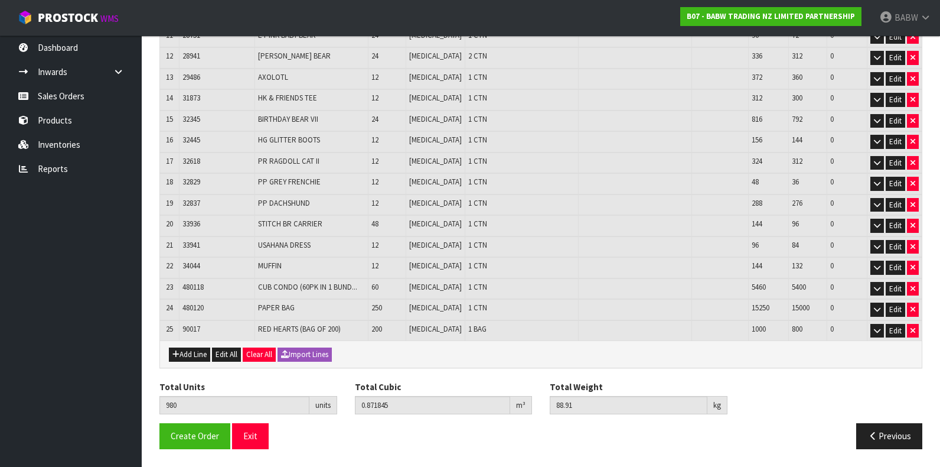
scroll to position [458, 0]
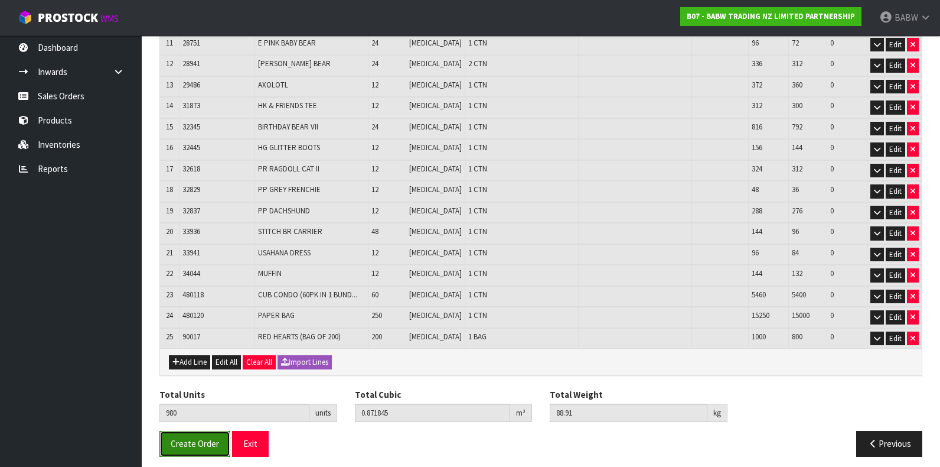
click at [193, 438] on span "Create Order" at bounding box center [195, 443] width 48 height 11
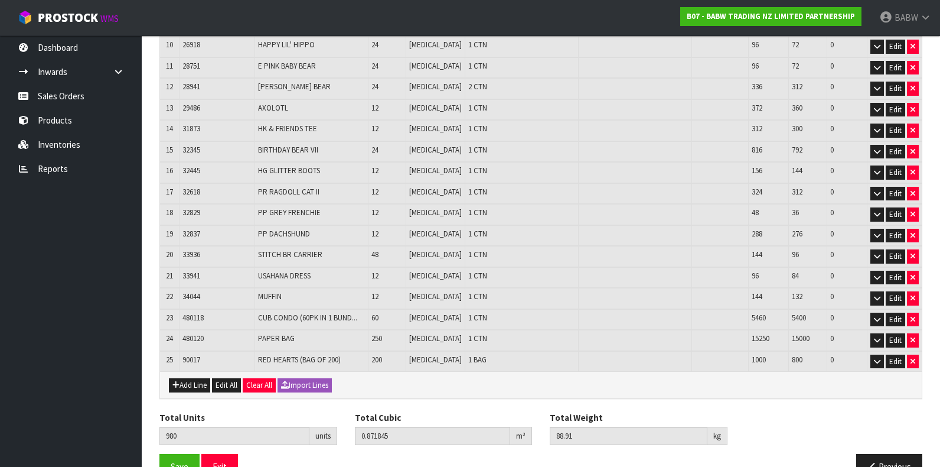
scroll to position [458, 0]
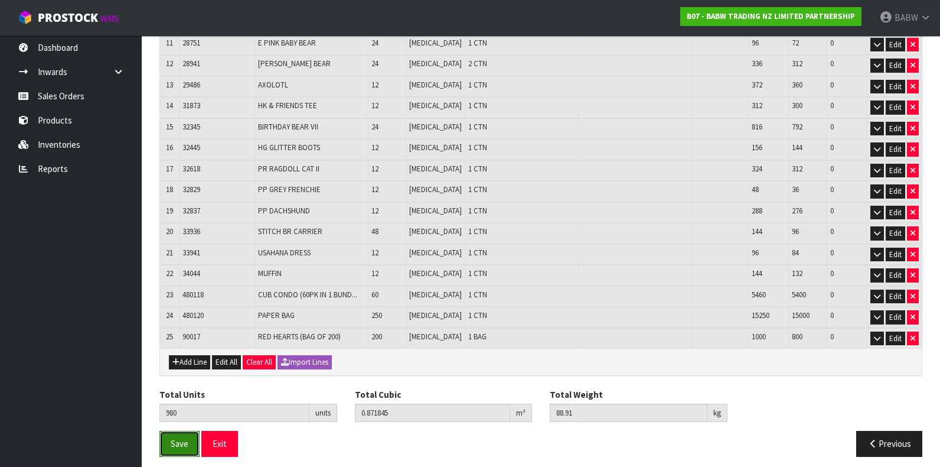
click at [189, 435] on button "Save" at bounding box center [179, 442] width 40 height 25
click at [218, 438] on button "Exit" at bounding box center [219, 442] width 37 height 25
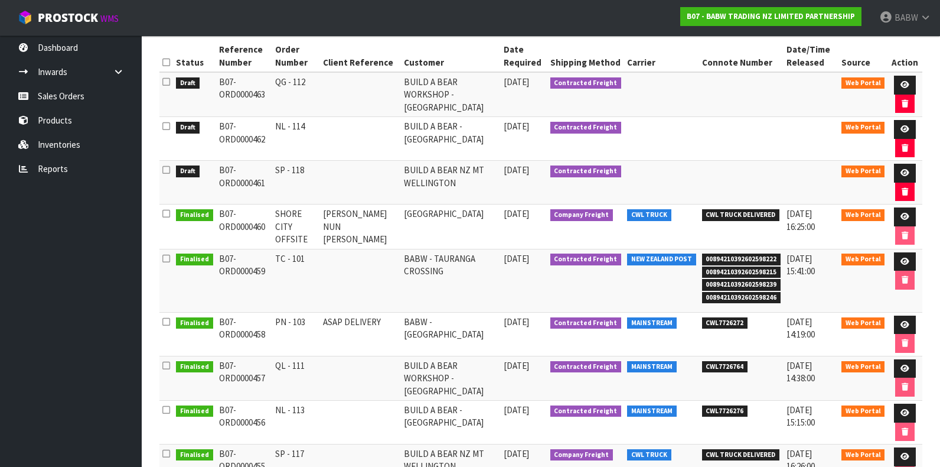
scroll to position [197, 0]
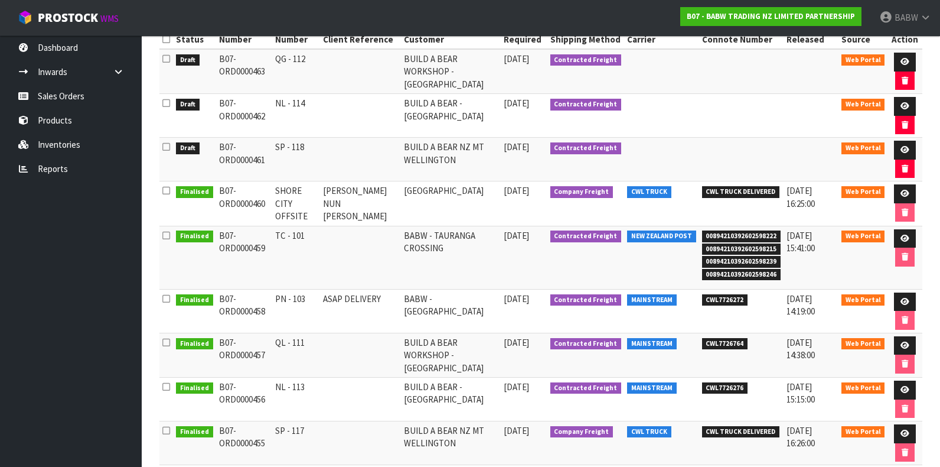
drag, startPoint x: 290, startPoint y: 296, endPoint x: 317, endPoint y: 296, distance: 27.2
click at [317, 296] on td "PN - 103" at bounding box center [296, 311] width 48 height 44
click at [711, 298] on icon at bounding box center [905, 302] width 9 height 8
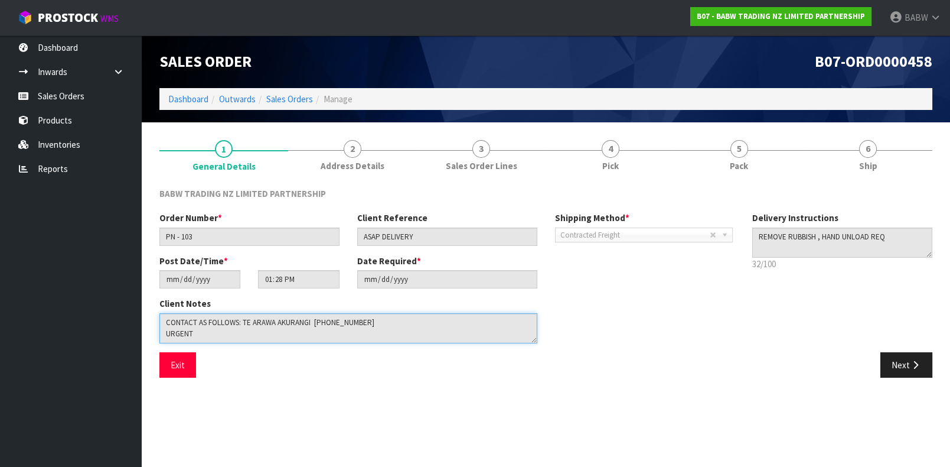
drag, startPoint x: 268, startPoint y: 336, endPoint x: 82, endPoint y: 296, distance: 189.6
click at [83, 294] on body "Toggle navigation ProStock WMS B07 - BABW TRADING NZ LIMITED PARTNERSHIP BABW L…" at bounding box center [475, 233] width 950 height 467
click at [368, 320] on textarea at bounding box center [348, 328] width 378 height 30
drag, startPoint x: 380, startPoint y: 323, endPoint x: 103, endPoint y: 302, distance: 277.7
click at [103, 302] on body "Toggle navigation ProStock WMS B07 - BABW TRADING NZ LIMITED PARTNERSHIP BABW L…" at bounding box center [475, 233] width 950 height 467
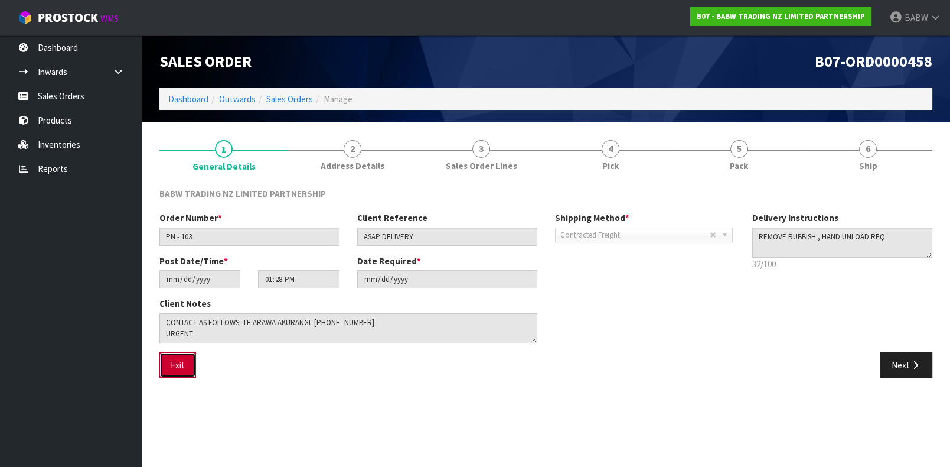
click at [181, 359] on button "Exit" at bounding box center [177, 364] width 37 height 25
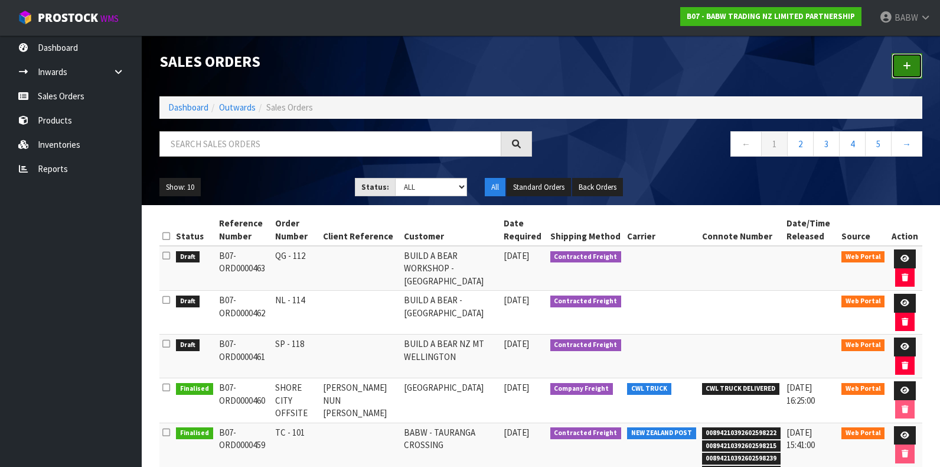
click at [711, 68] on icon at bounding box center [907, 65] width 8 height 9
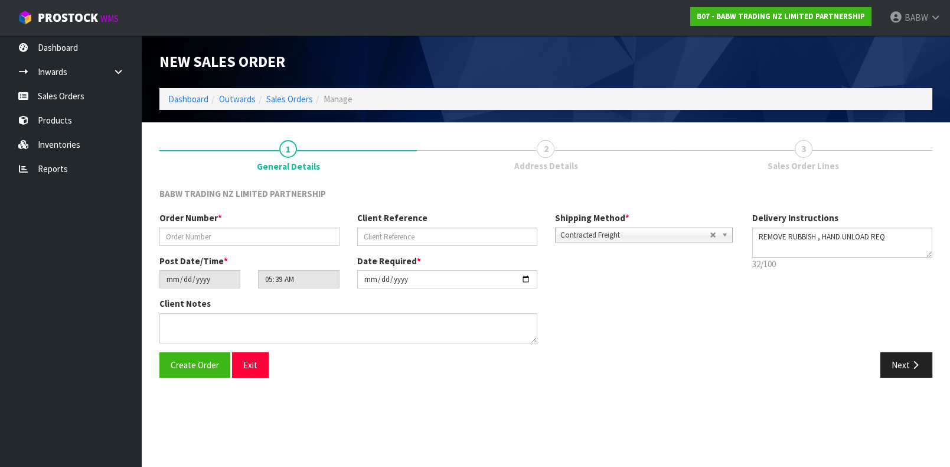
click at [188, 224] on div "Order Number *" at bounding box center [250, 228] width 198 height 34
click at [207, 235] on input "text" at bounding box center [249, 236] width 180 height 18
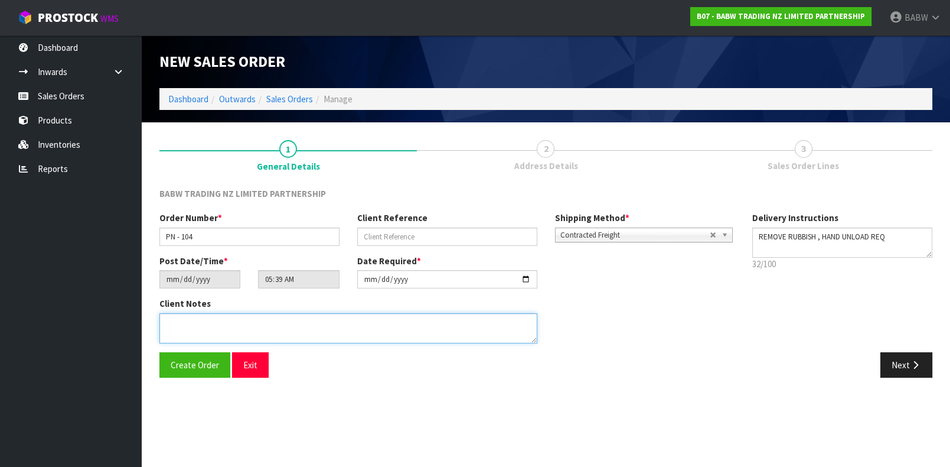
click at [276, 332] on textarea at bounding box center [348, 328] width 378 height 30
paste textarea "CONTACT AS FOLLOWS: TE ARAWA AKURANGI [PHONE_NUMBER]"
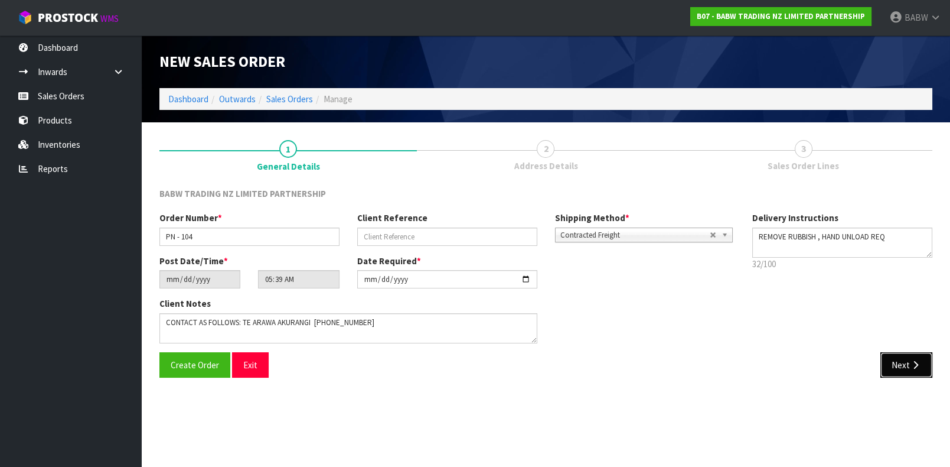
click at [711, 365] on button "Next" at bounding box center [906, 364] width 52 height 25
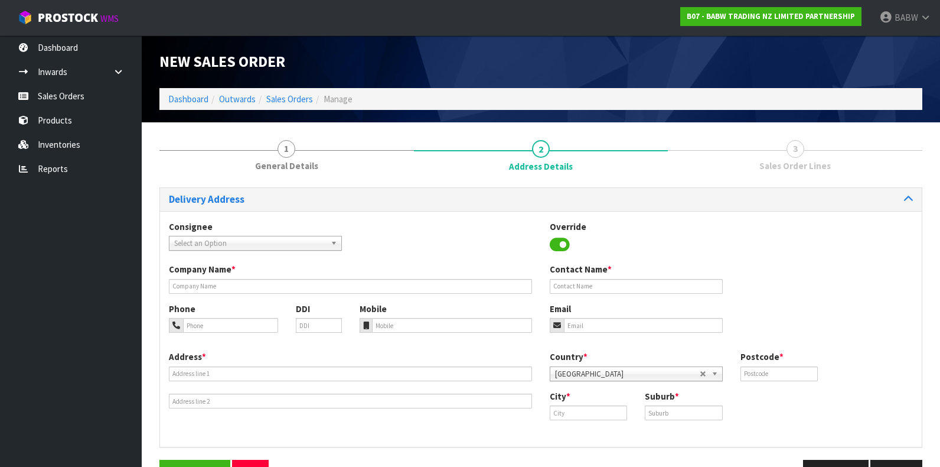
click at [267, 242] on span "Select an Option" at bounding box center [250, 243] width 152 height 14
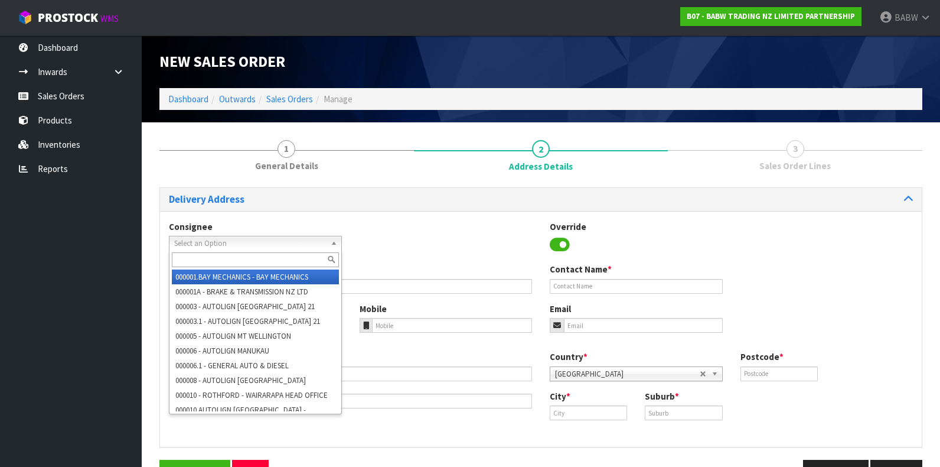
click at [253, 242] on span "Select an Option" at bounding box center [250, 243] width 152 height 14
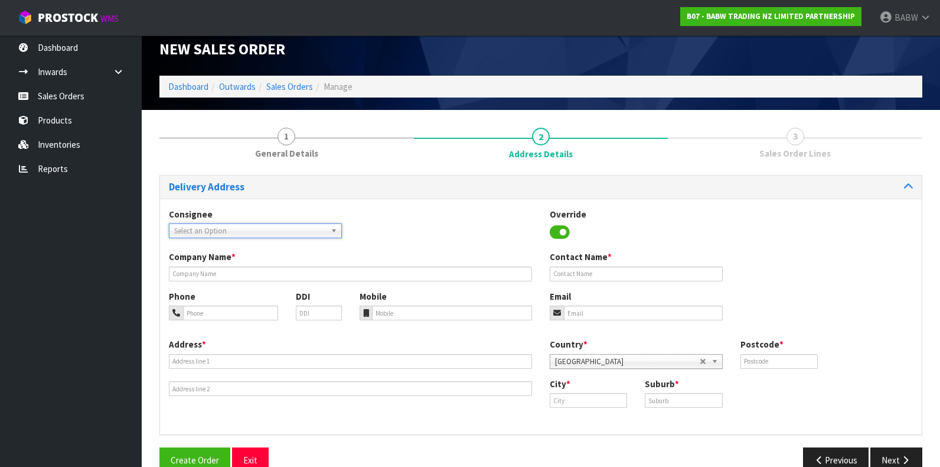
scroll to position [35, 0]
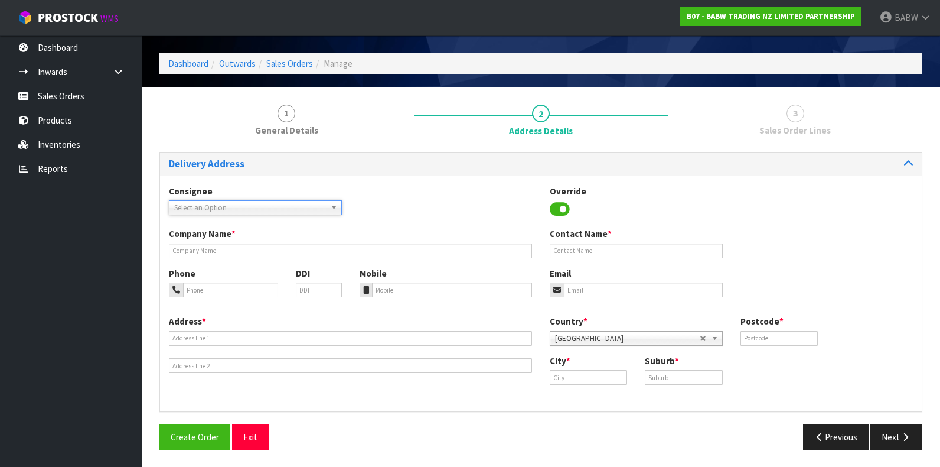
click at [255, 242] on div "Company Name *" at bounding box center [350, 242] width 381 height 30
click at [250, 253] on input "text" at bounding box center [350, 250] width 363 height 15
click at [202, 338] on input "text" at bounding box center [350, 338] width 363 height 15
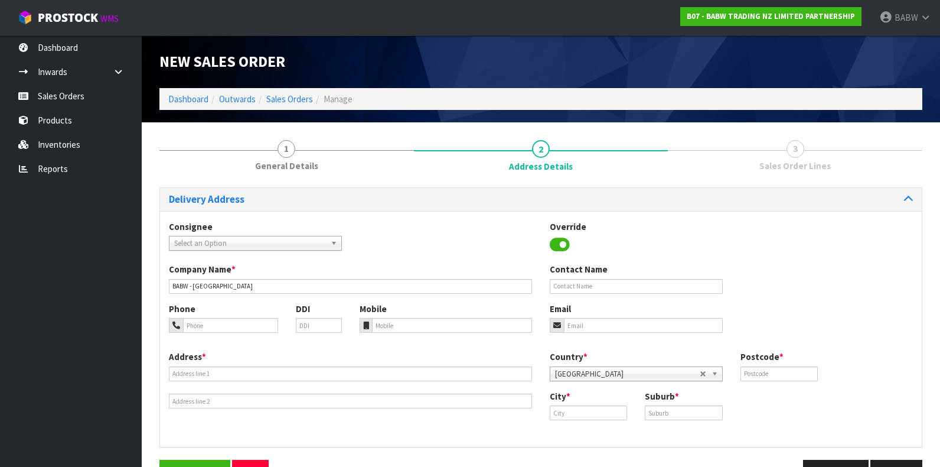
scroll to position [35, 0]
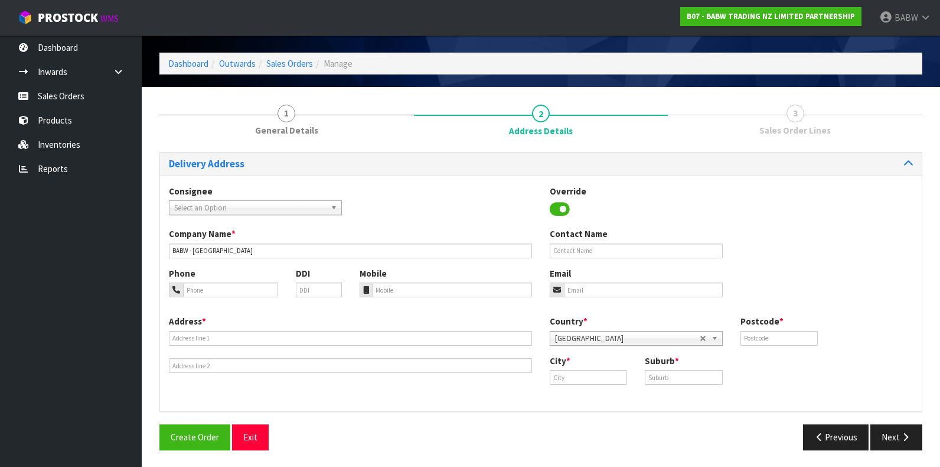
click at [246, 207] on span "Select an Option" at bounding box center [250, 208] width 152 height 14
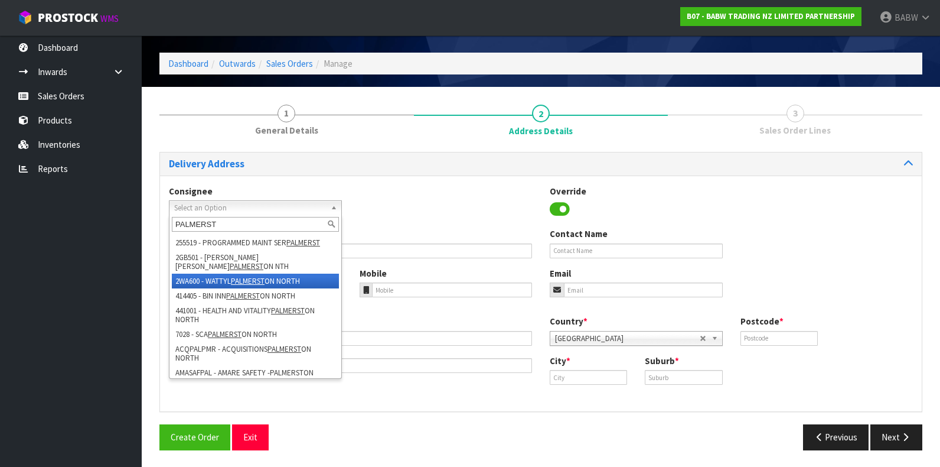
scroll to position [0, 0]
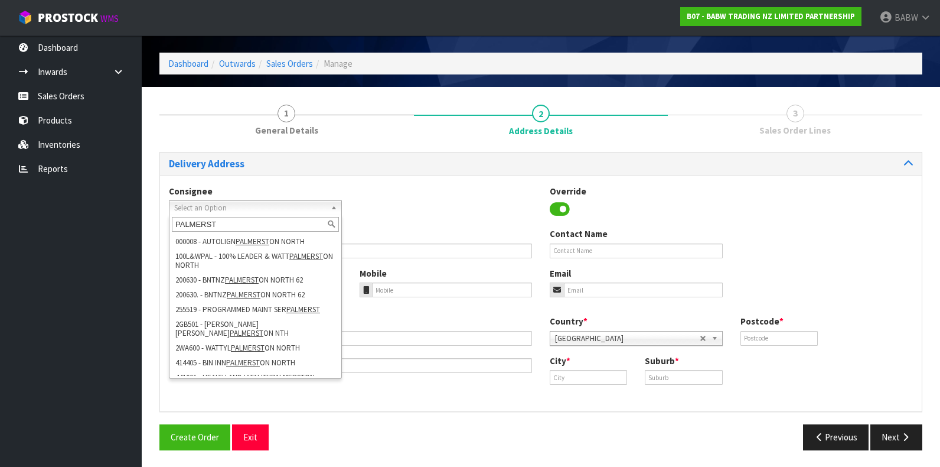
type input "PALMERST"
click at [394, 199] on div "Consignee 000001.BAY MECHANICS - BAY MECHANICS 000001A - BRAKE & TRANSMISSION N…" at bounding box center [541, 206] width 762 height 43
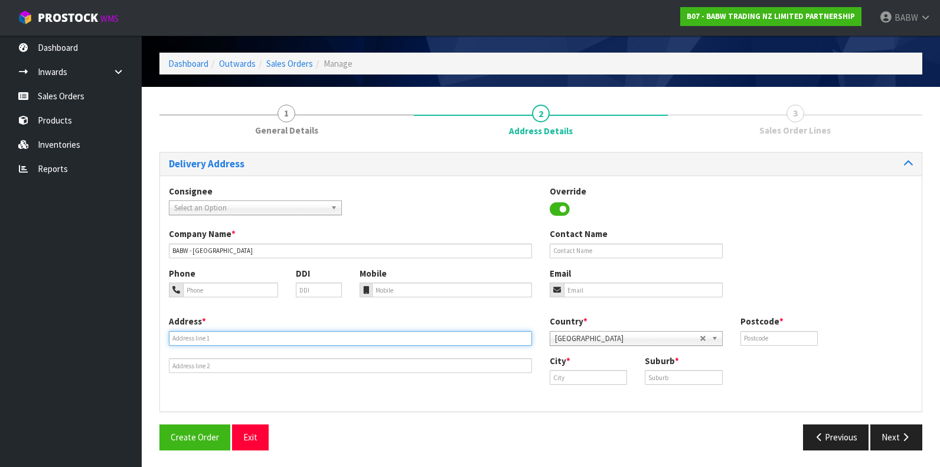
click at [230, 335] on input "text" at bounding box center [350, 338] width 363 height 15
click at [257, 436] on button "Exit" at bounding box center [250, 436] width 37 height 25
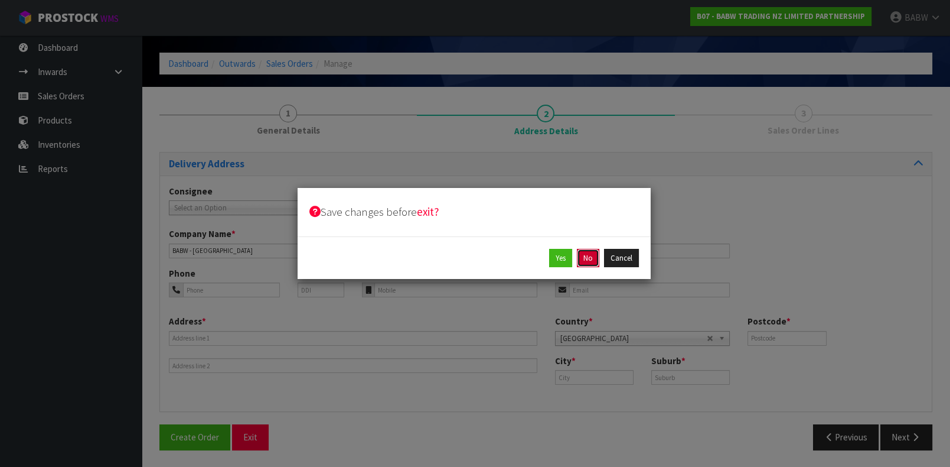
click at [586, 262] on button "No" at bounding box center [588, 258] width 22 height 19
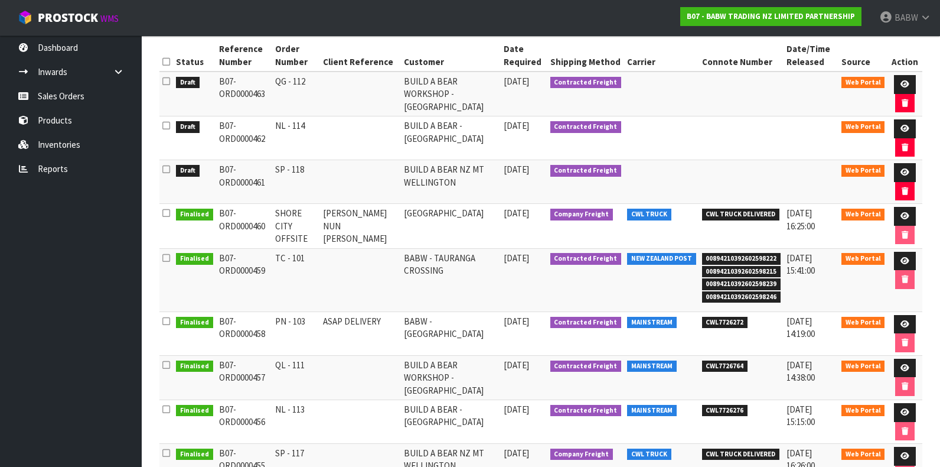
scroll to position [197, 0]
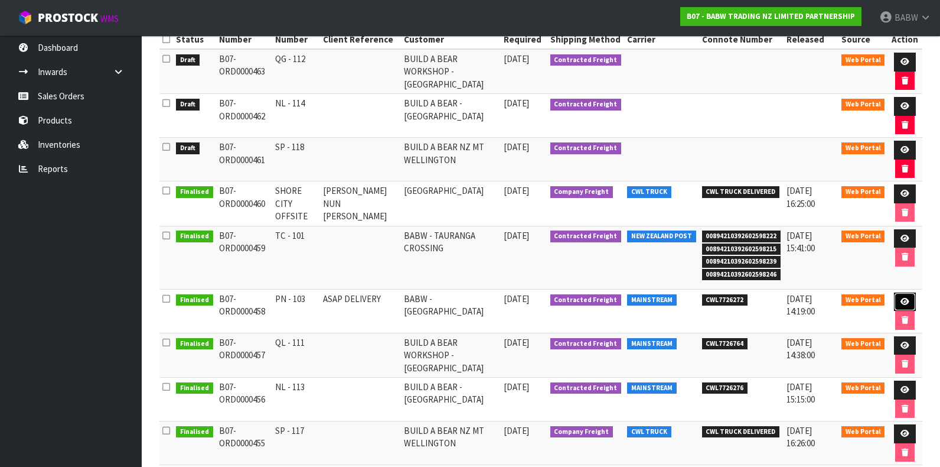
click at [901, 298] on icon at bounding box center [905, 302] width 9 height 8
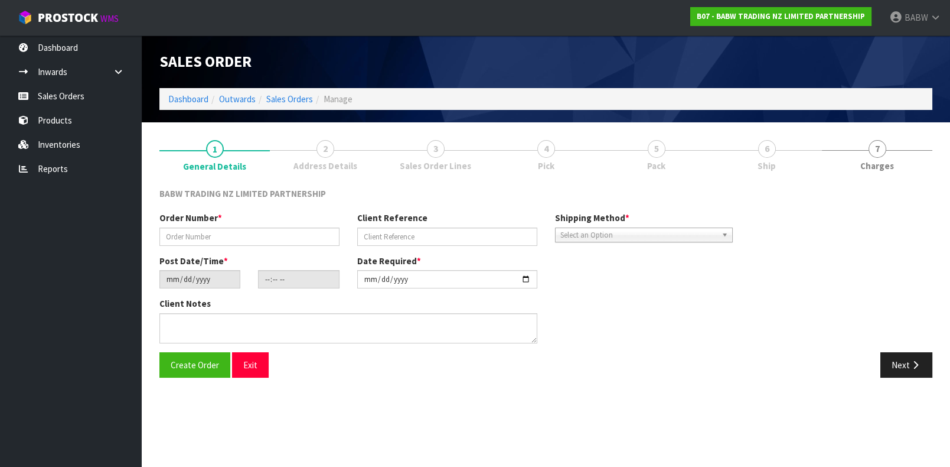
type input "PN - 103"
type input "ASAP DELIVERY"
type input "[DATE]"
type input "13:28:00.000"
type input "[DATE]"
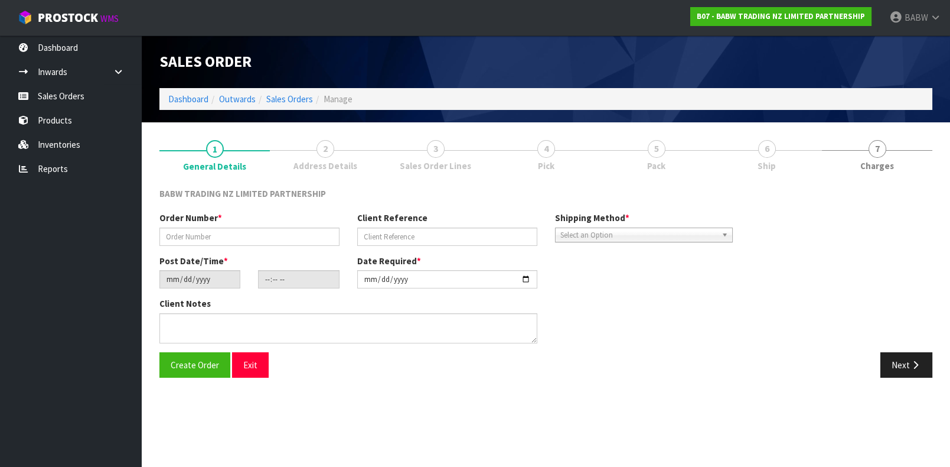
type textarea "CONTACT AS FOLLOWS: TE ARAWA AKURANGI [PHONE_NUMBER] URGENT"
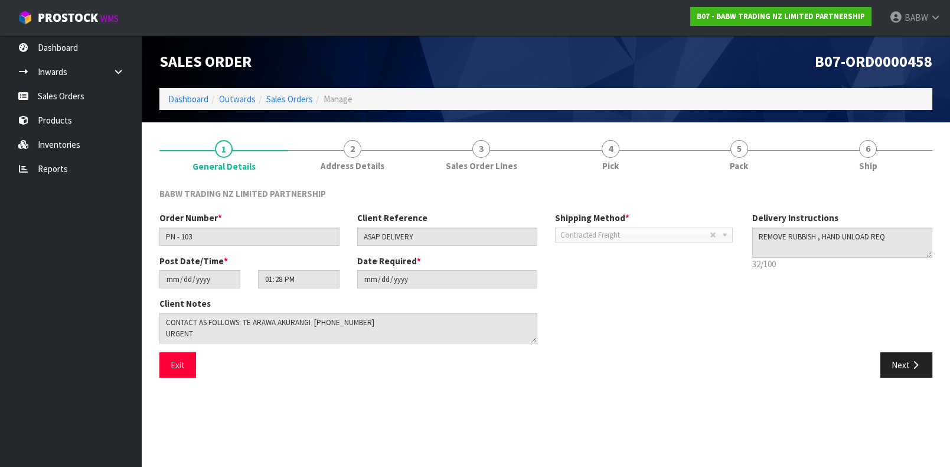
click at [355, 149] on span "2" at bounding box center [353, 149] width 18 height 18
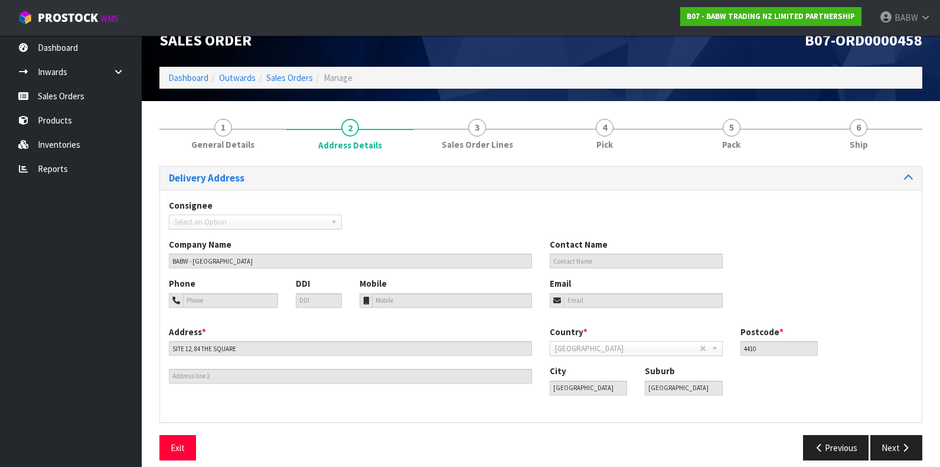
scroll to position [32, 0]
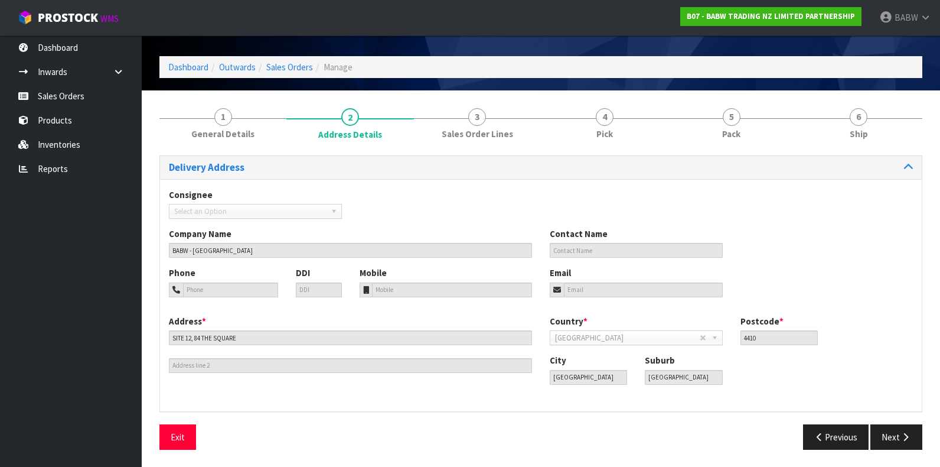
click at [72, 254] on ul "Dashboard Inwards Purchase Orders Receipts Sales Orders Products Inventories Re…" at bounding box center [71, 250] width 142 height 431
click at [182, 426] on button "Exit" at bounding box center [177, 436] width 37 height 25
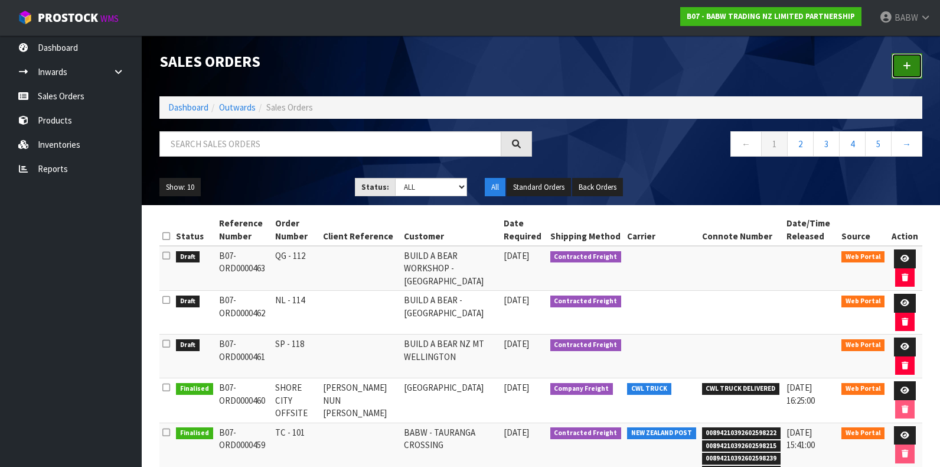
click at [902, 70] on link at bounding box center [907, 65] width 31 height 25
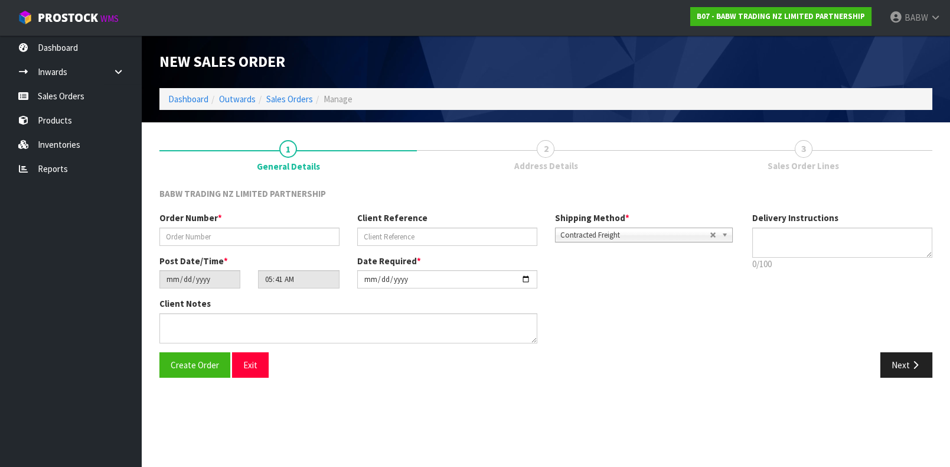
type textarea "REMOVE RUBBISH , HAND UNLOAD REQ"
click at [301, 238] on input "text" at bounding box center [249, 236] width 180 height 18
type input "PN - 104"
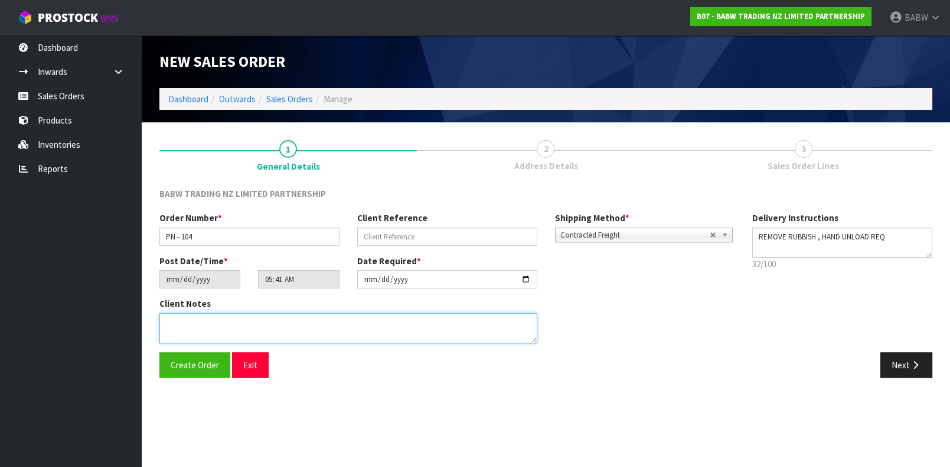
click at [285, 338] on textarea at bounding box center [348, 328] width 378 height 30
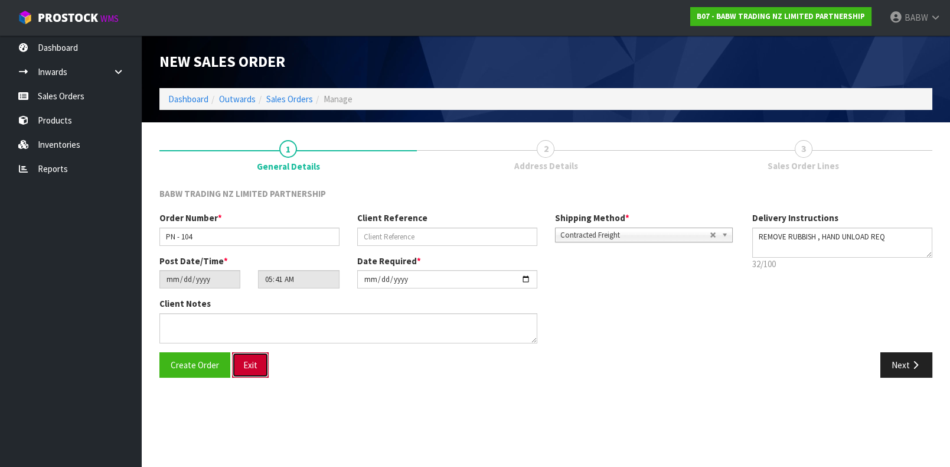
click at [252, 359] on button "Exit" at bounding box center [250, 364] width 37 height 25
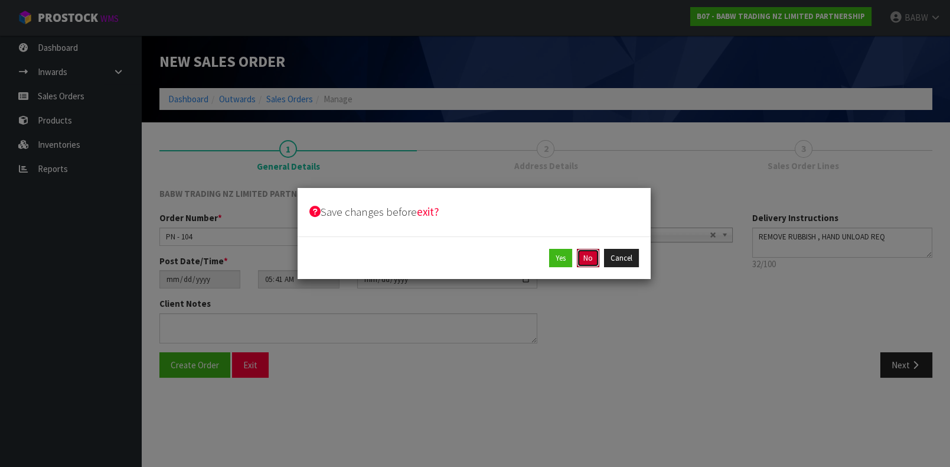
click at [591, 253] on button "No" at bounding box center [588, 258] width 22 height 19
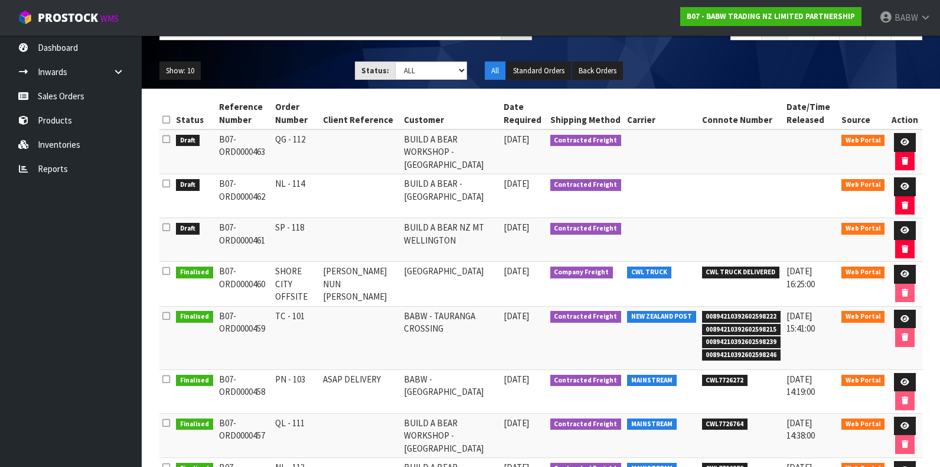
scroll to position [262, 0]
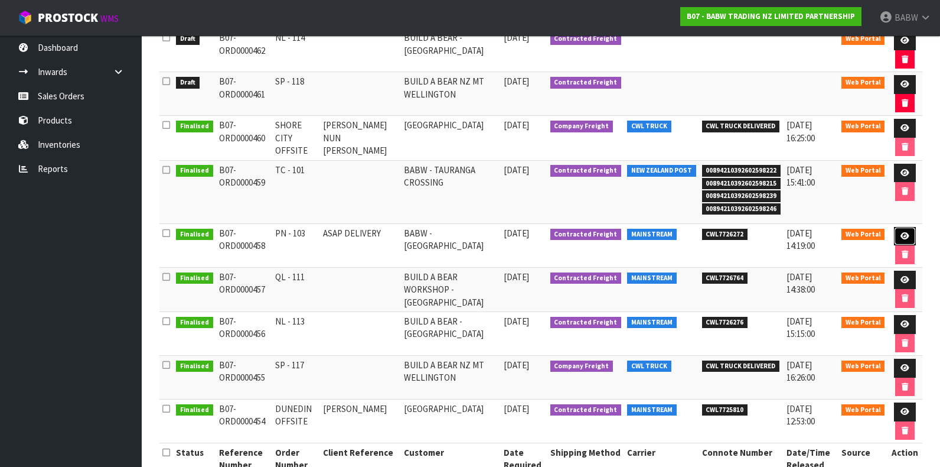
click at [912, 230] on link at bounding box center [905, 236] width 22 height 19
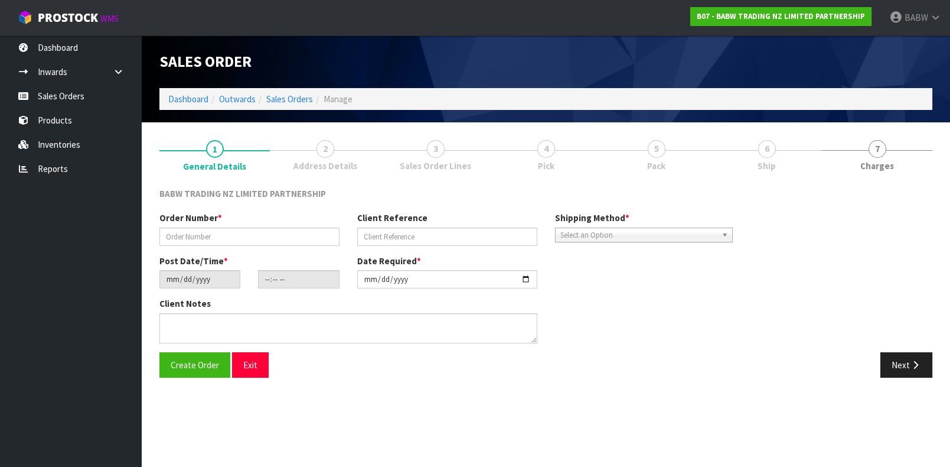
type input "PN - 103"
type input "ASAP DELIVERY"
type input "[DATE]"
type input "13:28:00.000"
type input "[DATE]"
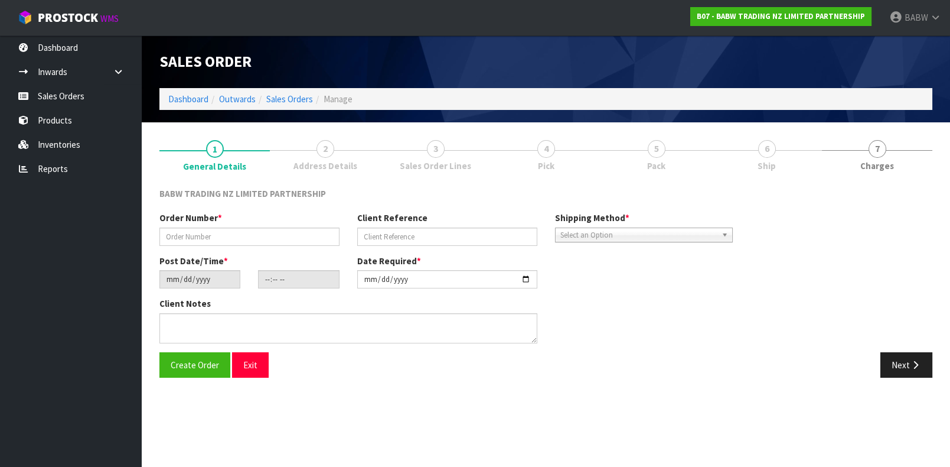
type textarea "CONTACT AS FOLLOWS: TE ARAWA AKURANGI [PHONE_NUMBER] URGENT"
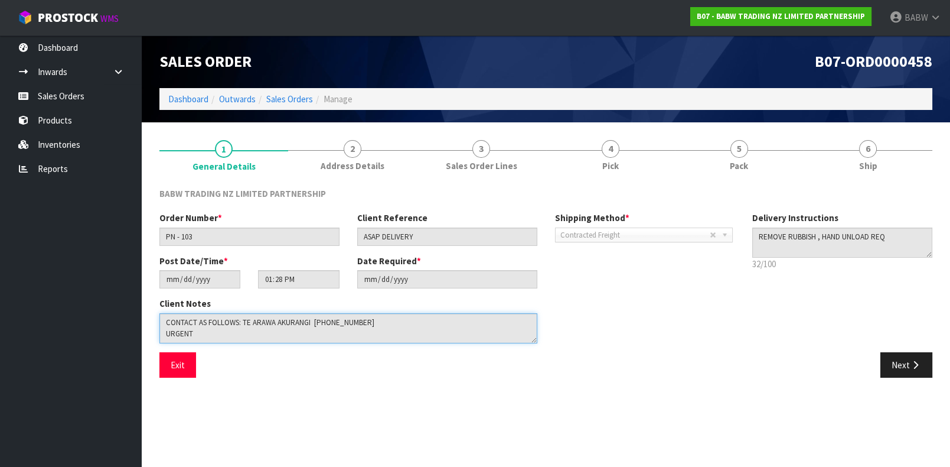
drag, startPoint x: 336, startPoint y: 322, endPoint x: 71, endPoint y: 314, distance: 264.7
click at [71, 314] on body "Toggle navigation ProStock WMS B07 - BABW TRADING NZ LIMITED PARTNERSHIP BABW L…" at bounding box center [475, 233] width 950 height 467
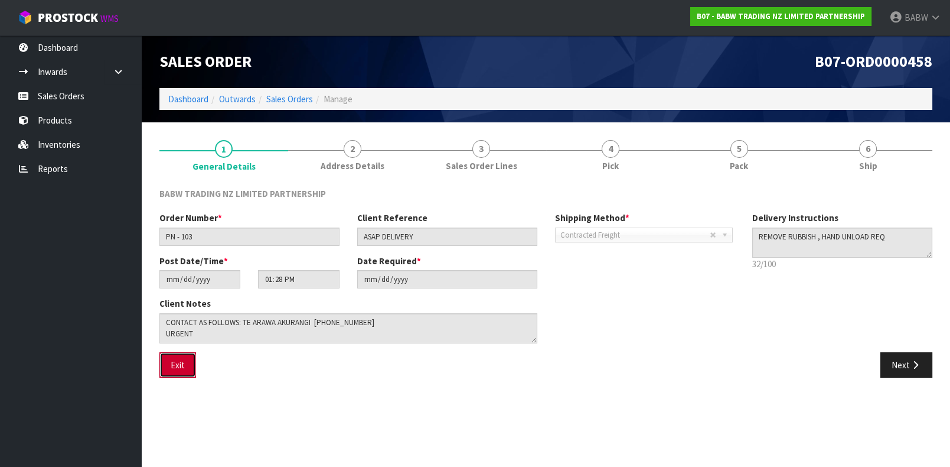
click at [176, 365] on button "Exit" at bounding box center [177, 364] width 37 height 25
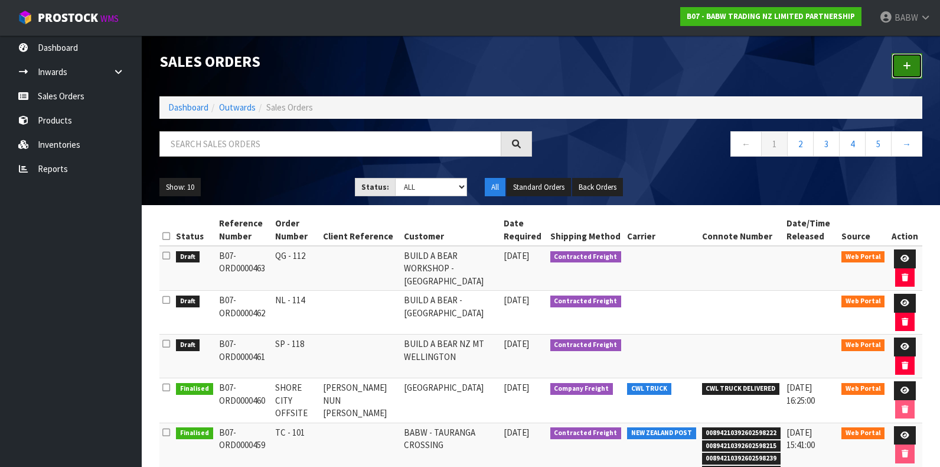
click at [906, 70] on link at bounding box center [907, 65] width 31 height 25
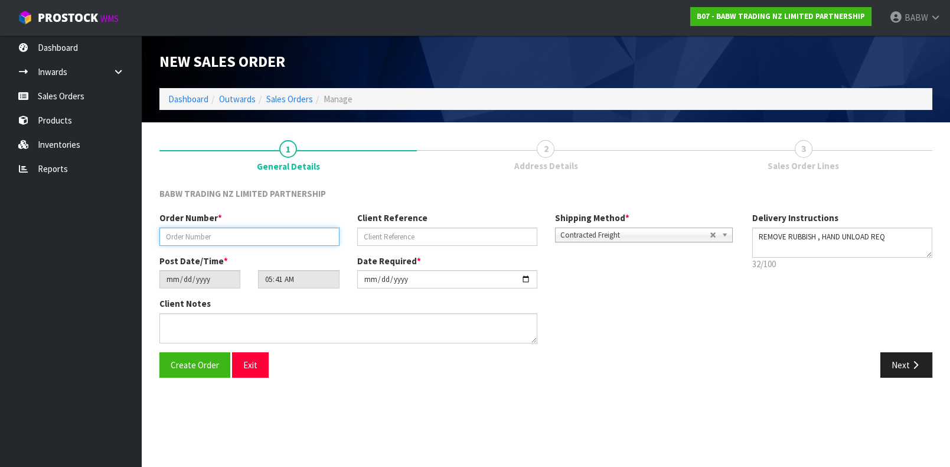
click at [255, 240] on input "text" at bounding box center [249, 236] width 180 height 18
type input "PN - 104"
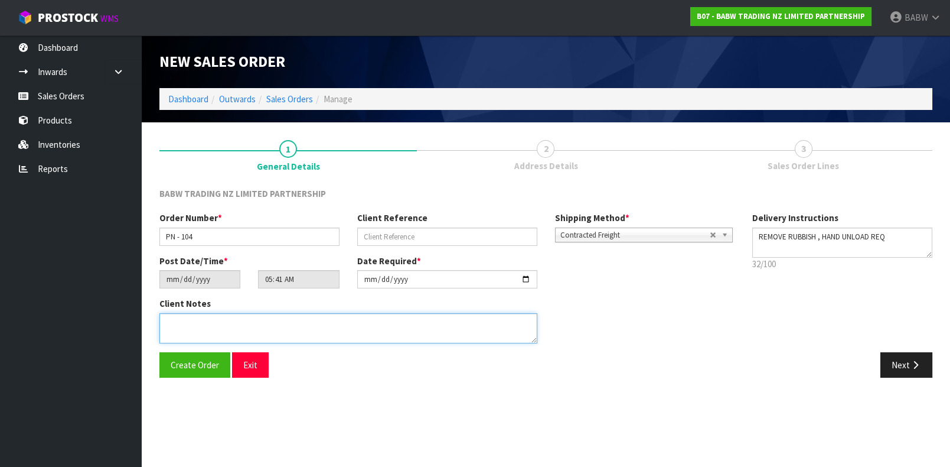
click at [274, 325] on textarea at bounding box center [348, 328] width 378 height 30
paste textarea "CONTACT AS FOLLOWS: TE ARAWA AKURANGI [PHONE_NUMBER]"
type textarea "CONTACT AS FOLLOWS: TE ARAWA AKURANGI [PHONE_NUMBER]"
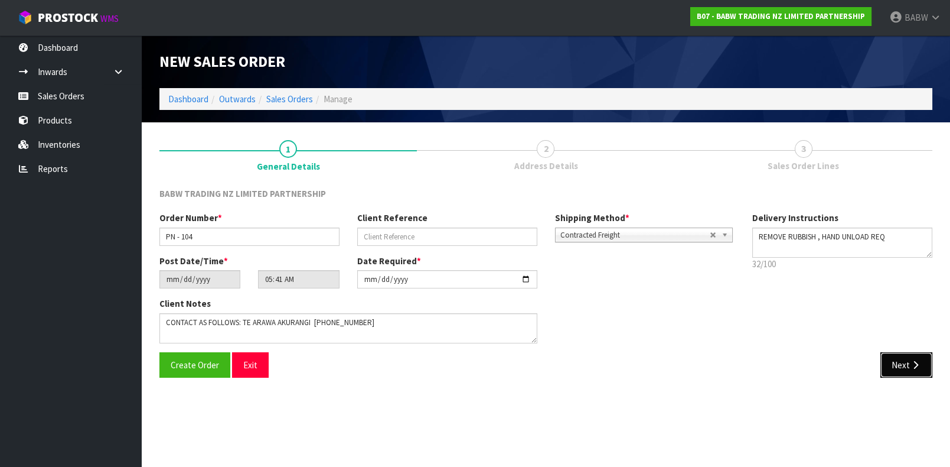
click at [912, 364] on icon "button" at bounding box center [915, 364] width 11 height 9
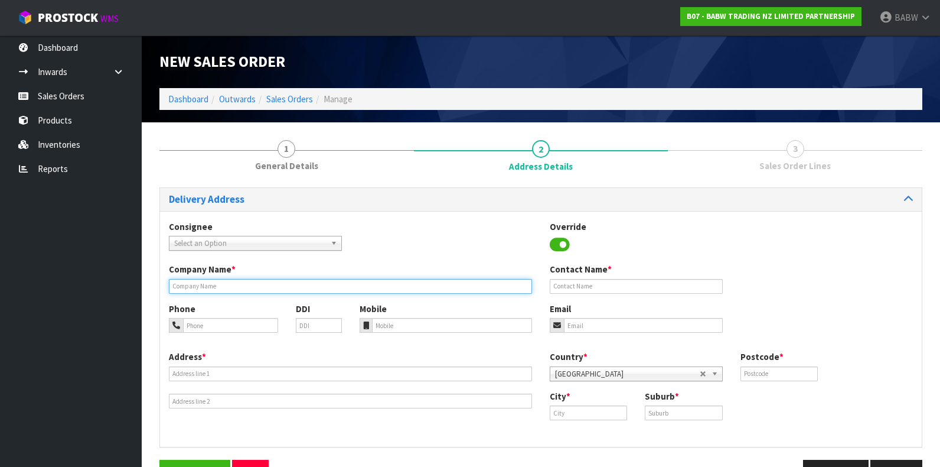
click at [291, 285] on input "text" at bounding box center [350, 286] width 363 height 15
type input "BABW - [GEOGRAPHIC_DATA]"
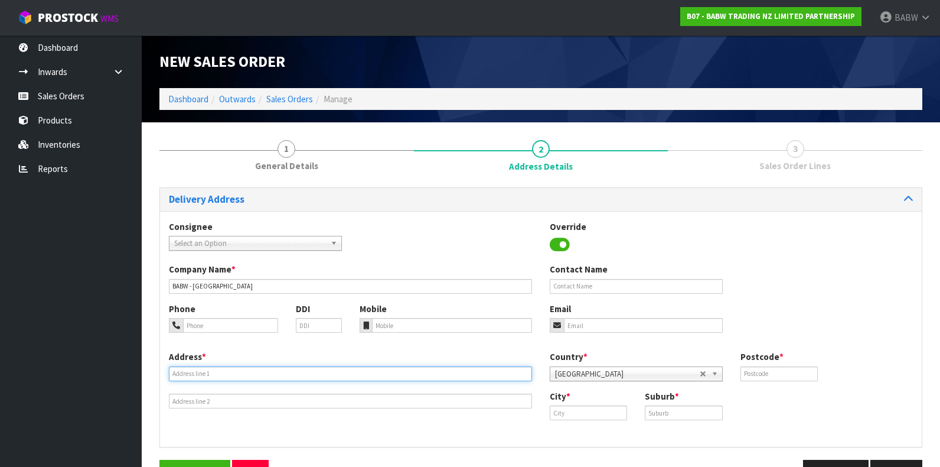
click at [311, 371] on input "text" at bounding box center [350, 373] width 363 height 15
type input "SITE 12, 84 THE SQUARE"
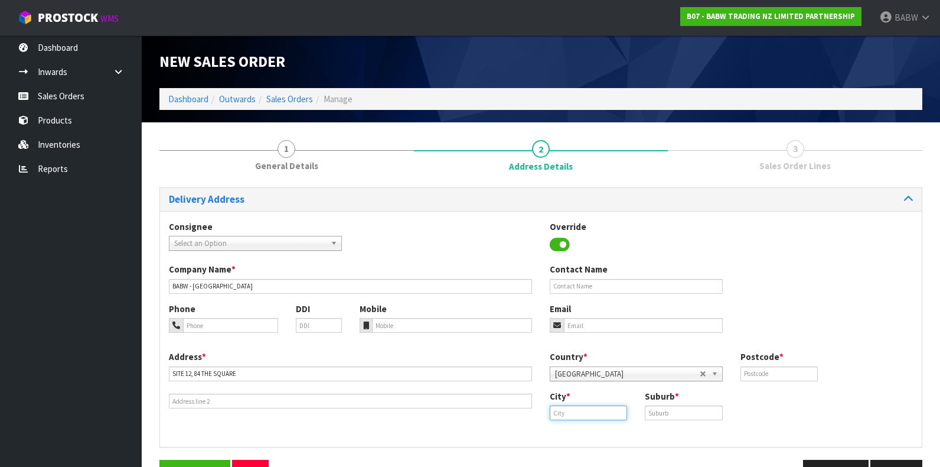
click at [582, 407] on input "text" at bounding box center [588, 412] width 77 height 15
click at [586, 415] on input "text" at bounding box center [588, 412] width 77 height 15
click at [768, 367] on input "text" at bounding box center [779, 373] width 77 height 15
click at [768, 372] on input "text" at bounding box center [779, 373] width 77 height 15
type input "4410"
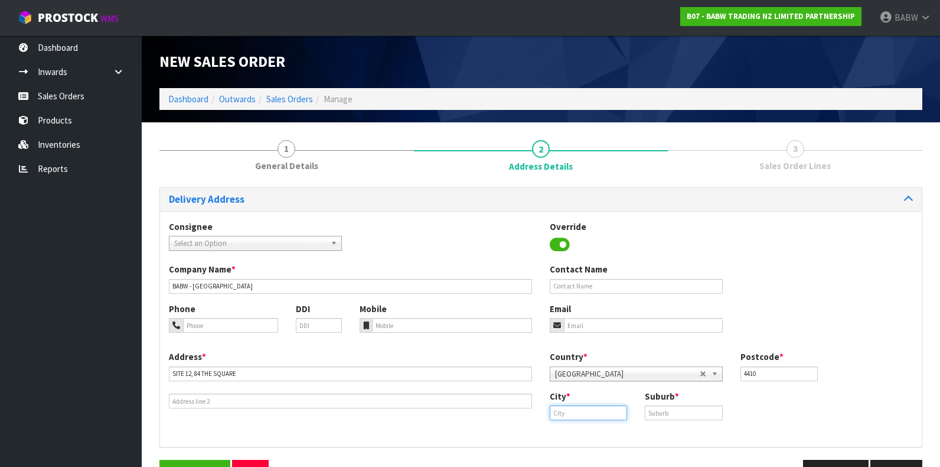
click at [588, 413] on input "text" at bounding box center [588, 412] width 77 height 15
click at [601, 449] on link "[GEOGRAPHIC_DATA]" at bounding box center [607, 448] width 115 height 16
type input "[GEOGRAPHIC_DATA]"
click at [675, 407] on input "text" at bounding box center [683, 412] width 77 height 15
type input "[GEOGRAPHIC_DATA]"
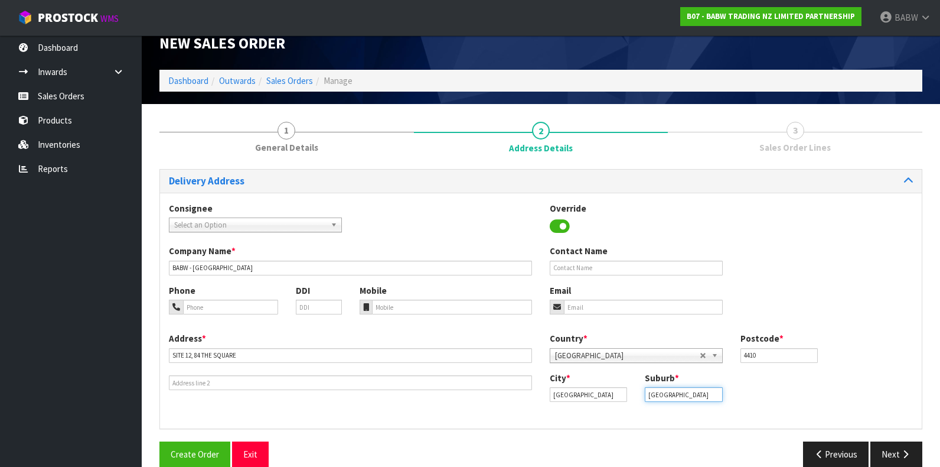
scroll to position [35, 0]
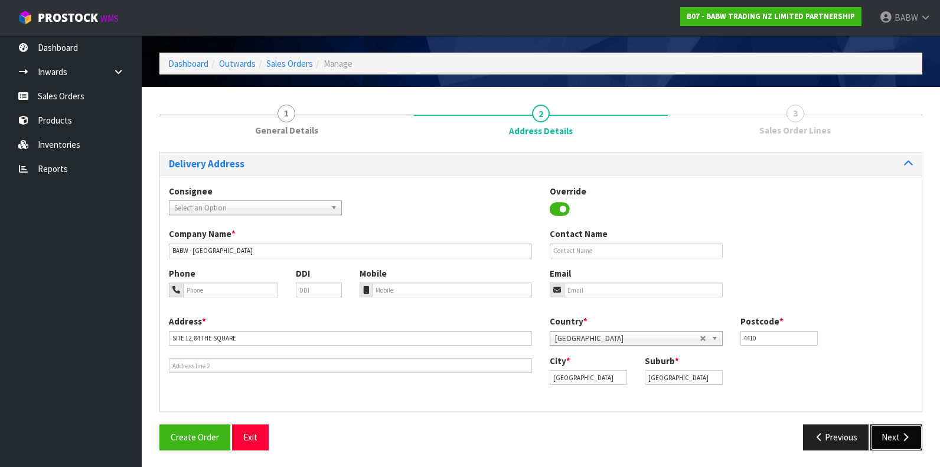
click at [911, 433] on icon "button" at bounding box center [905, 436] width 11 height 9
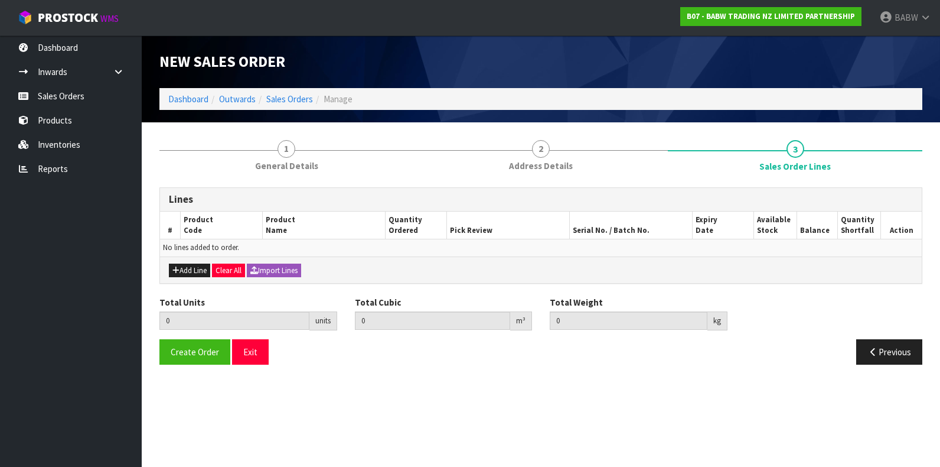
scroll to position [0, 0]
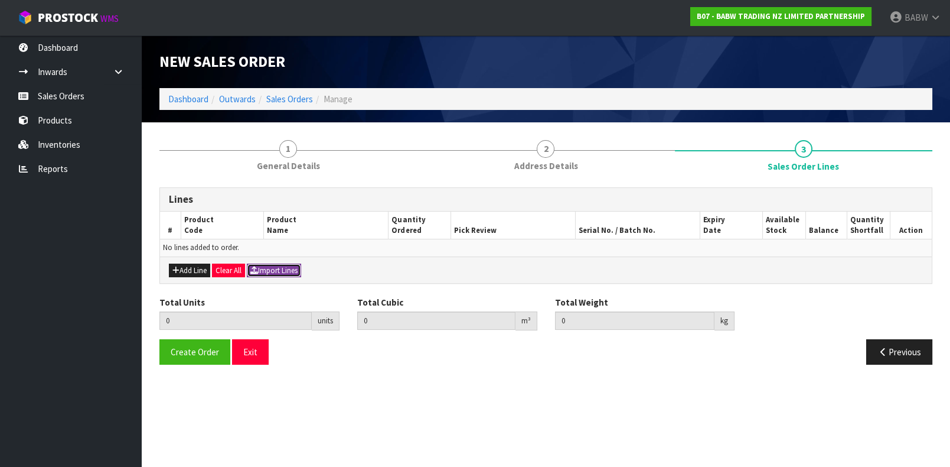
drag, startPoint x: 278, startPoint y: 270, endPoint x: 263, endPoint y: 273, distance: 14.6
click at [278, 270] on button "Import Lines" at bounding box center [274, 270] width 54 height 14
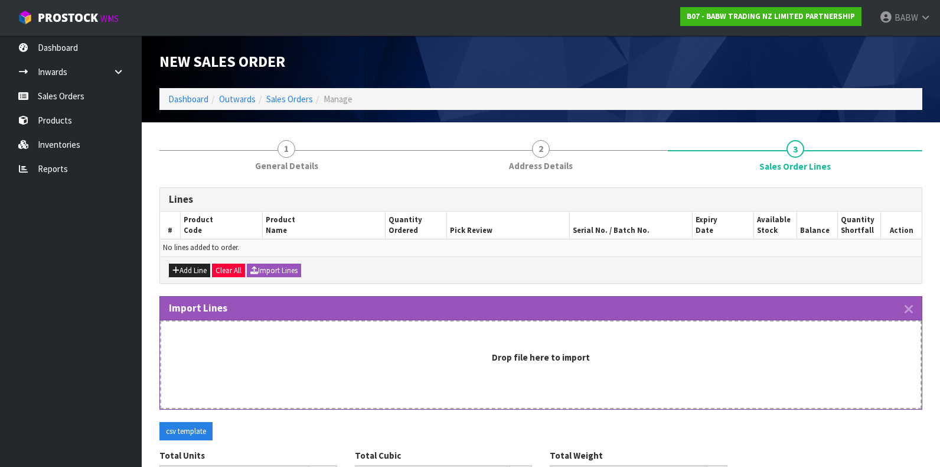
click at [782, 55] on div "New Sales Order" at bounding box center [541, 61] width 781 height 53
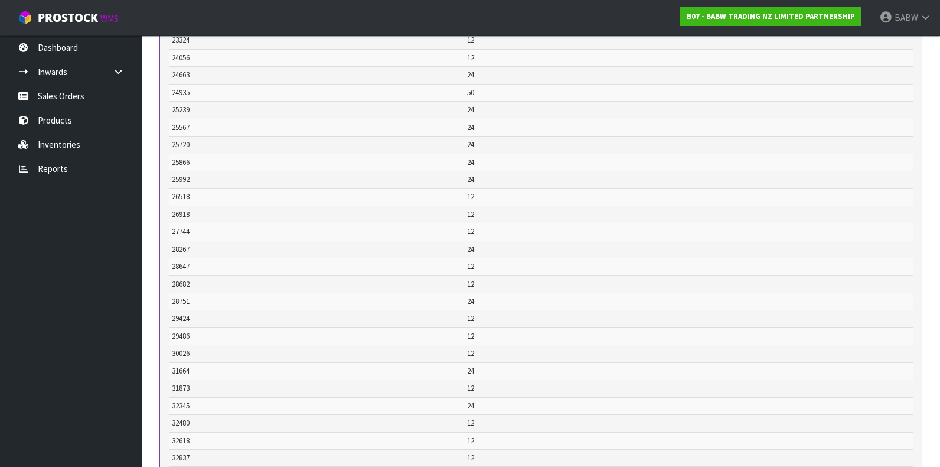
scroll to position [771, 0]
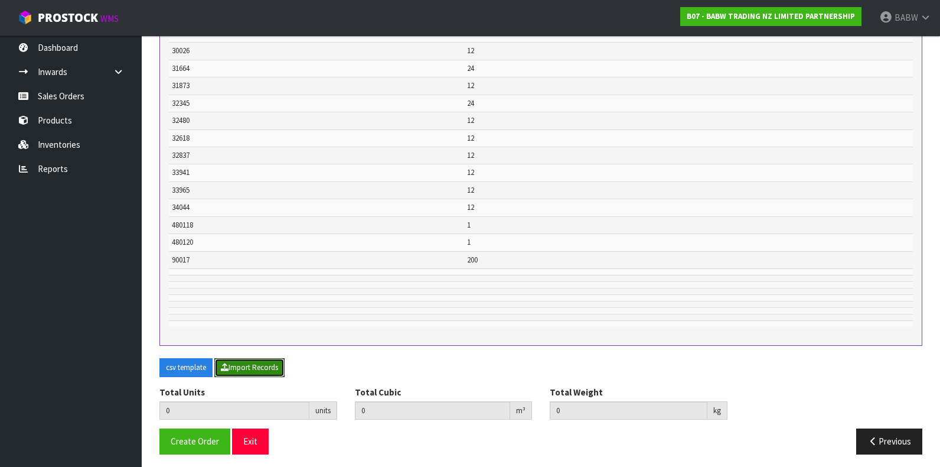
drag, startPoint x: 263, startPoint y: 359, endPoint x: 332, endPoint y: 327, distance: 76.3
click at [265, 359] on button "Import Records" at bounding box center [249, 367] width 70 height 19
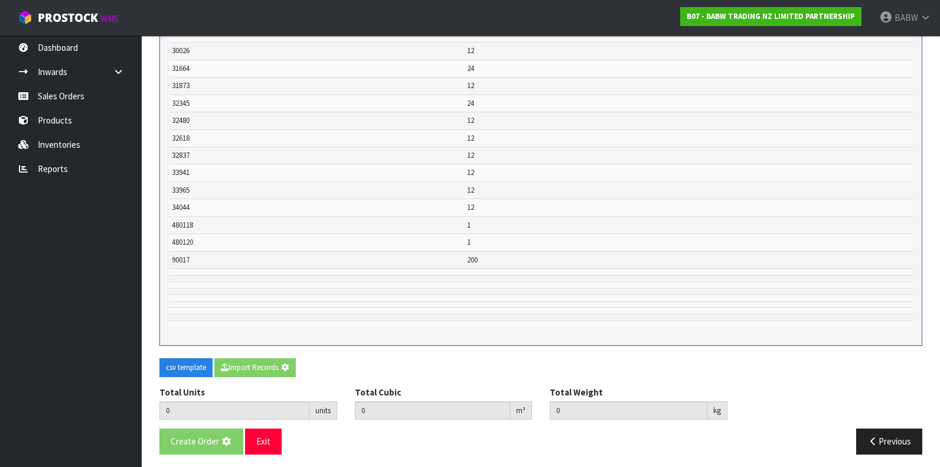
type input "756"
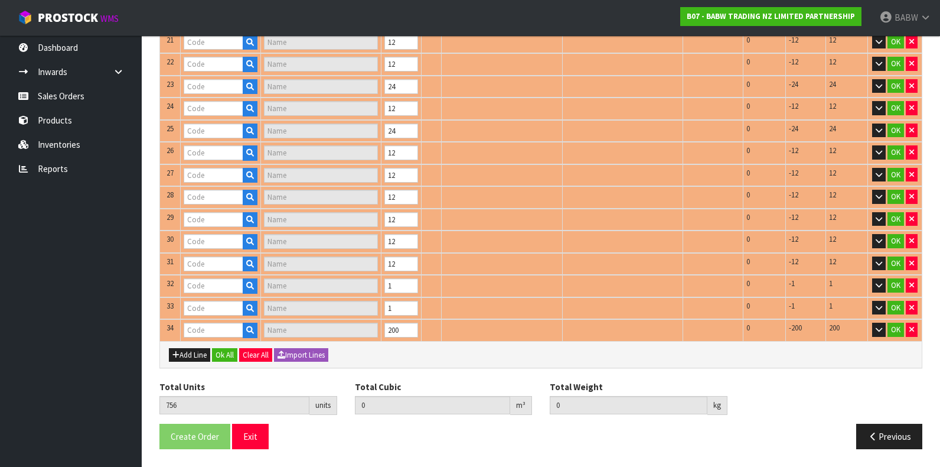
type input "22601"
type input "PAWLETTE"
type input "23283"
type input "CHASE'S BACKPACK"
type input "24056"
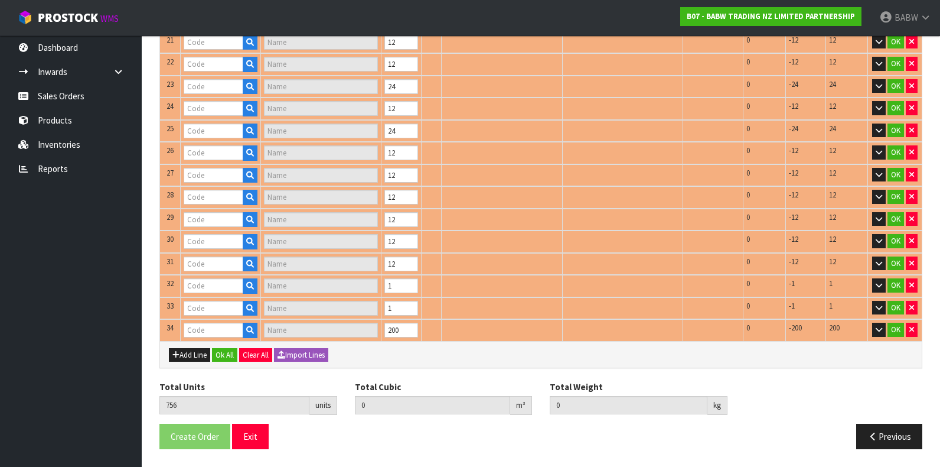
type input "BEAREMY"
type input "24663"
type input "PINK CUDDLES"
type input "24935"
type input "BUILD-A-SND 17"
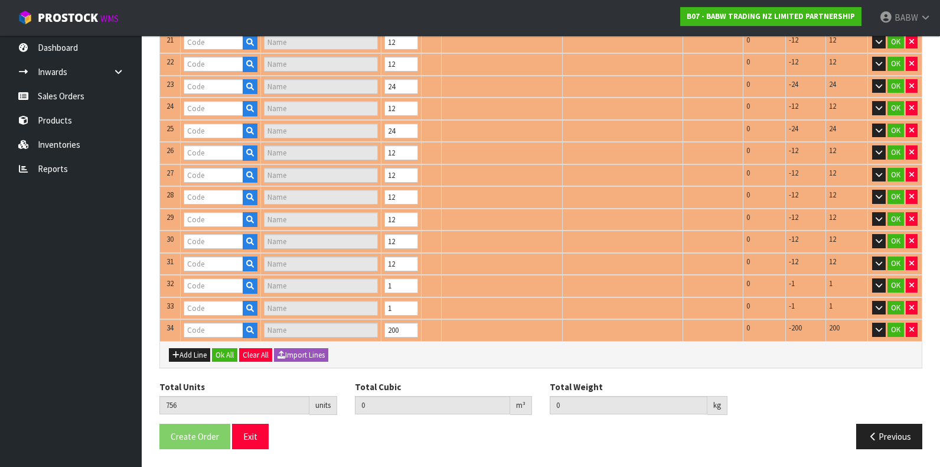
type input "25567"
type input "HAPPY HUGS IV"
type input "25239"
type input "[PERSON_NAME] CUB"
type input "21809"
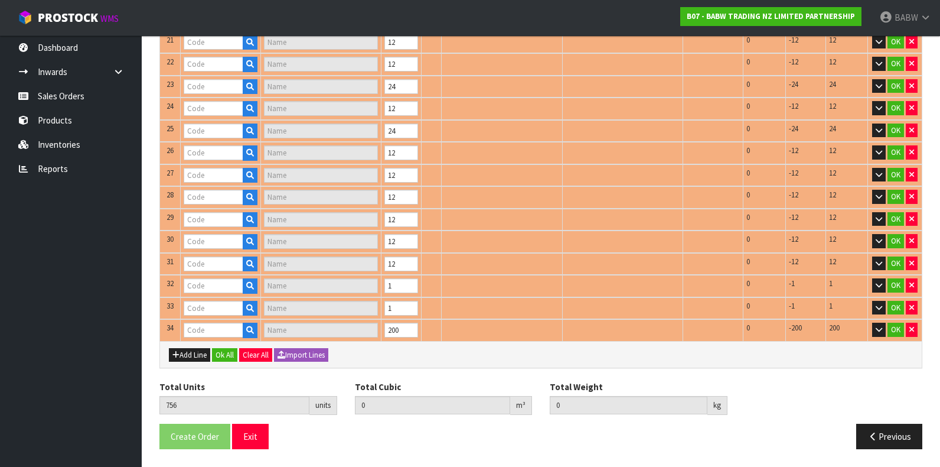
type input "COOKIES & CREAM PUP"
type input "23324"
type input "OVERALLS"
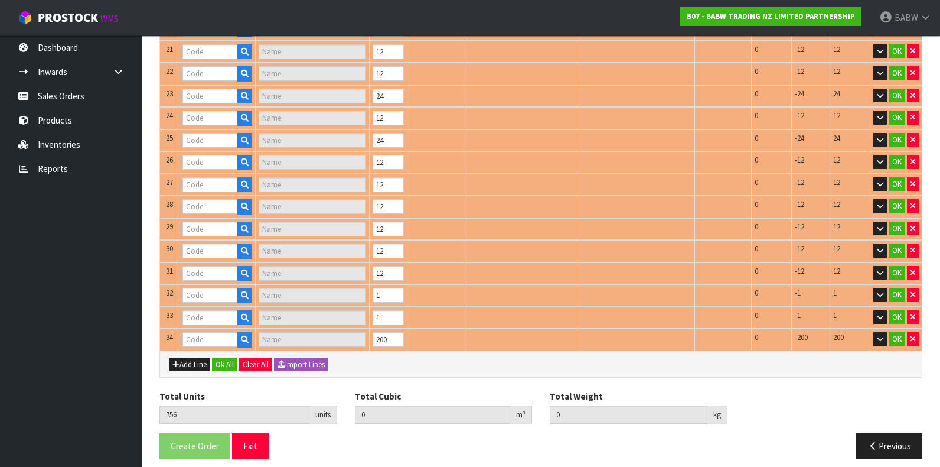
type input "25866"
type input "PASTEL RAINBOW T"
type input "26918"
type input "HAPPY LIL' HIPPO"
type input "26518"
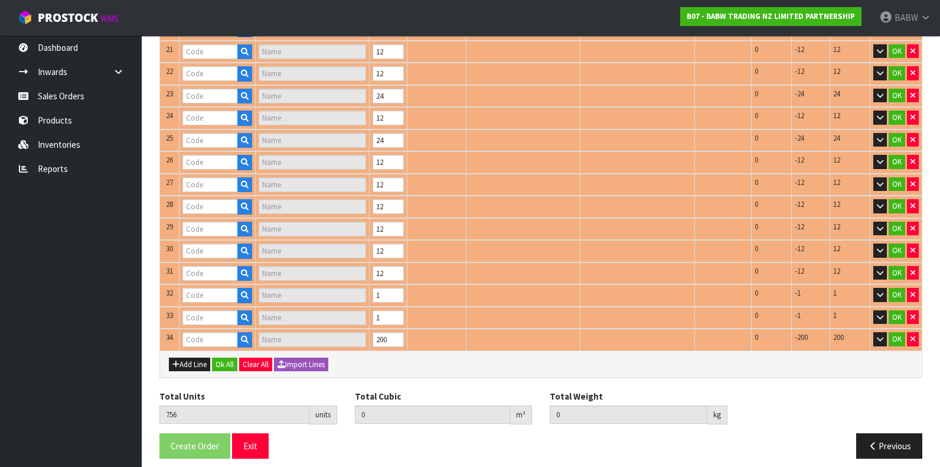
type input "TIMELESS TEDDY 2"
type input "27744"
type input "TOOTHLESS UPDT I"
type input "25720"
type input "[PERSON_NAME] CUB"
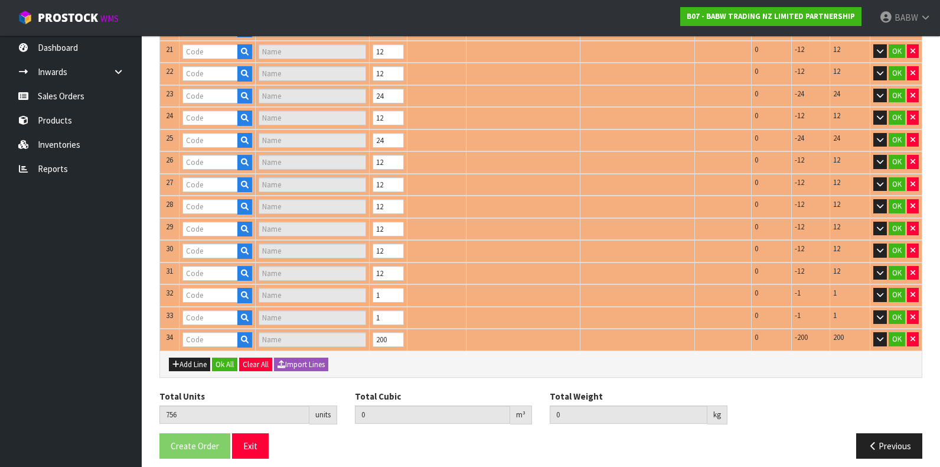
type input "25992"
type input "BLUE CUDDLES"
type input "28647"
type input "CHASE PAW PATROL"
type input "28267"
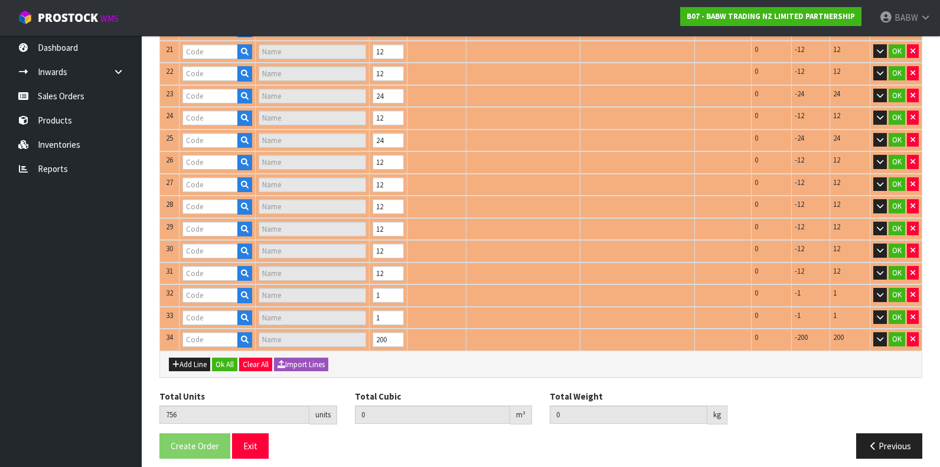
type input "FUREVER CROWN"
type input "28682"
type input "STITCH"
type input "29486"
type input "AXOLOTL"
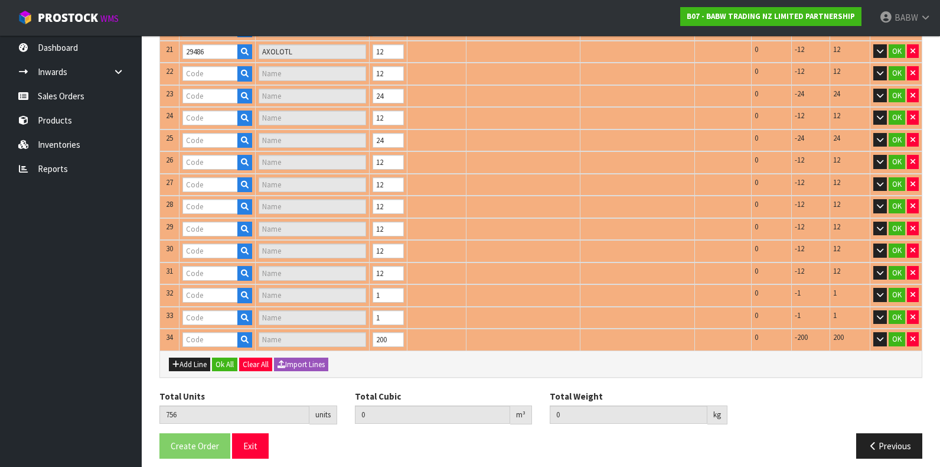
type input "28751"
type input "E PINK BABY BEAR"
type input "31664"
type input "NRL WARRIORS"
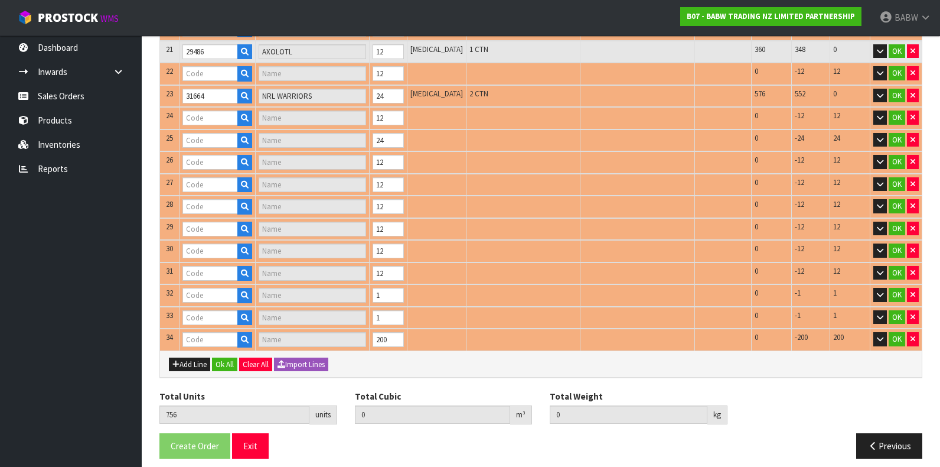
type input "30026"
type input "PP RESCUE PUP"
type input "29424"
type input "ARAN SWEATER"
type input "32345"
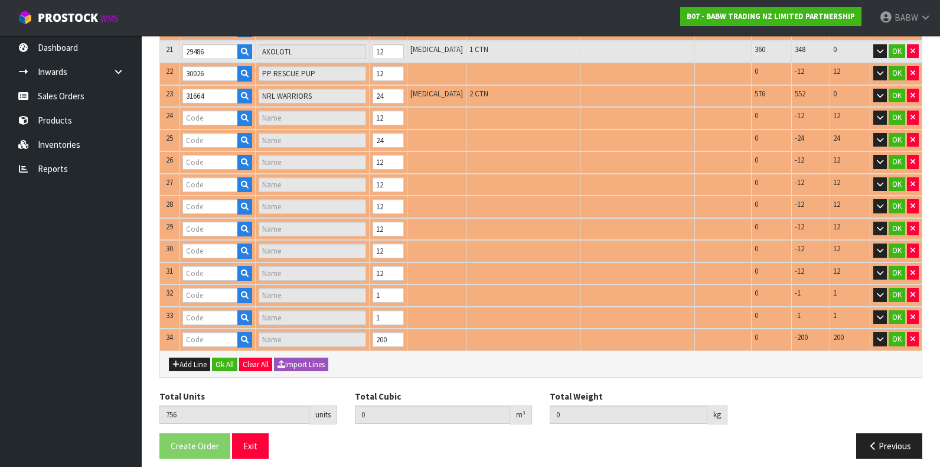
type input "BIRTHDAY BEAR VII"
type input "31873"
type input "HK & FRIENDS TEE"
type input "32837"
type input "PP DACHSHUND"
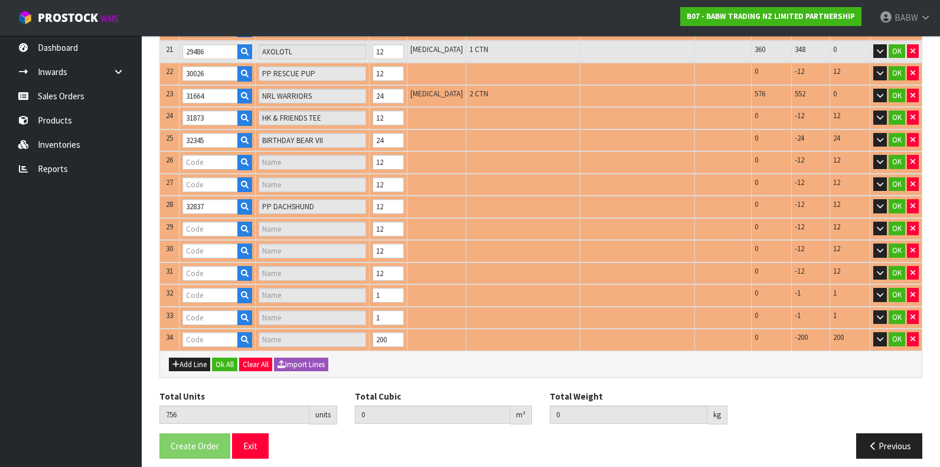
type input "32480"
type input "WEDDING DRESS II"
type input "33941"
type input "USAHANA DRESS"
type input "33965"
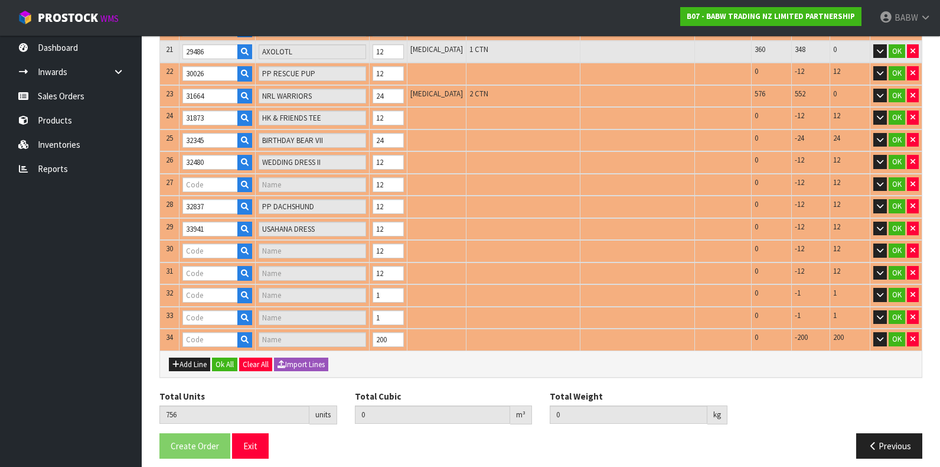
type input "SNOOPY FLP EARS"
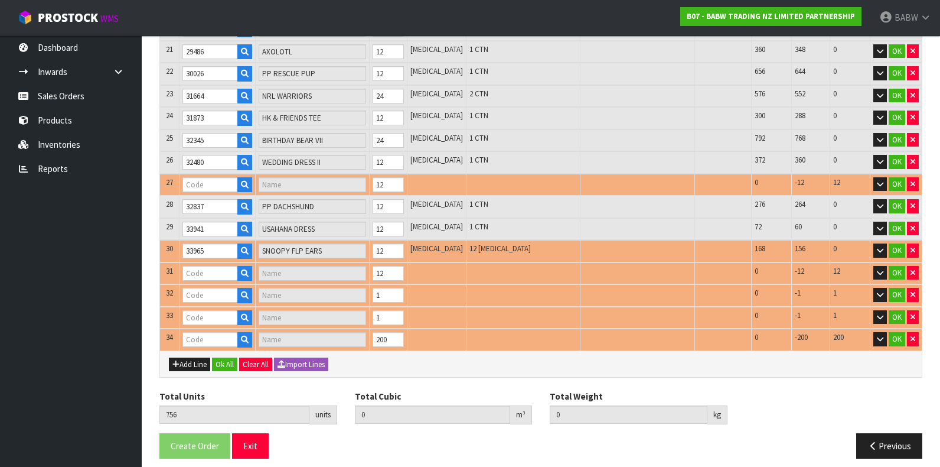
type input "32618"
type input "PR RAGDOLL CAT II"
type input "34044"
type input "MUFFIN"
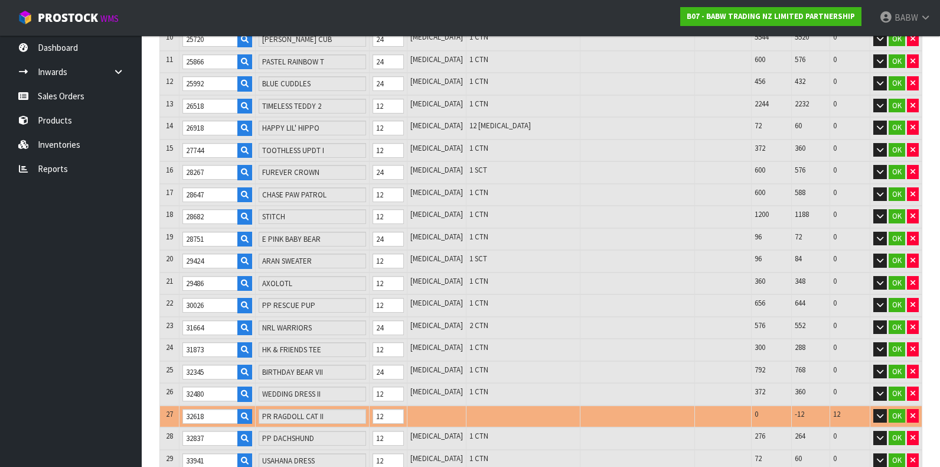
type input "480118"
type input "CUB CONDO (60PK IN 1 BUNDLE )"
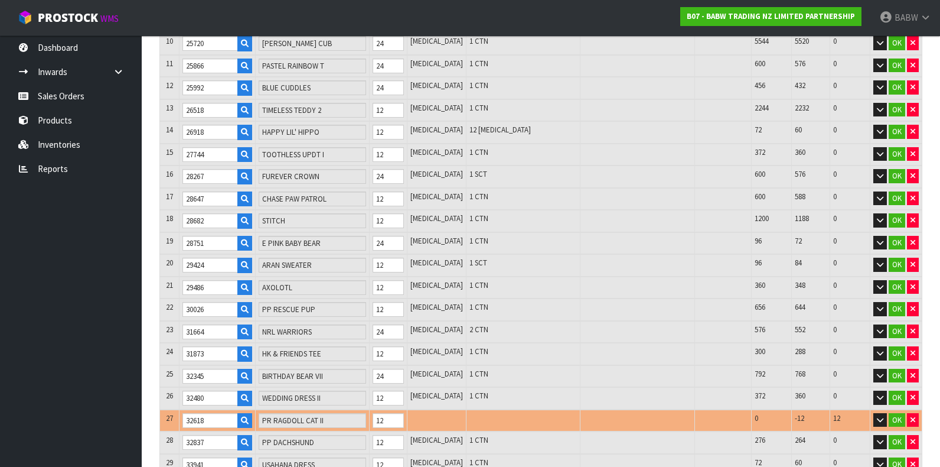
type input "480120"
type input "PAPER BAG"
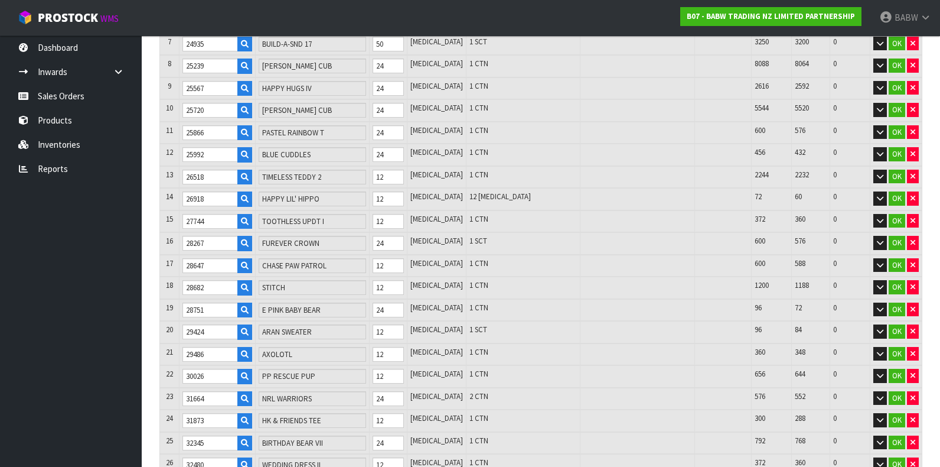
type input "0.782896"
type input "65.175"
type input "90017"
type input "RED HEARTS (BAG OF 200)"
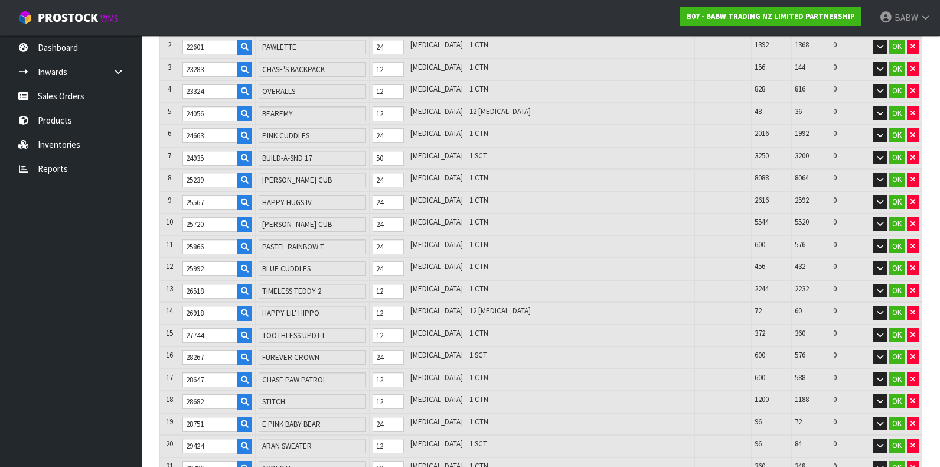
scroll to position [94, 0]
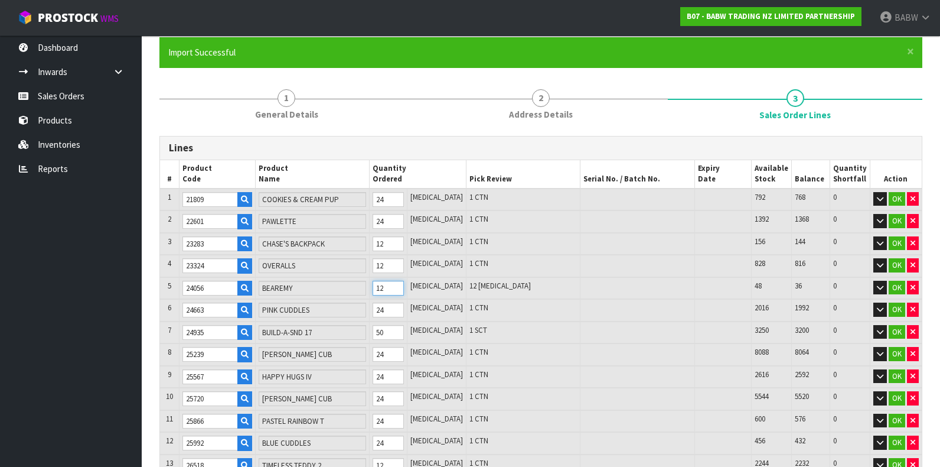
click at [309, 282] on tr "5 24056 [GEOGRAPHIC_DATA] 12 [MEDICAL_DATA] 12 [MEDICAL_DATA] 48 36 0 OK" at bounding box center [541, 288] width 762 height 22
type input "746"
type input "0.769326"
type input "63.925"
type input "2"
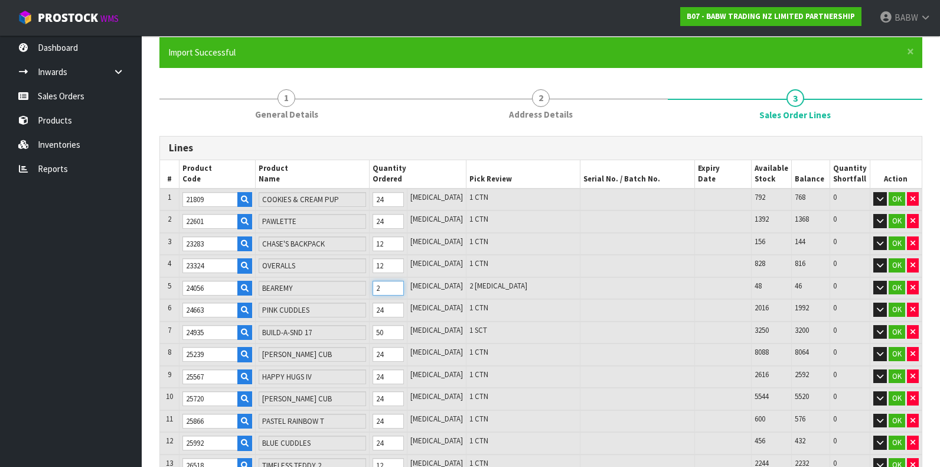
type input "768"
type input "0.799172"
type input "66.675"
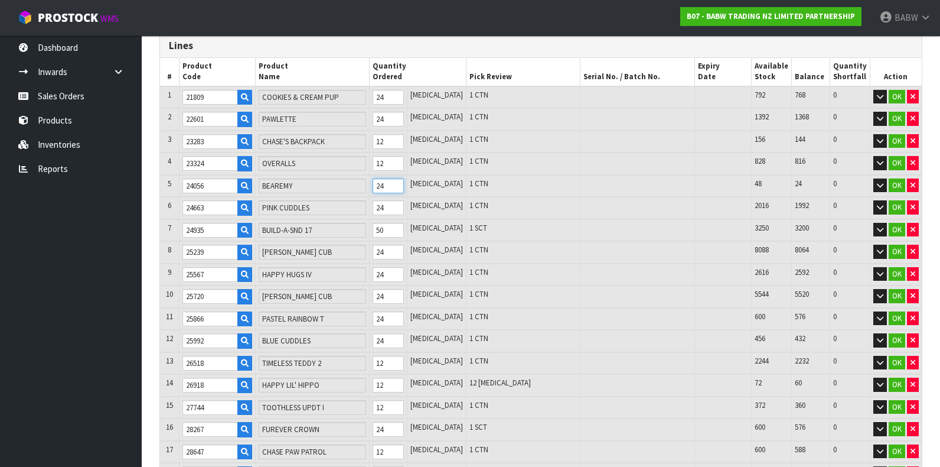
scroll to position [225, 0]
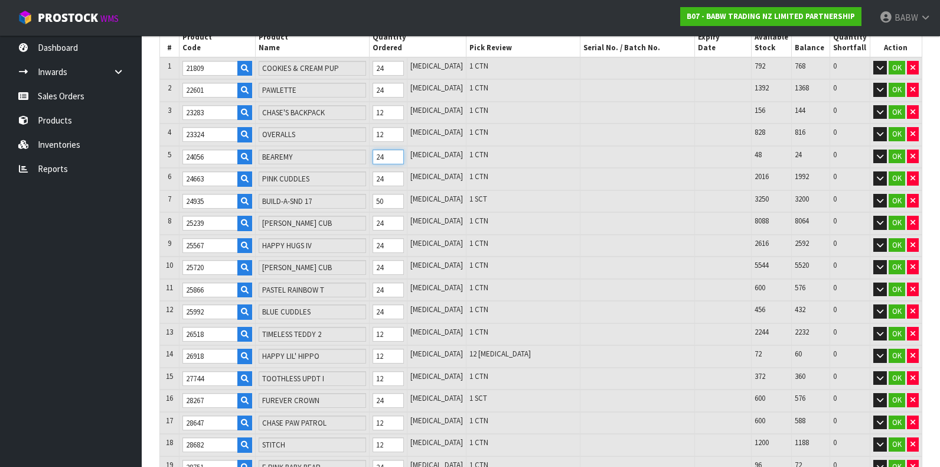
type input "24"
click at [399, 350] on input "12" at bounding box center [388, 355] width 31 height 15
click at [373, 348] on tr "14 26918 HAPPY LIL' HIPPO 12 [MEDICAL_DATA] 12 [MEDICAL_DATA] 72 60 0 OK" at bounding box center [541, 356] width 762 height 22
type input "758"
type input "0.777412"
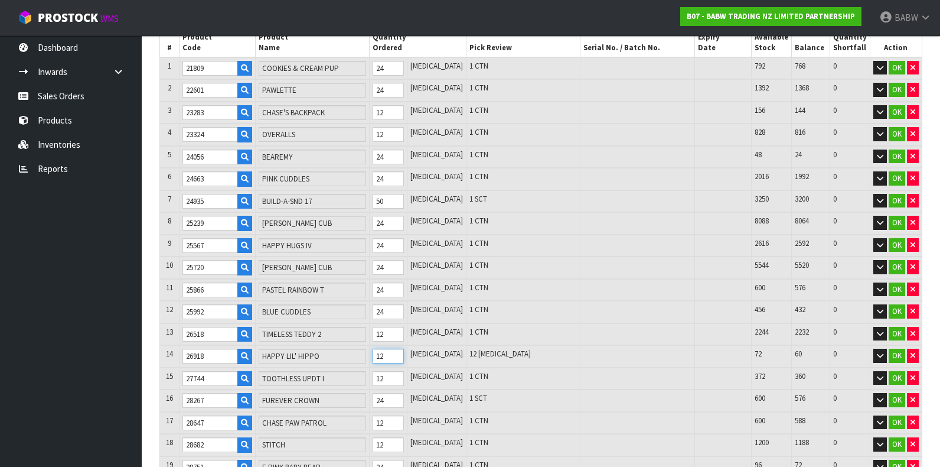
type input "65.025"
type input "2"
type input "780"
type input "0.825294"
type input "68.645"
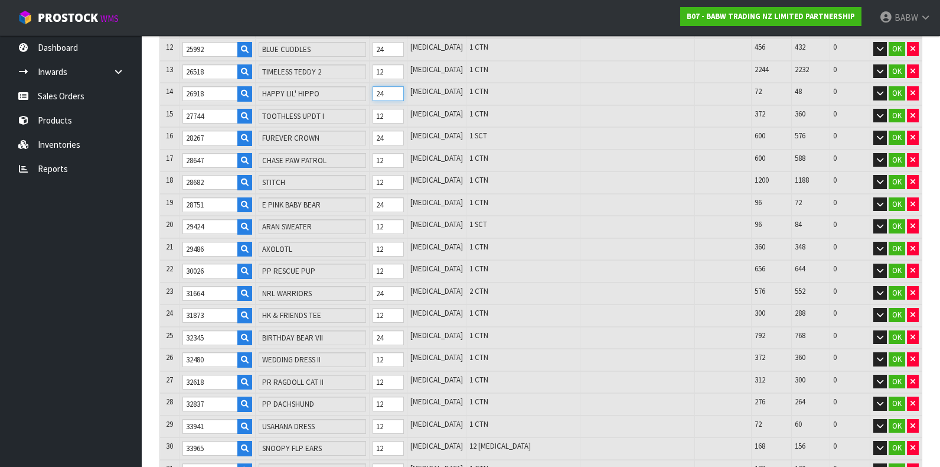
scroll to position [619, 0]
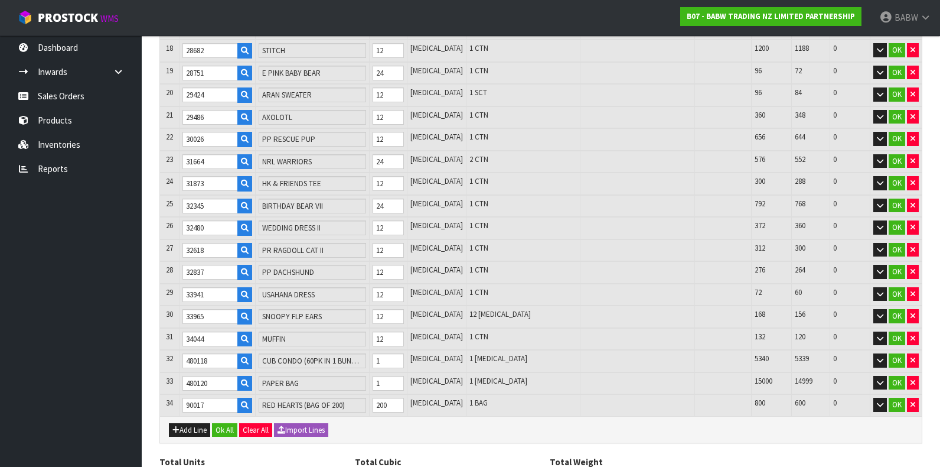
type input "24"
click at [370, 308] on tr "30 33965 SNOOPY FLP EARS 12 [MEDICAL_DATA] 12 [MEDICAL_DATA] 168 156 0 OK" at bounding box center [541, 316] width 762 height 22
type input "770"
type input "0.785234"
type input "65.725"
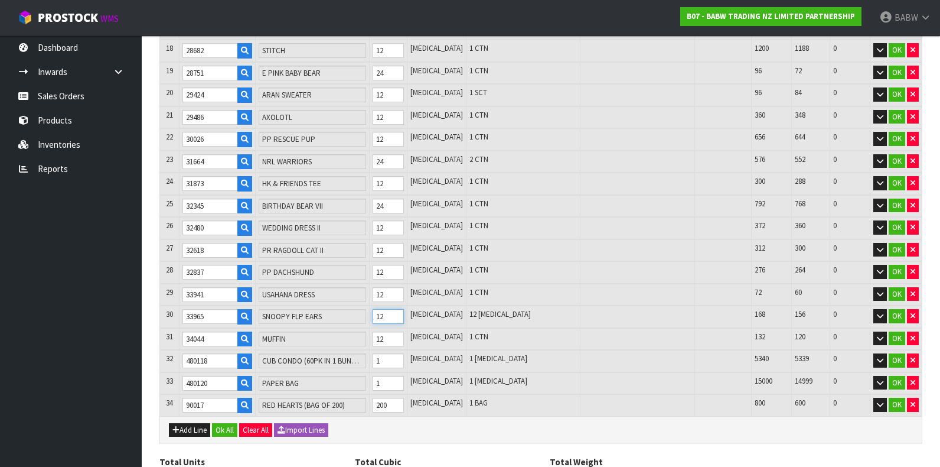
type input "2"
type input "792"
type input "0.873367"
type input "71.691"
type input "24"
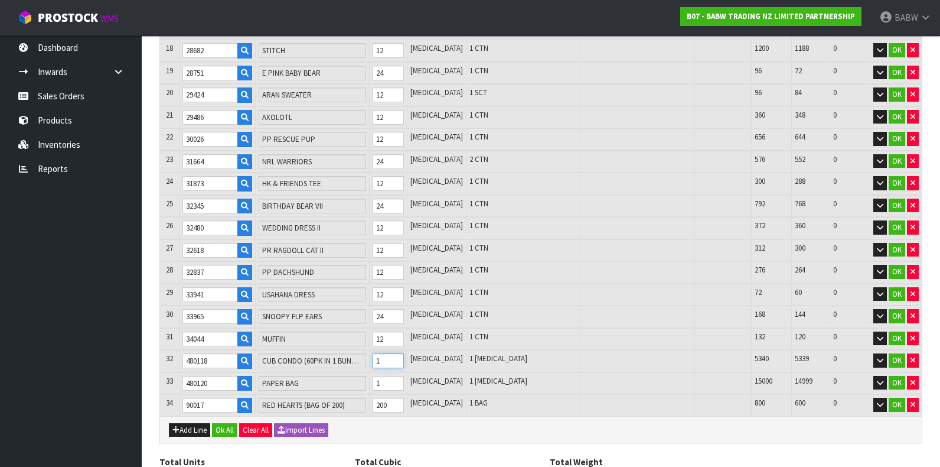
click at [331, 352] on tr "32 480118 CUB CONDO (60PK IN 1 BUNDLE ) 1 [MEDICAL_DATA] 1 [MEDICAL_DATA] 5340 …" at bounding box center [541, 361] width 762 height 22
type input "797"
type input "0.881617"
type input "72.786"
type input "6"
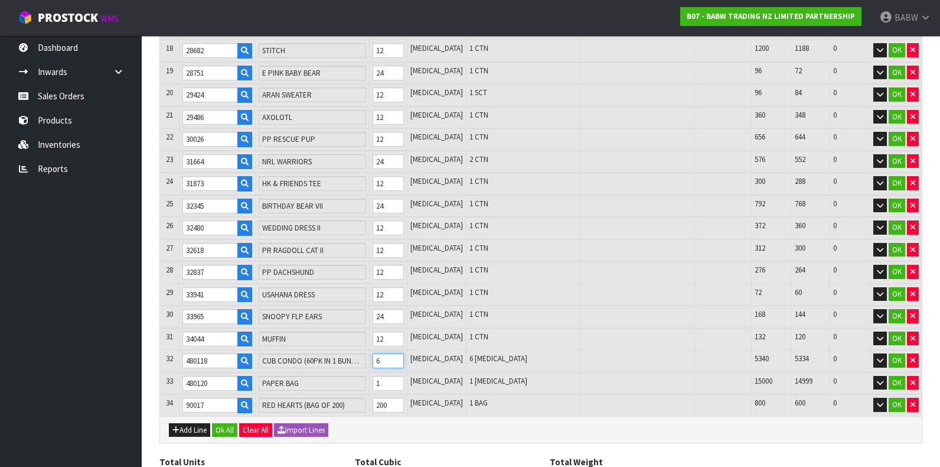
type input "851"
type input "0.970746"
type input "84.592"
type input "60"
click at [373, 373] on tr "33 480120 PAPER BAG 1 [MEDICAL_DATA] 1 [MEDICAL_DATA] 15000 14999 0 OK" at bounding box center [541, 383] width 762 height 22
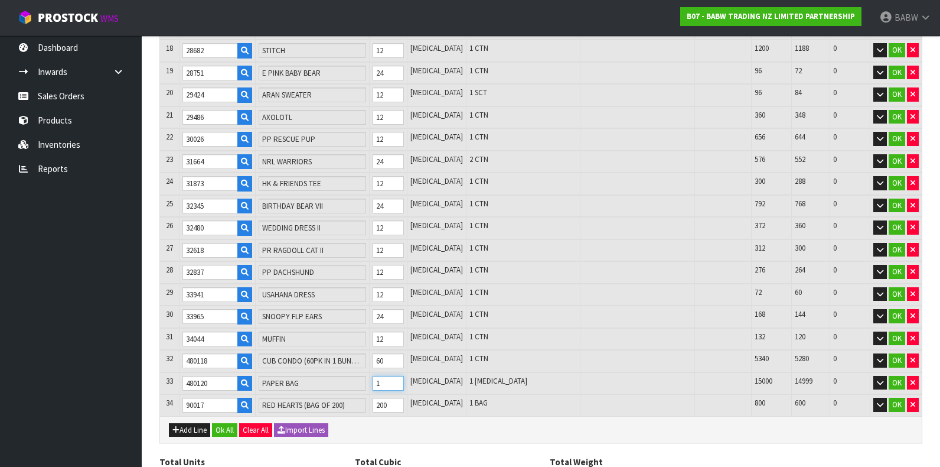
type input "852"
type input "0.971085"
type input "84.672"
type input "2"
type input "875"
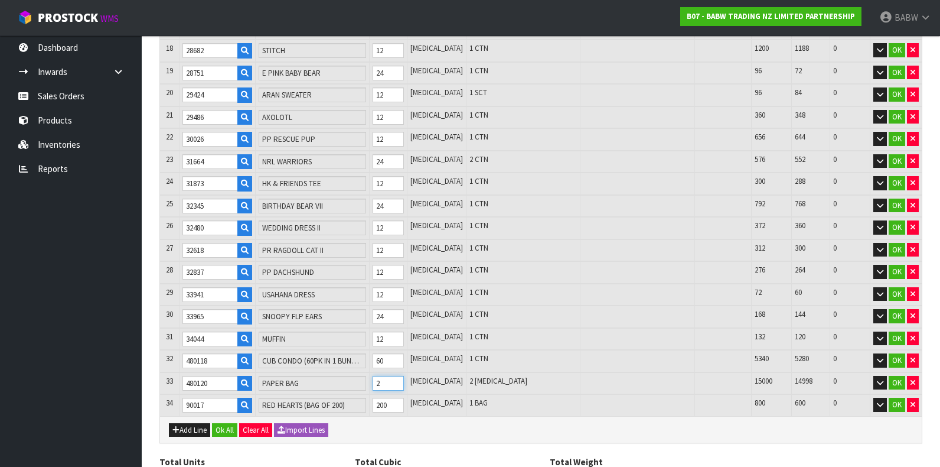
type input "0.978882"
type input "86.512"
type input "25"
type input "1100"
type input "1.066447"
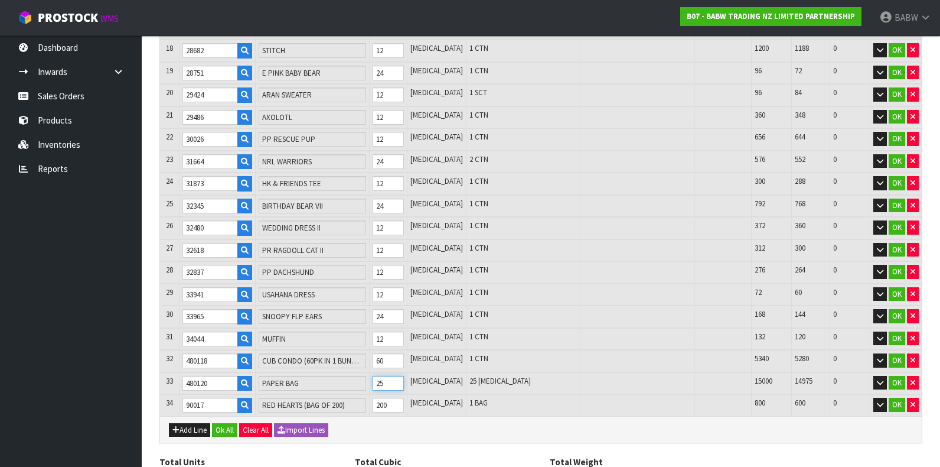
type input "102.532"
type input "250"
click at [408, 428] on div "Add Line Ok All Clear All Import Lines" at bounding box center [541, 429] width 762 height 27
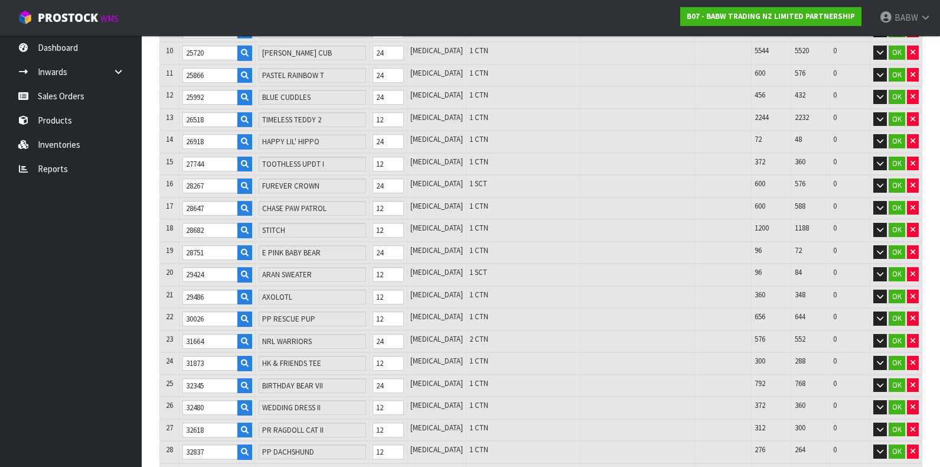
scroll to position [684, 0]
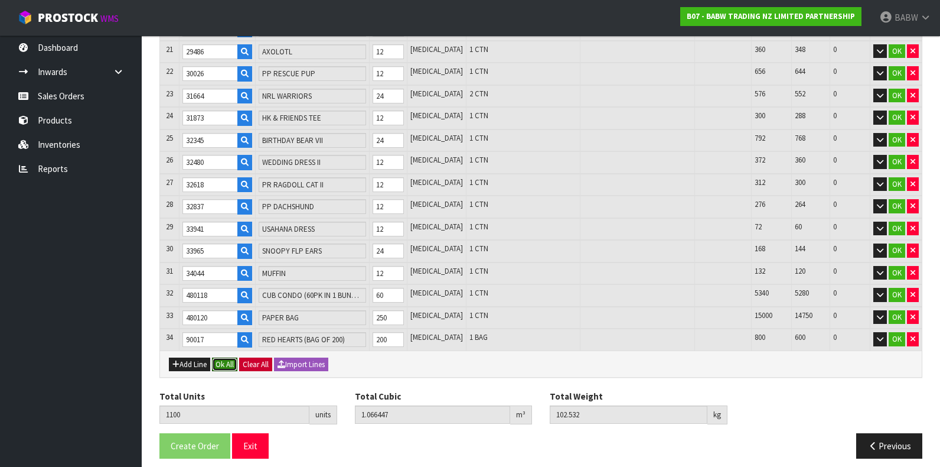
click at [226, 357] on button "Ok All" at bounding box center [224, 364] width 25 height 14
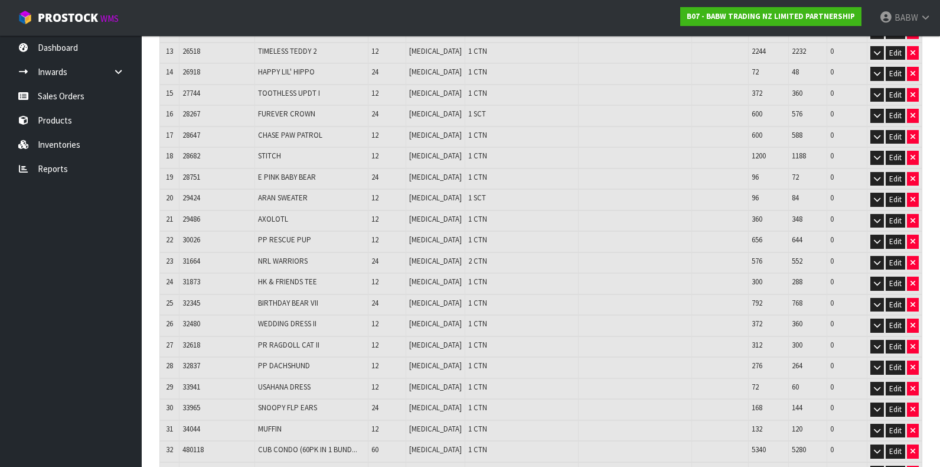
scroll to position [644, 0]
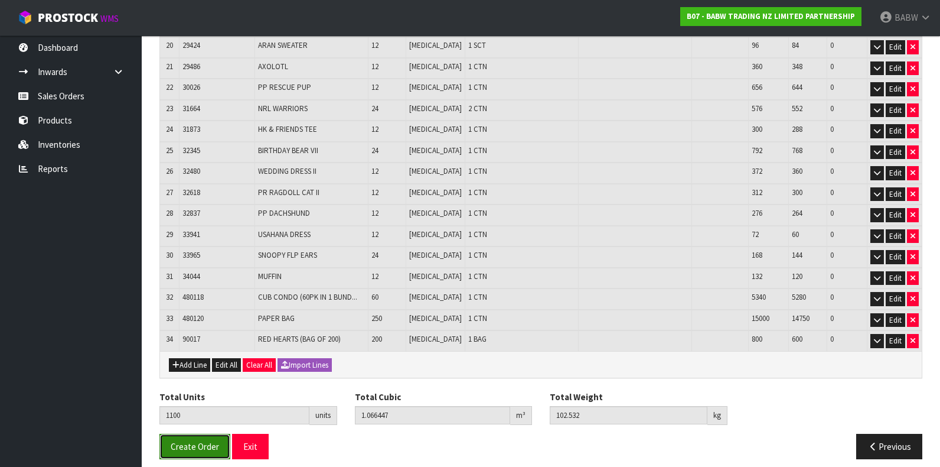
click at [210, 441] on span "Create Order" at bounding box center [195, 446] width 48 height 11
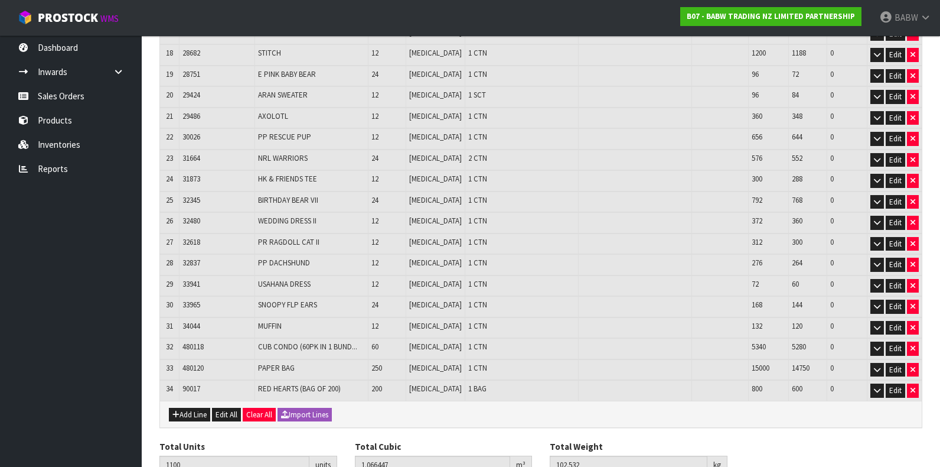
scroll to position [644, 0]
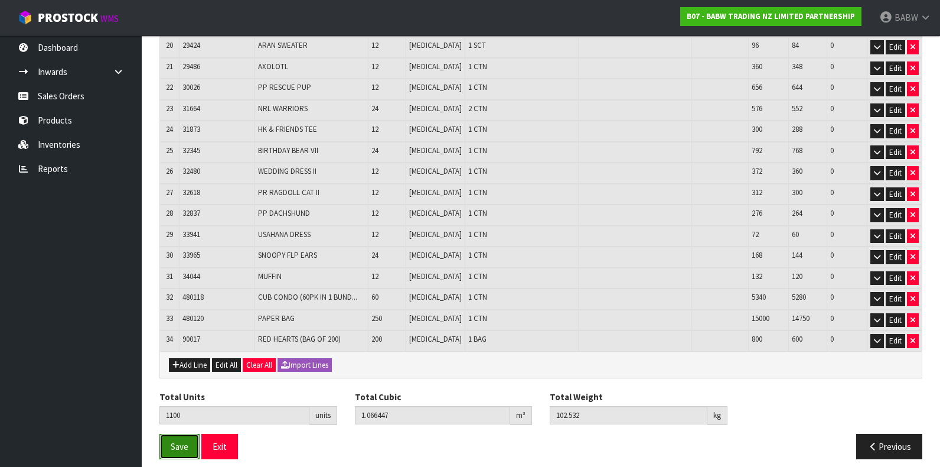
click at [188, 434] on button "Save" at bounding box center [179, 445] width 40 height 25
click at [217, 438] on button "Exit" at bounding box center [219, 445] width 37 height 25
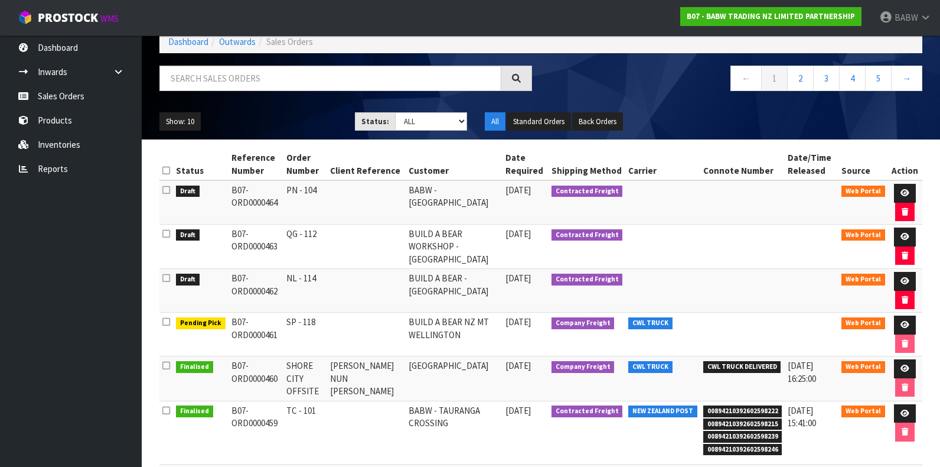
scroll to position [131, 0]
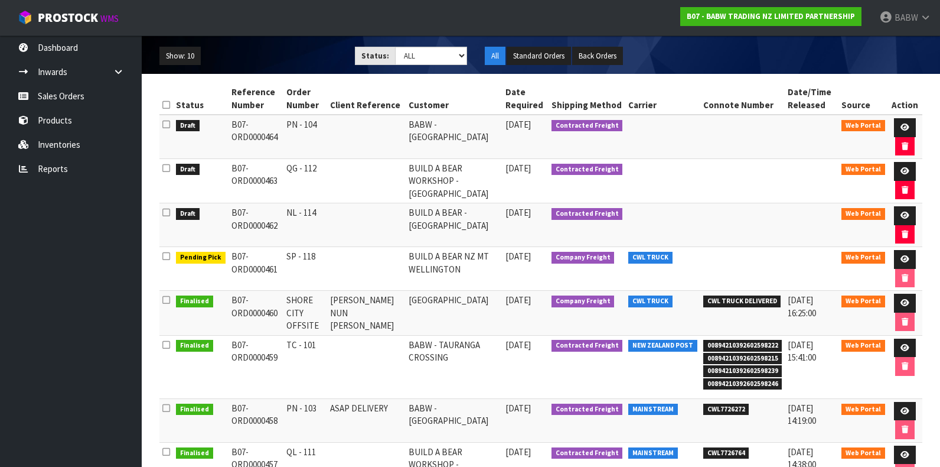
click at [327, 342] on td "TC - 101" at bounding box center [304, 366] width 43 height 63
click at [901, 344] on icon at bounding box center [905, 348] width 9 height 8
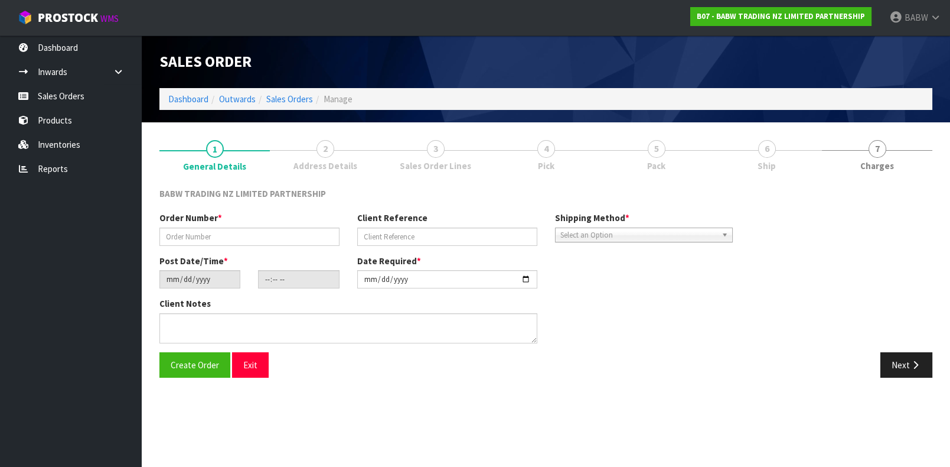
type input "TC - 101"
type input "[DATE]"
type input "14:17:00.000"
type input "[DATE]"
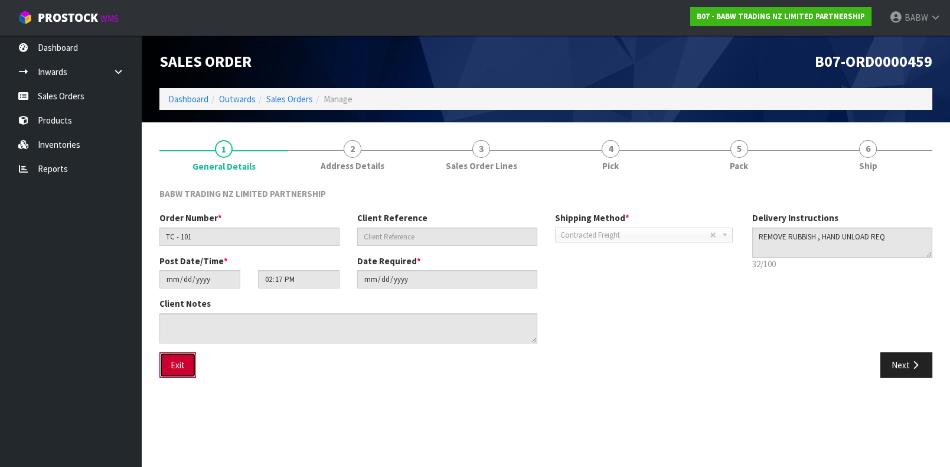
click at [179, 368] on button "Exit" at bounding box center [177, 364] width 37 height 25
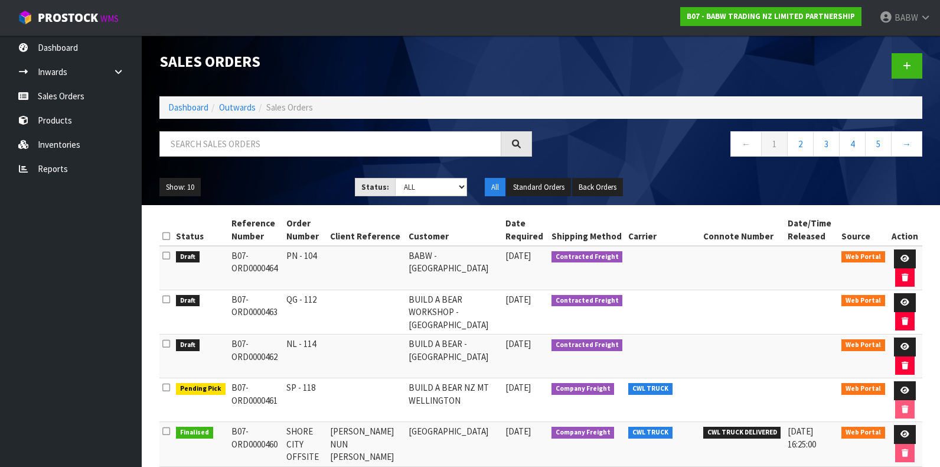
scroll to position [131, 0]
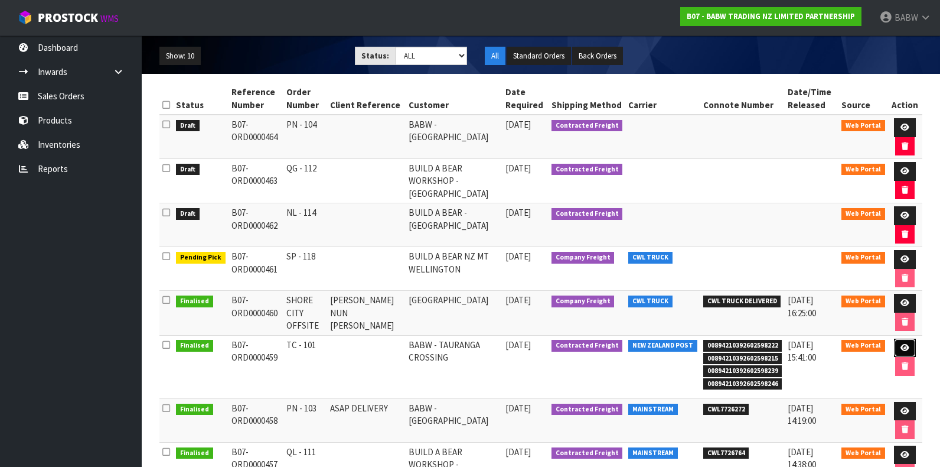
click at [906, 344] on icon at bounding box center [905, 348] width 9 height 8
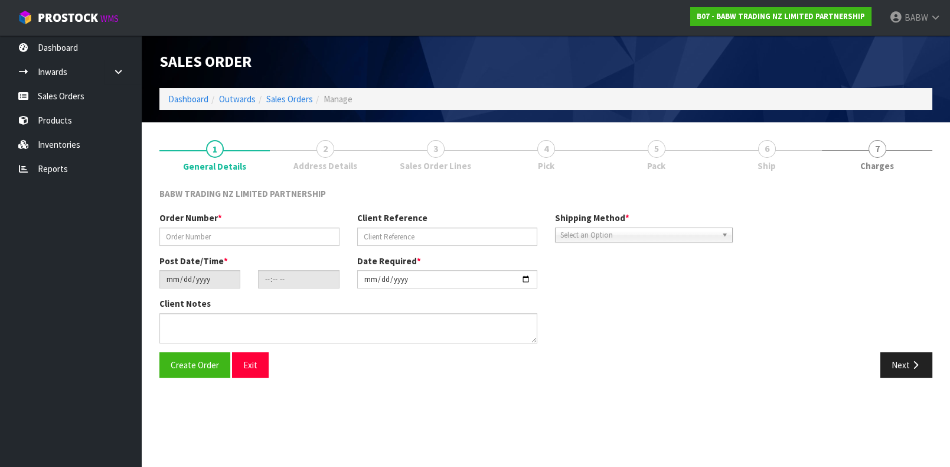
type input "TC - 101"
type input "[DATE]"
type input "14:17:00.000"
type input "[DATE]"
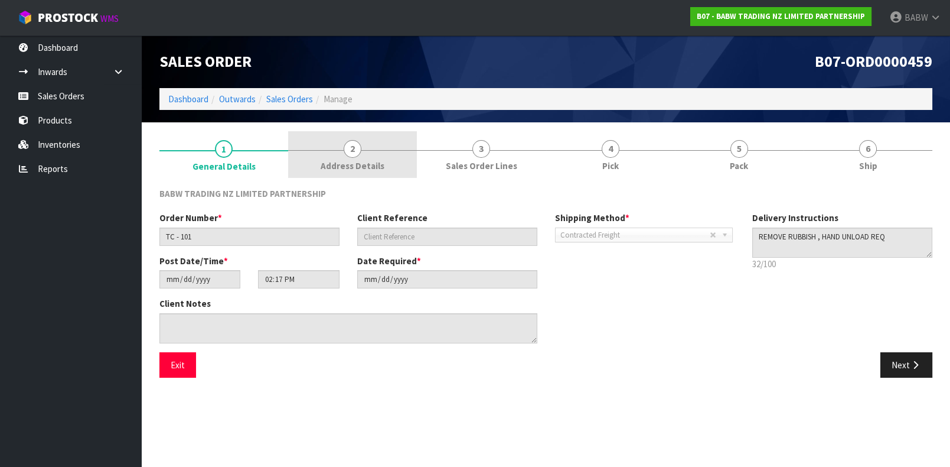
click at [345, 151] on span "2" at bounding box center [353, 149] width 18 height 18
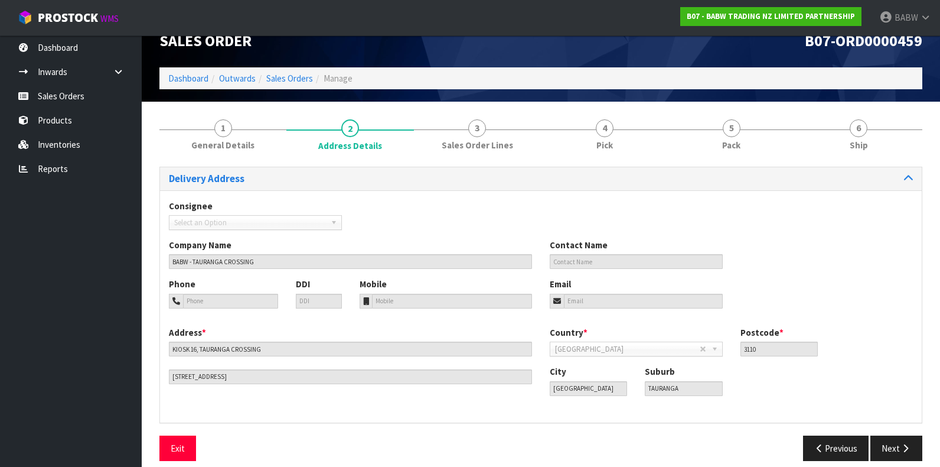
scroll to position [32, 0]
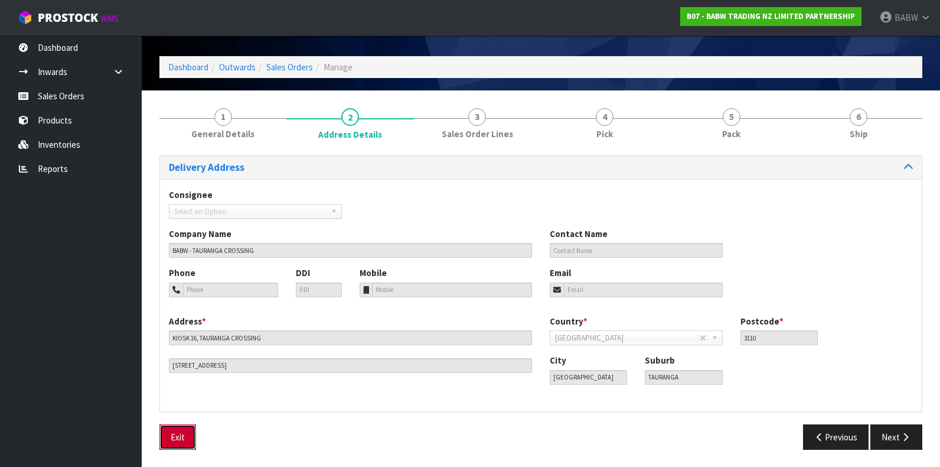
click at [193, 429] on button "Exit" at bounding box center [177, 436] width 37 height 25
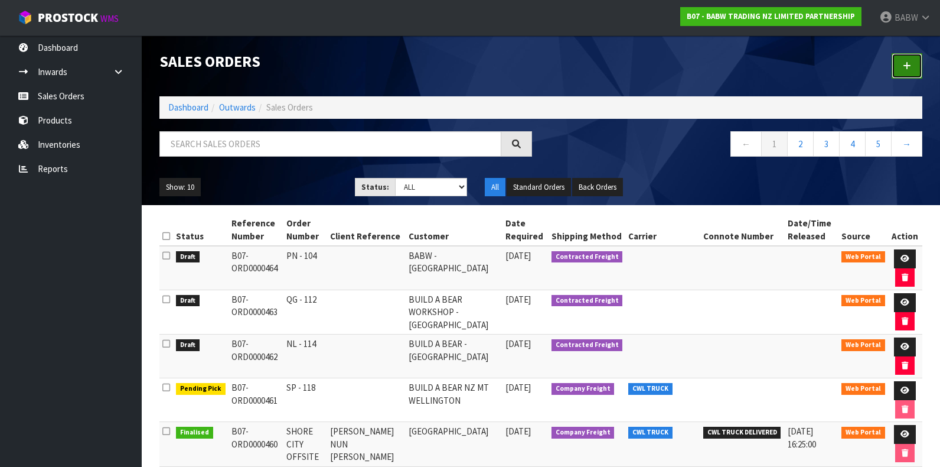
click at [904, 63] on link at bounding box center [907, 65] width 31 height 25
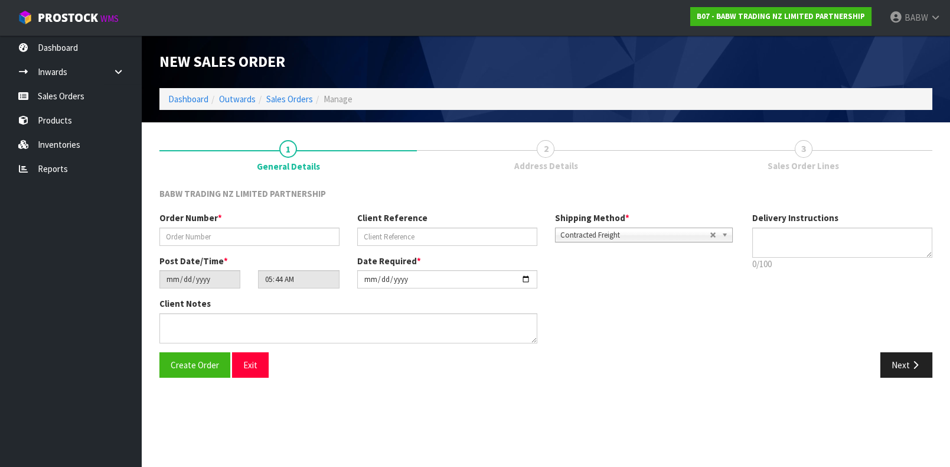
type textarea "REMOVE RUBBISH , HAND UNLOAD REQ"
click at [291, 239] on input "text" at bounding box center [249, 236] width 180 height 18
type input "TC - 102"
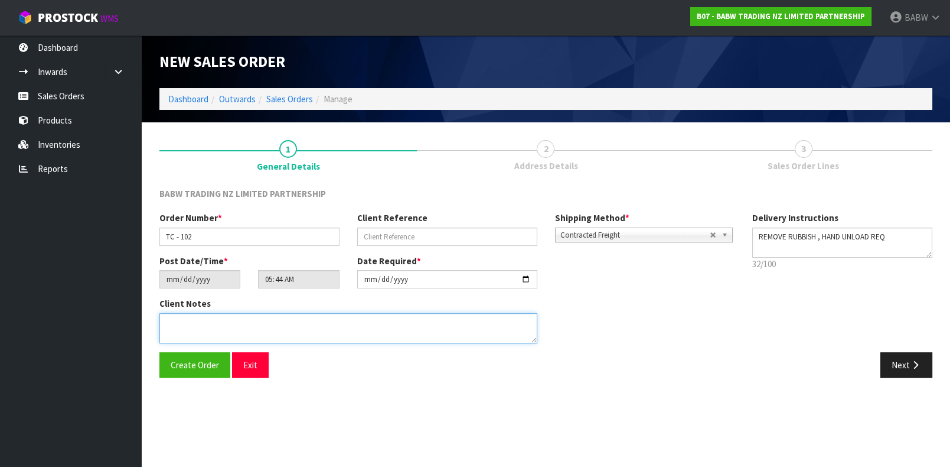
click at [343, 320] on textarea at bounding box center [348, 328] width 378 height 30
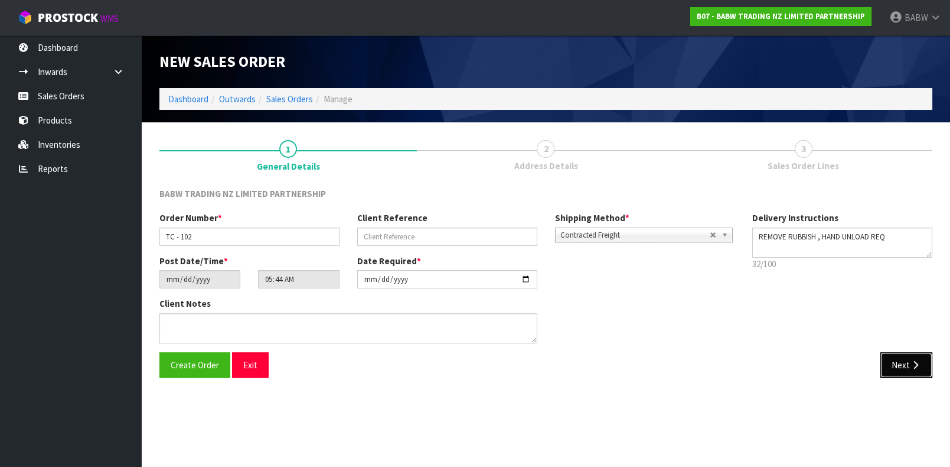
drag, startPoint x: 899, startPoint y: 358, endPoint x: 788, endPoint y: 341, distance: 112.3
click at [900, 358] on button "Next" at bounding box center [906, 364] width 52 height 25
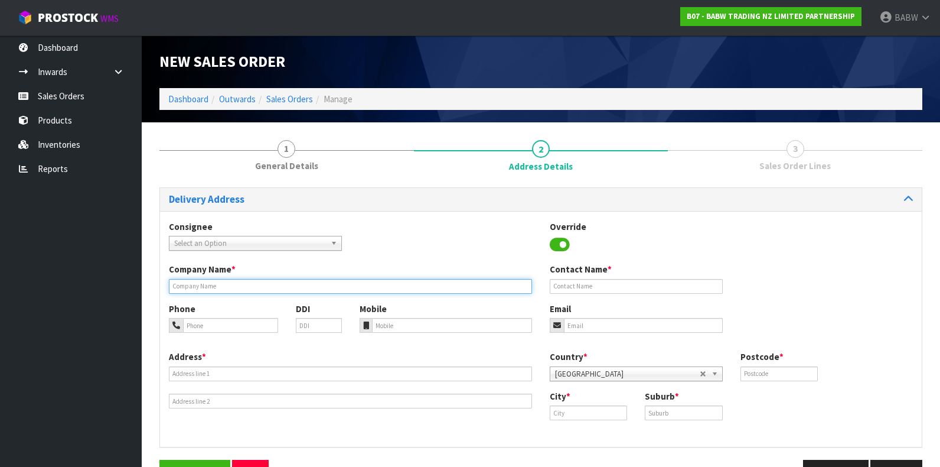
click at [275, 282] on input "text" at bounding box center [350, 286] width 363 height 15
type input "T"
type input "A"
type input "BABW - TAURANGA CROSSING"
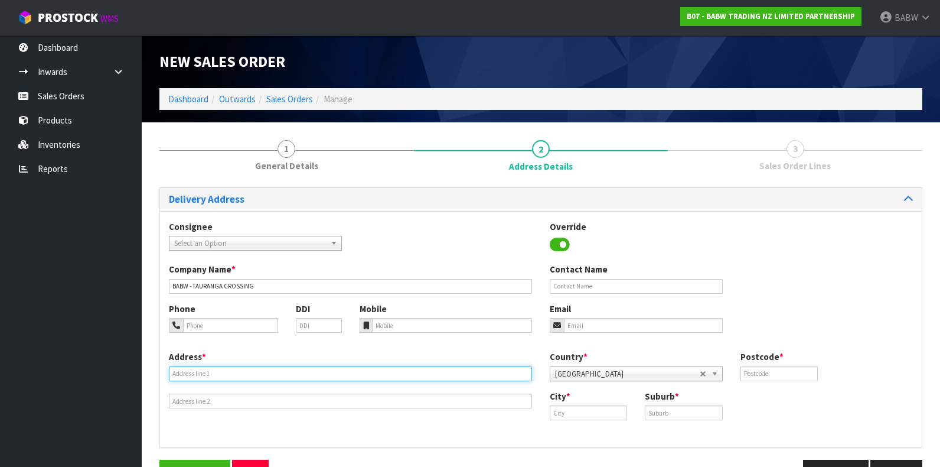
click at [273, 371] on input "text" at bounding box center [350, 373] width 363 height 15
type input "KIOSK 16, TAURANGA CROSSING"
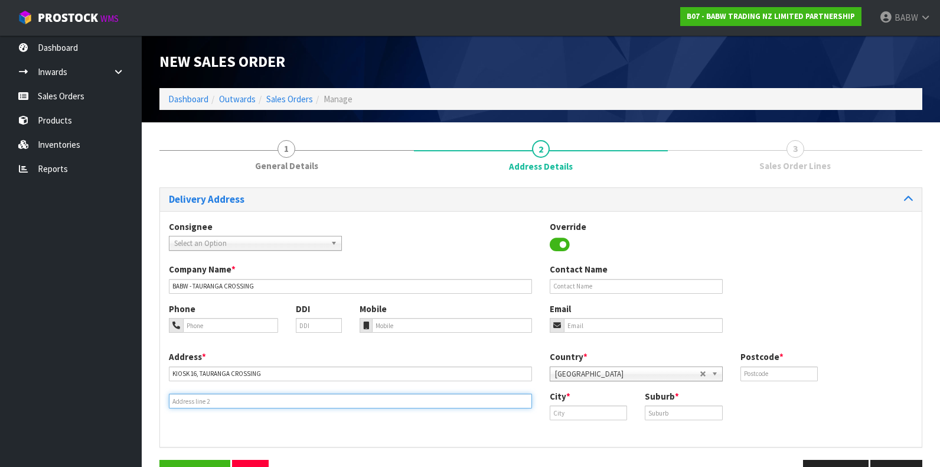
click at [307, 399] on input "text" at bounding box center [350, 400] width 363 height 15
type input "2"
type input "D"
type input "[STREET_ADDRESS]"
click at [788, 371] on input "text" at bounding box center [779, 373] width 77 height 15
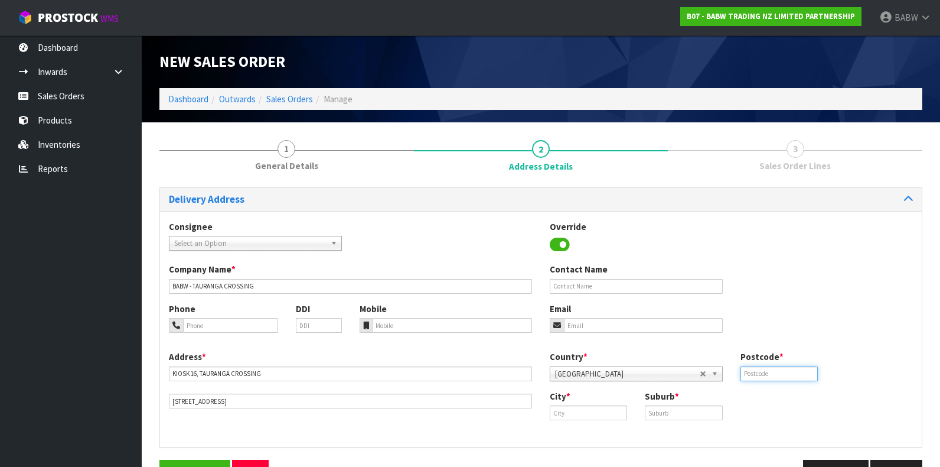
type input "3110"
click at [593, 410] on input "text" at bounding box center [588, 412] width 77 height 15
click at [601, 433] on link "Taur anga" at bounding box center [596, 432] width 93 height 16
type input "[GEOGRAPHIC_DATA]"
drag, startPoint x: 668, startPoint y: 413, endPoint x: 650, endPoint y: 422, distance: 21.1
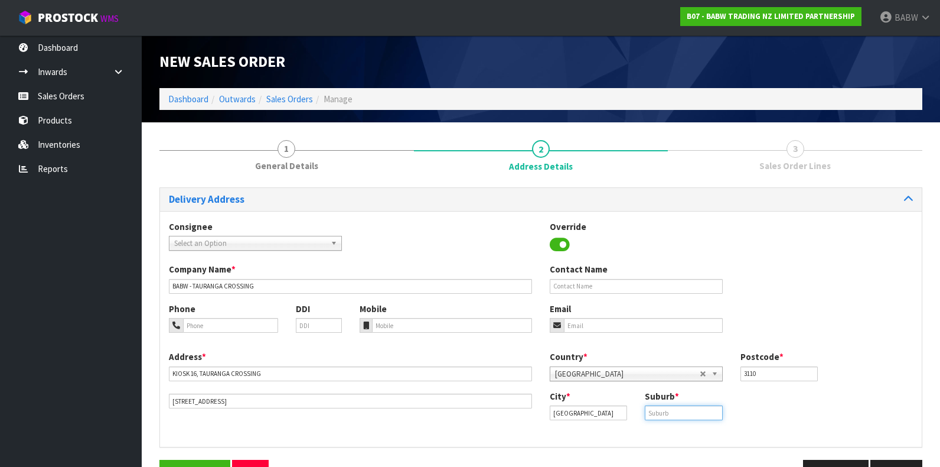
click at [668, 413] on input "text" at bounding box center [683, 412] width 77 height 15
type input "TAURANGA"
click at [769, 410] on div "City * [GEOGRAPHIC_DATA] Suburb * [GEOGRAPHIC_DATA]" at bounding box center [731, 409] width 381 height 39
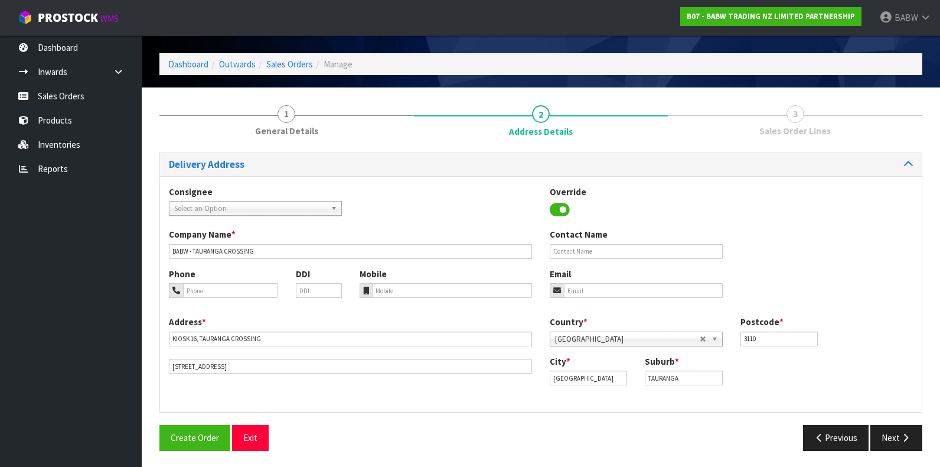
scroll to position [35, 0]
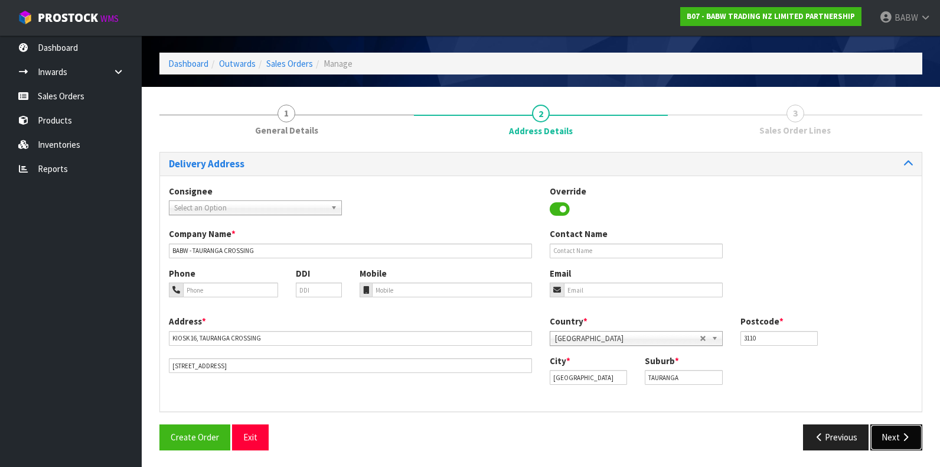
click at [905, 435] on icon "button" at bounding box center [905, 436] width 11 height 9
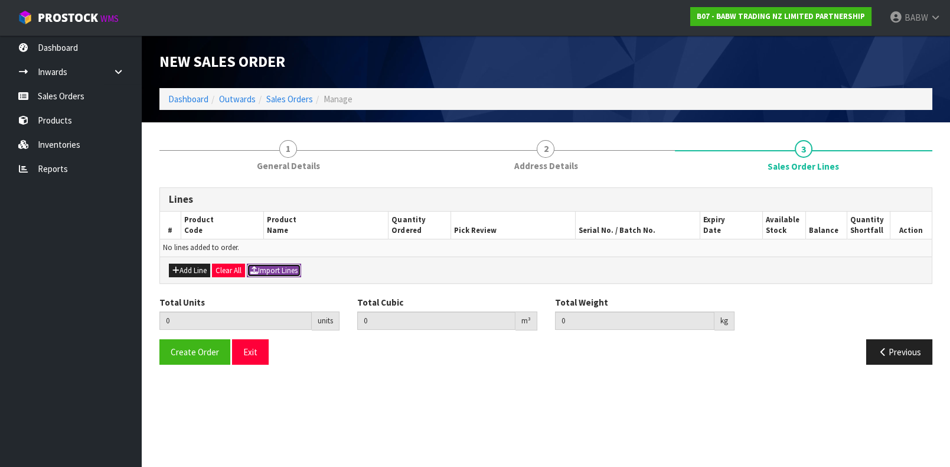
click at [285, 268] on button "Import Lines" at bounding box center [274, 270] width 54 height 14
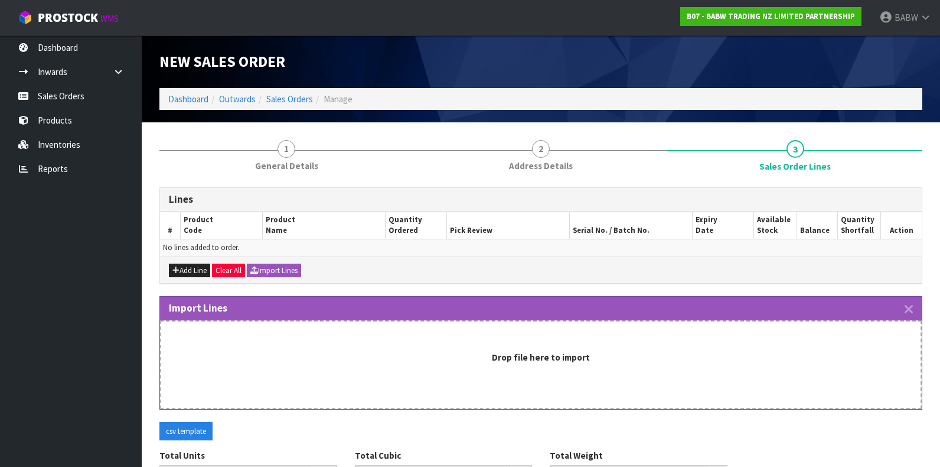
click at [710, 438] on div "csv template" at bounding box center [541, 436] width 781 height 28
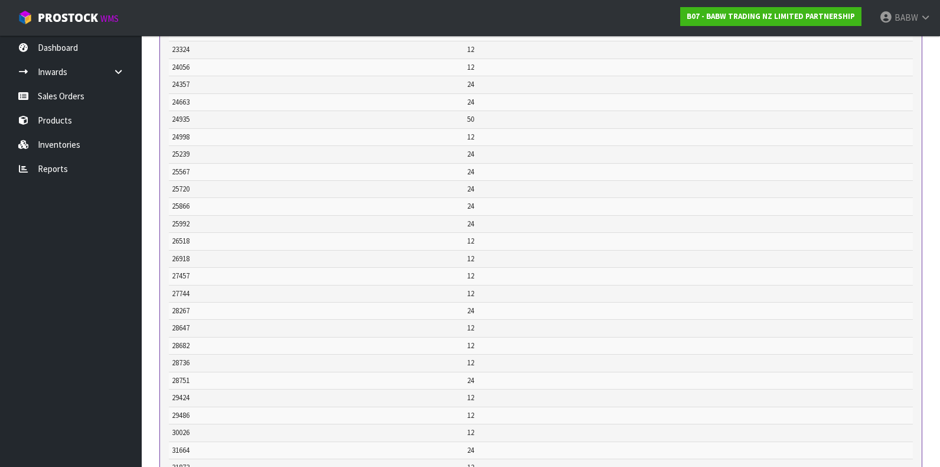
scroll to position [858, 0]
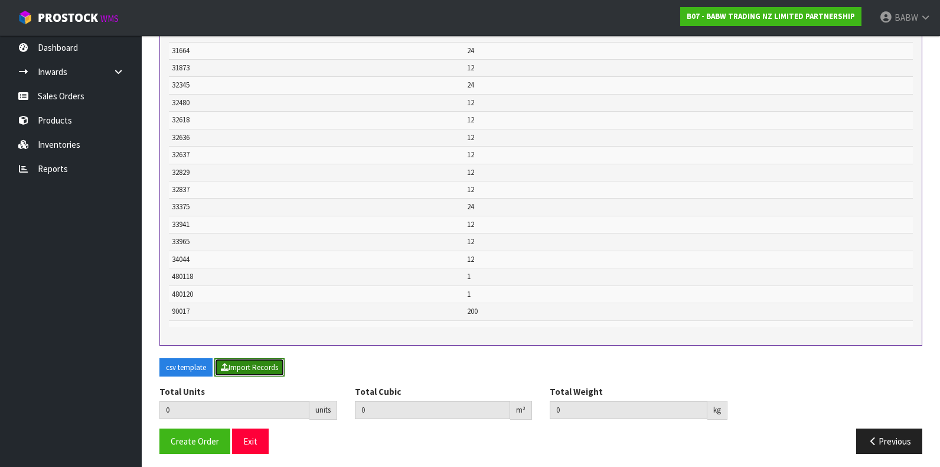
click at [237, 366] on button "Import Records" at bounding box center [249, 367] width 70 height 19
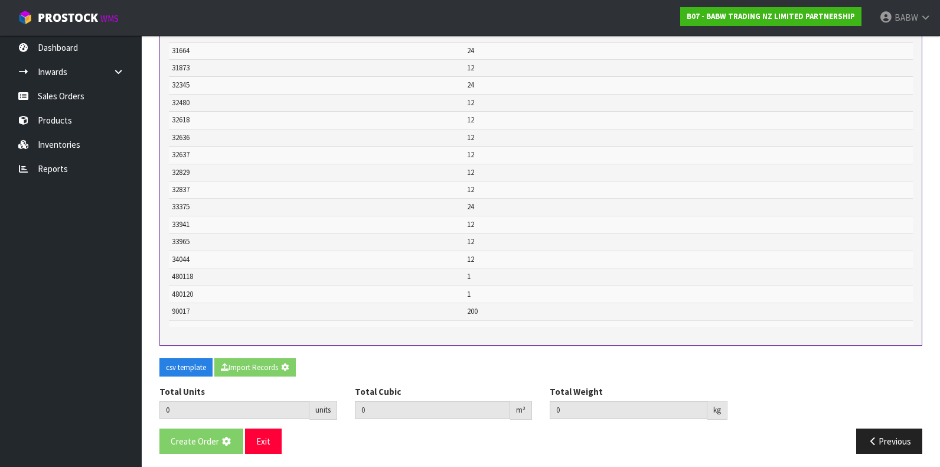
type input "876"
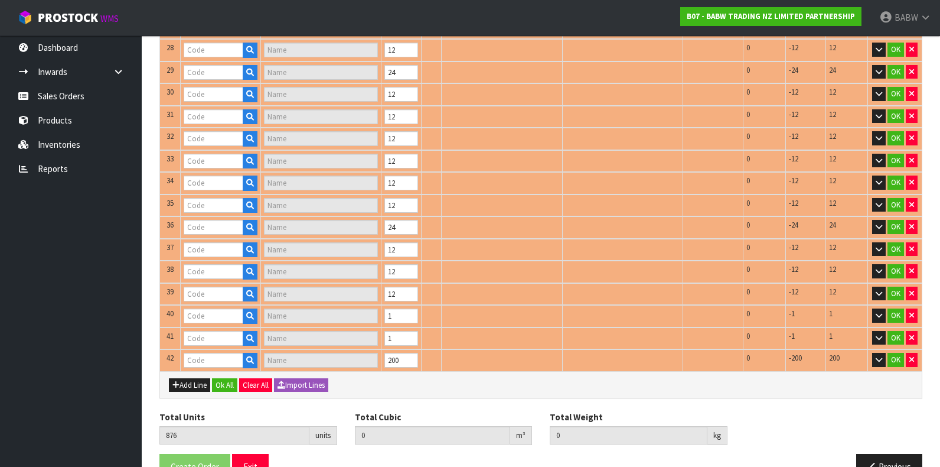
type input "22601"
type input "PAWLETTE"
type input "23324"
type input "OVERALLS"
type input "23283"
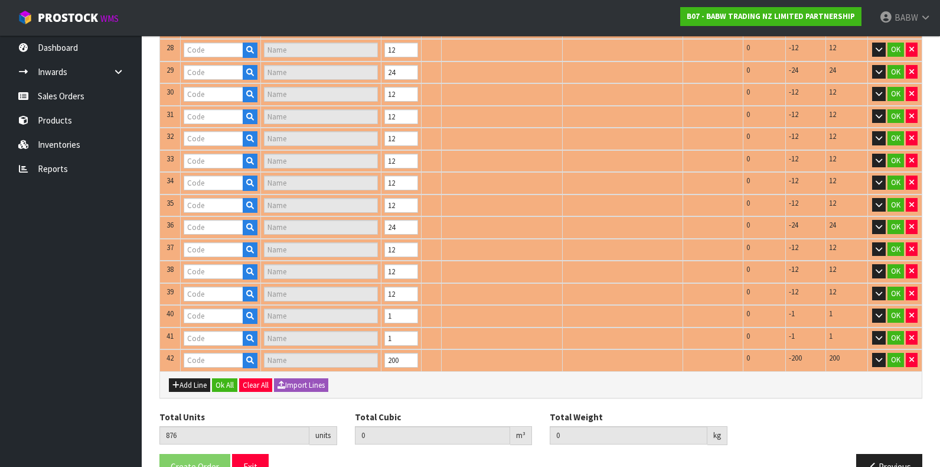
type input "CHASE'S BACKPACK"
type input "24357"
type input "PASTEL SWIRL KIT"
type input "24663"
type input "PINK CUDDLES"
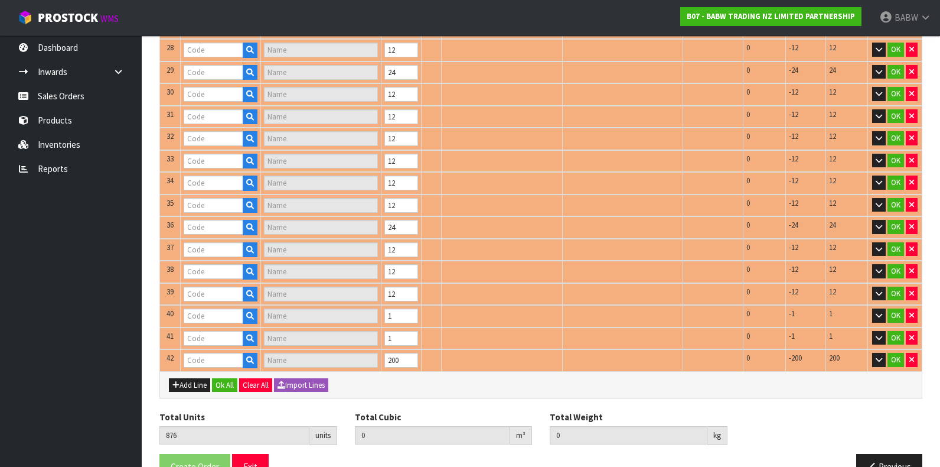
type input "24998"
type input "HI-VIS VEST"
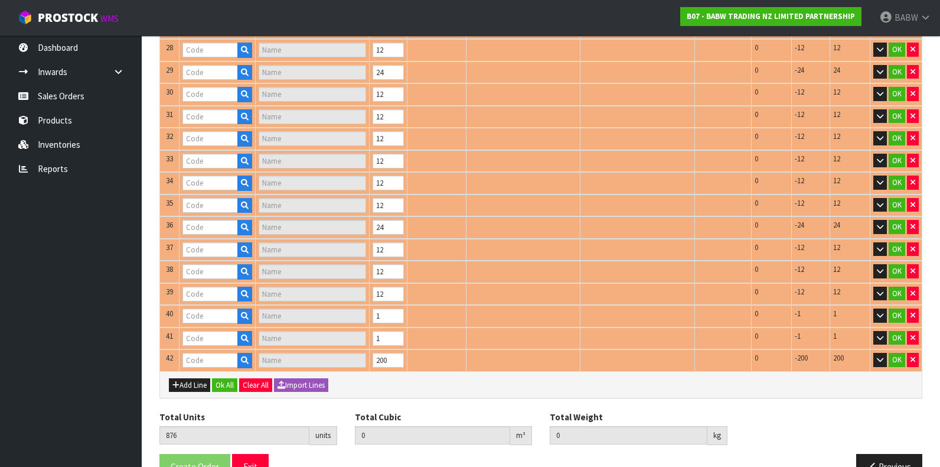
type input "24056"
type input "BEAREMY"
type input "21809"
type input "COOKIES & CREAM PUP"
type input "24935"
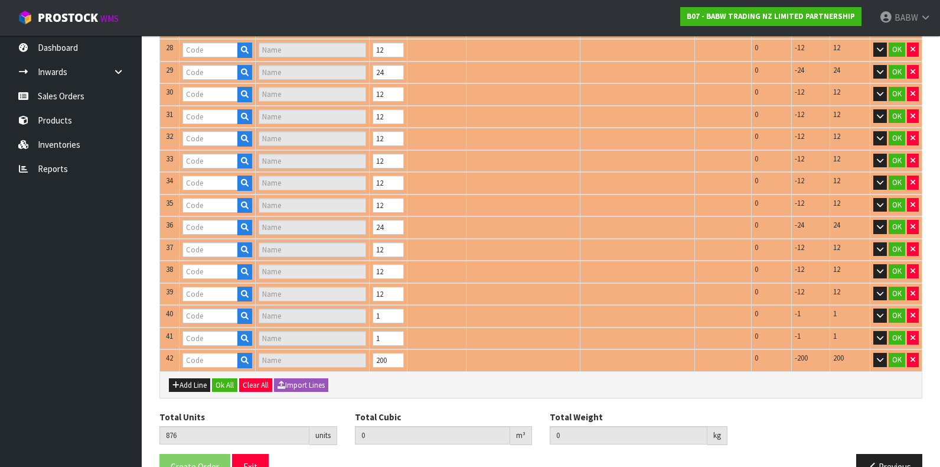
type input "BUILD-A-SND 17"
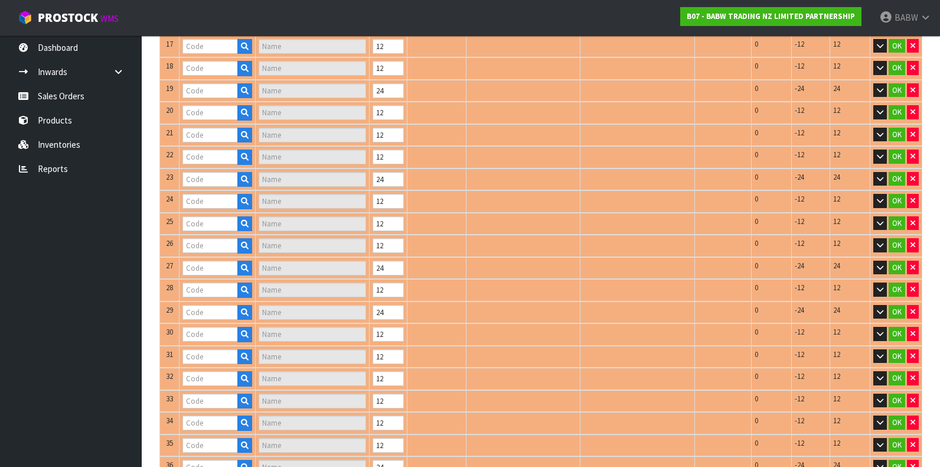
type input "25567"
type input "HAPPY HUGS IV"
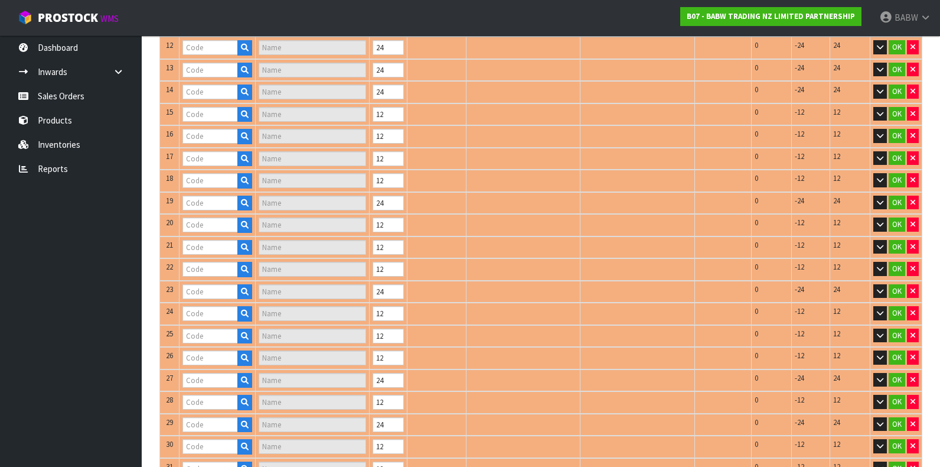
type input "25239"
type input "[PERSON_NAME] CUB"
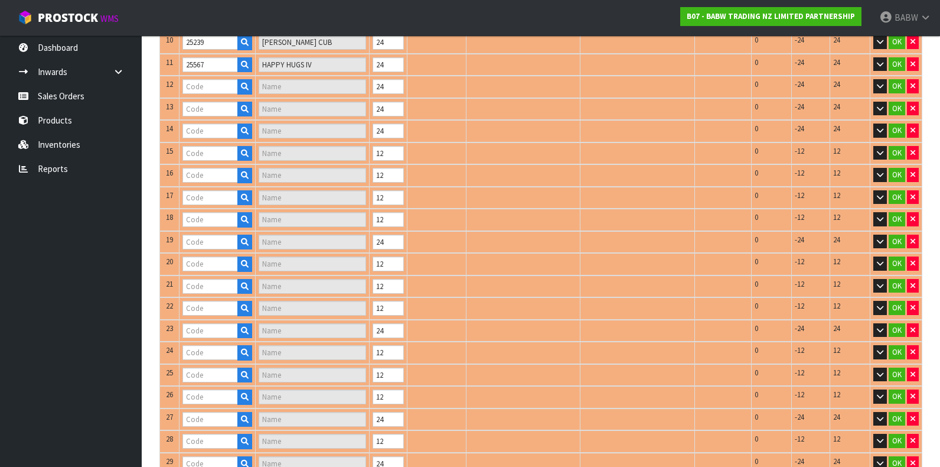
type input "25720"
type input "[PERSON_NAME] CUB"
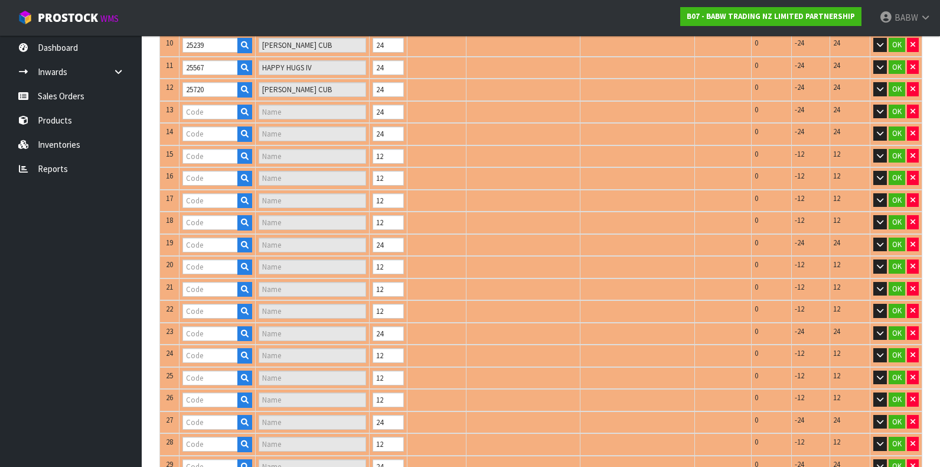
type input "25866"
type input "PASTEL RAINBOW T"
type input "26918"
type input "HAPPY LIL' HIPPO"
type input "27457"
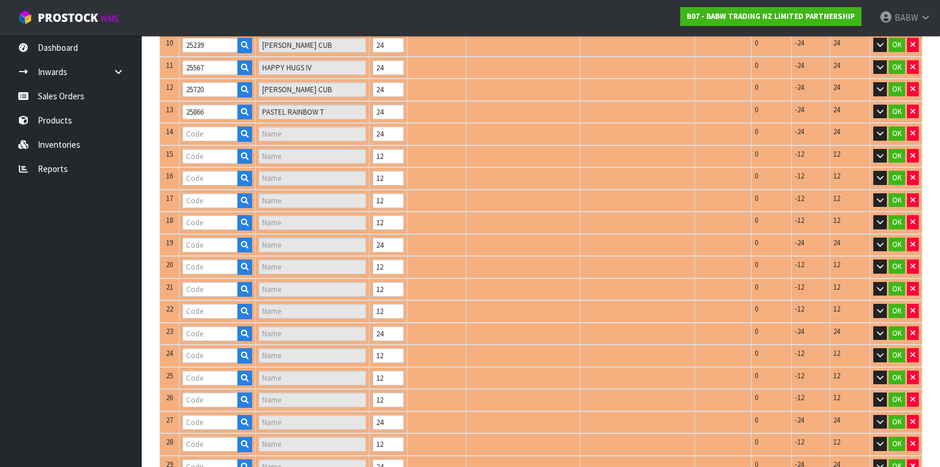
type input "RED RAPTOR"
type input "25992"
type input "BLUE CUDDLES"
type input "26518"
type input "TIMELESS TEDDY 2"
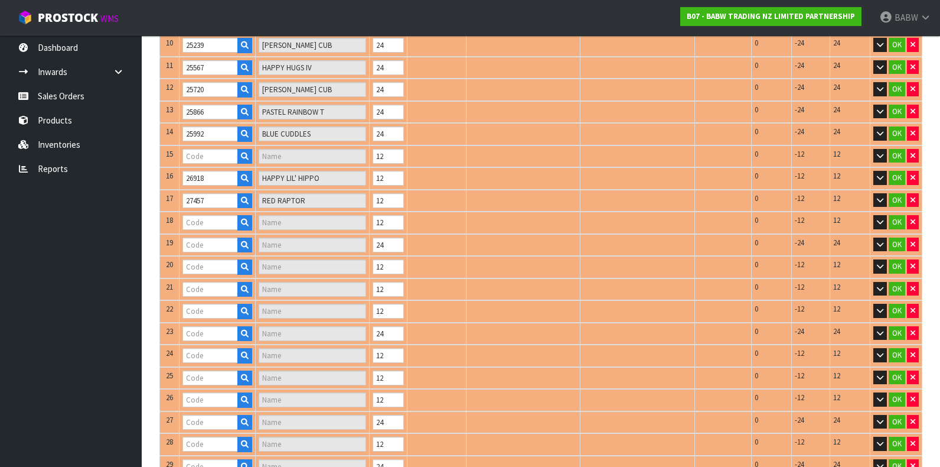
type input "27744"
type input "TOOTHLESS UPDT I"
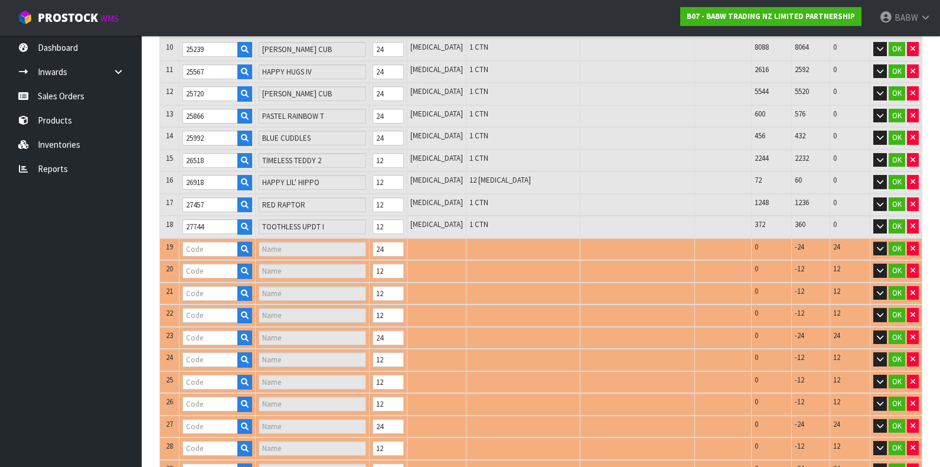
scroll to position [53, 0]
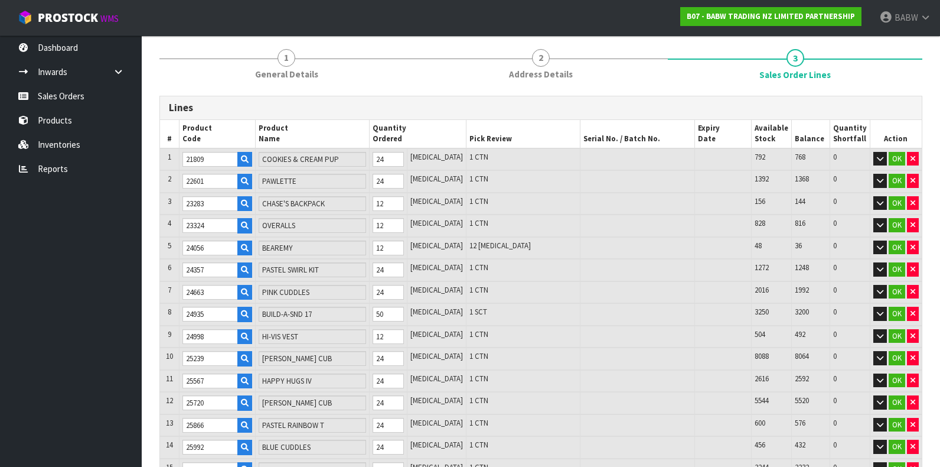
type input "28267"
type input "FUREVER CROWN"
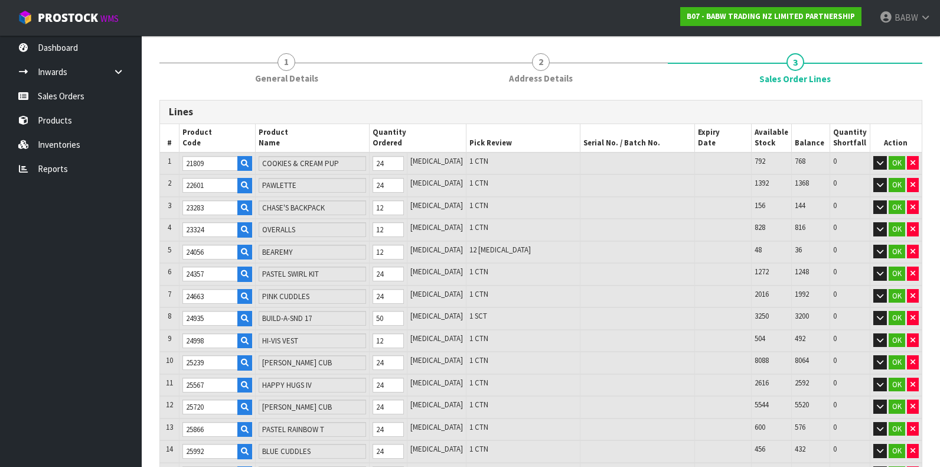
type input "28647"
type input "CHASE PAW PATROL"
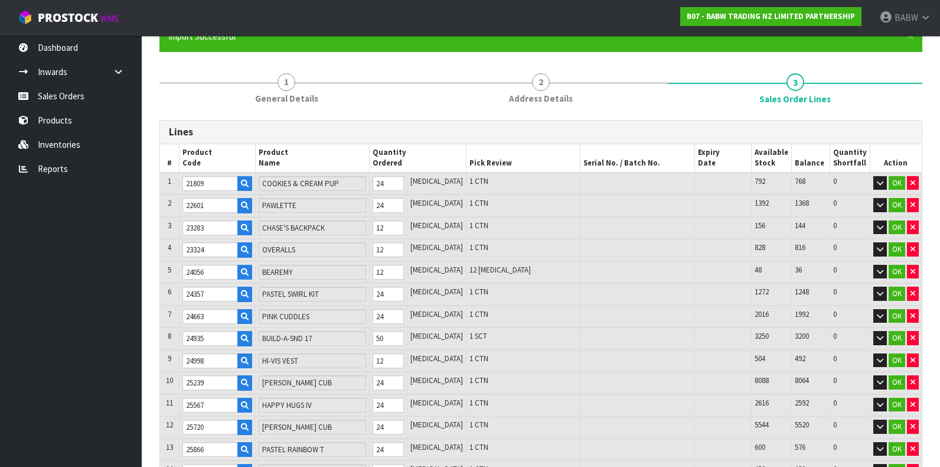
type input "28736"
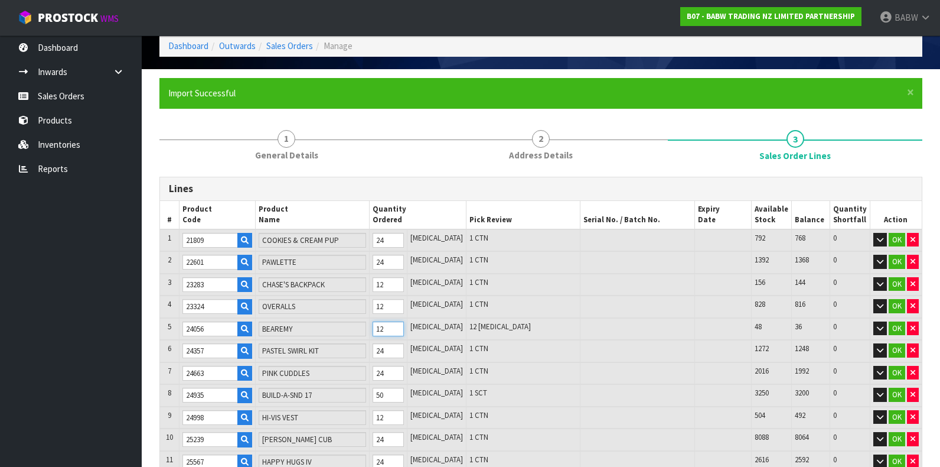
click at [344, 327] on tr "5 24056 [GEOGRAPHIC_DATA] 12 [MEDICAL_DATA] 12 [MEDICAL_DATA] 48 36 0 OK" at bounding box center [541, 329] width 762 height 22
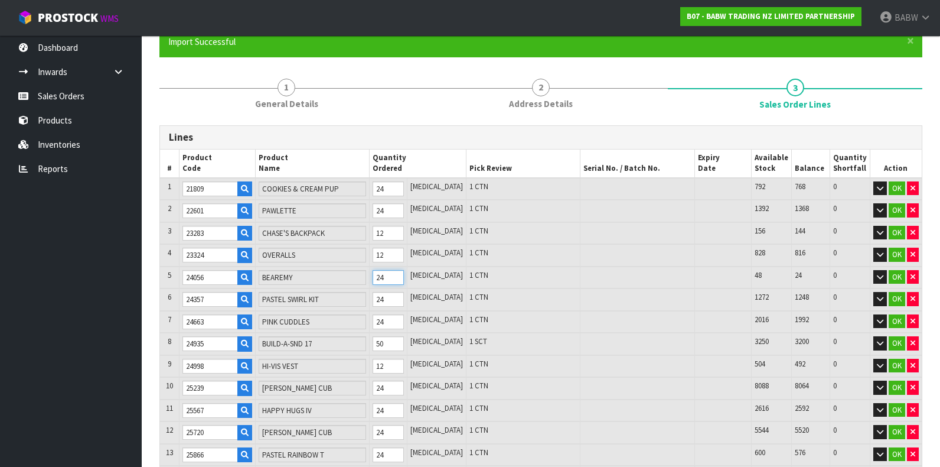
scroll to position [184, 0]
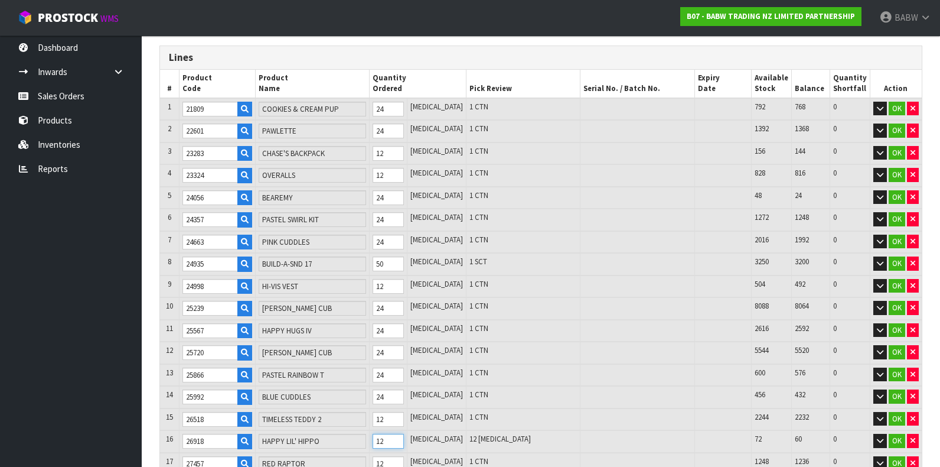
drag, startPoint x: 406, startPoint y: 441, endPoint x: 342, endPoint y: 421, distance: 66.9
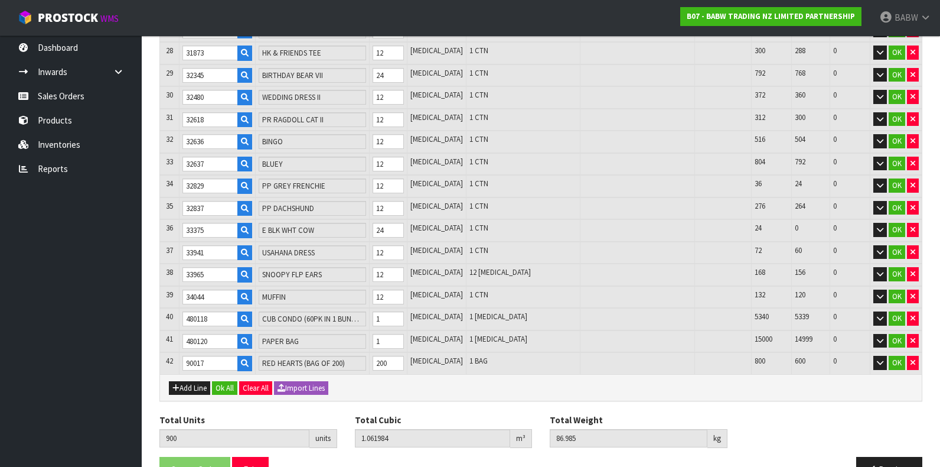
scroll to position [841, 0]
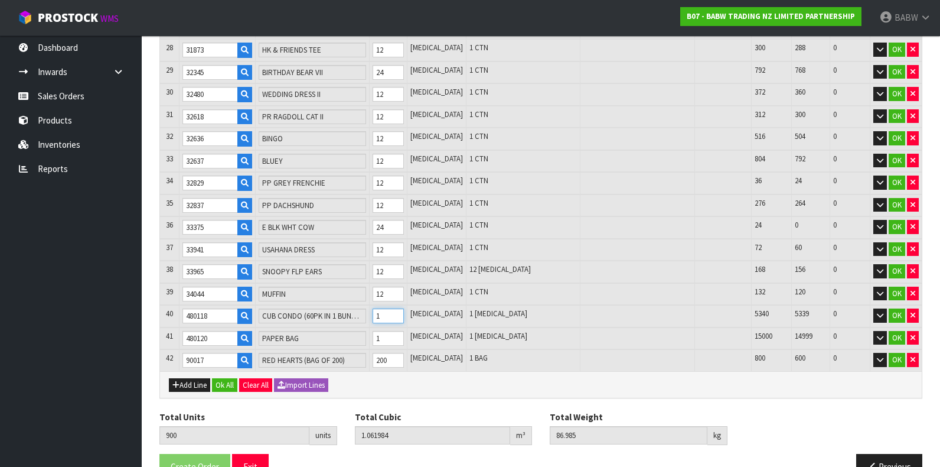
click at [327, 305] on tr "40 480118 CUB CONDO (60PK IN 1 BUNDLE ) 1 [MEDICAL_DATA] 1 [MEDICAL_DATA] 5340 …" at bounding box center [541, 316] width 762 height 22
click at [350, 327] on tr "41 480120 PAPER BAG 1 [MEDICAL_DATA] 1 [MEDICAL_DATA] 15000 14999 0 OK" at bounding box center [541, 338] width 762 height 22
click at [371, 260] on tr "38 33965 SNOOPY FLP EARS 12 [MEDICAL_DATA] 12 [MEDICAL_DATA] 168 156 0 OK" at bounding box center [541, 271] width 762 height 22
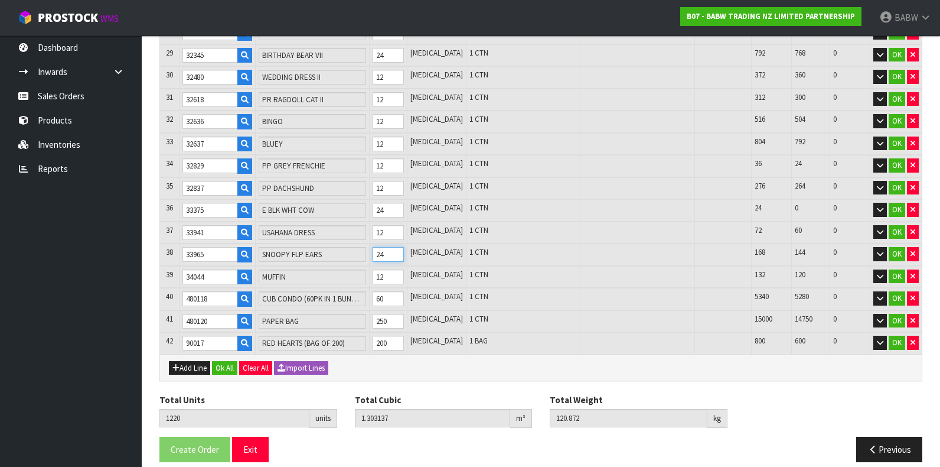
scroll to position [859, 0]
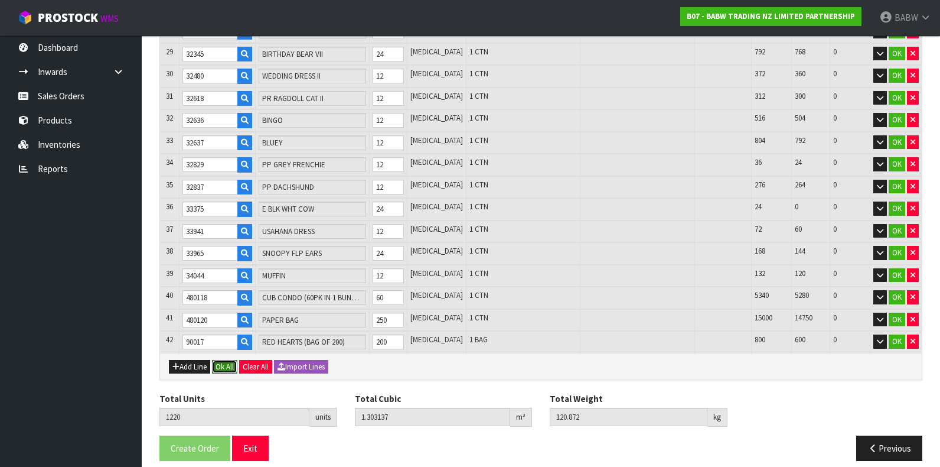
click at [229, 360] on button "Ok All" at bounding box center [224, 367] width 25 height 14
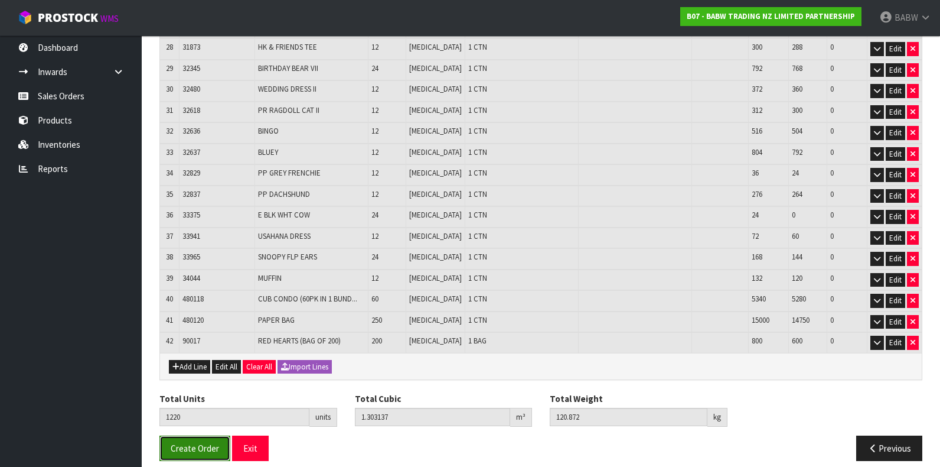
click at [188, 442] on span "Create Order" at bounding box center [195, 447] width 48 height 11
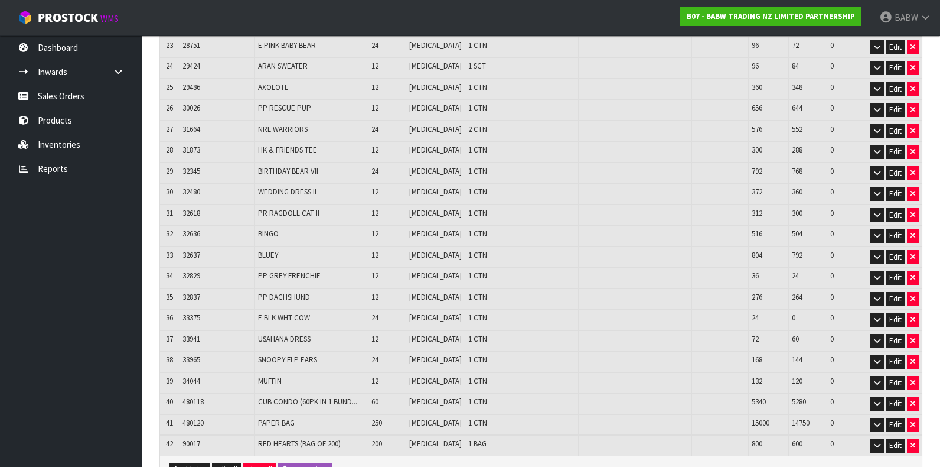
scroll to position [810, 0]
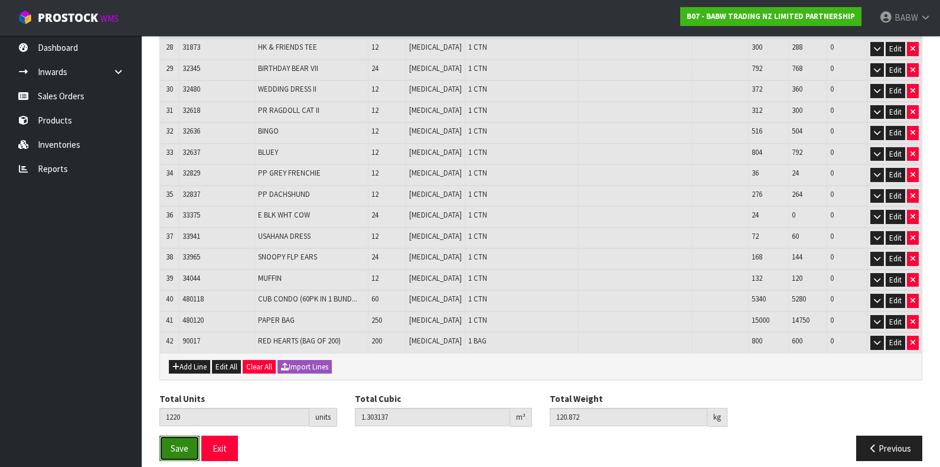
click at [180, 442] on span "Save" at bounding box center [180, 447] width 18 height 11
click at [233, 417] on div "Total Units 1220 units Total Cubic 1.303137 m³ Total Weight 120.872 kg" at bounding box center [541, 413] width 781 height 43
click at [215, 436] on button "Exit" at bounding box center [219, 447] width 37 height 25
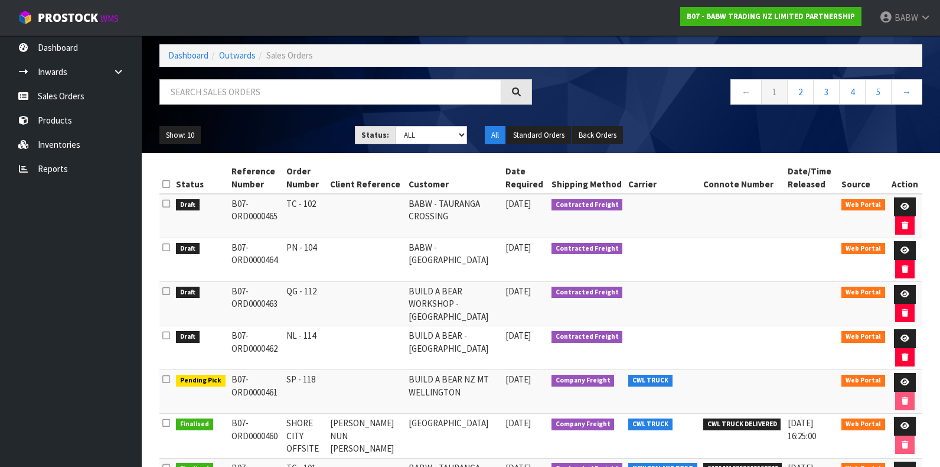
scroll to position [131, 0]
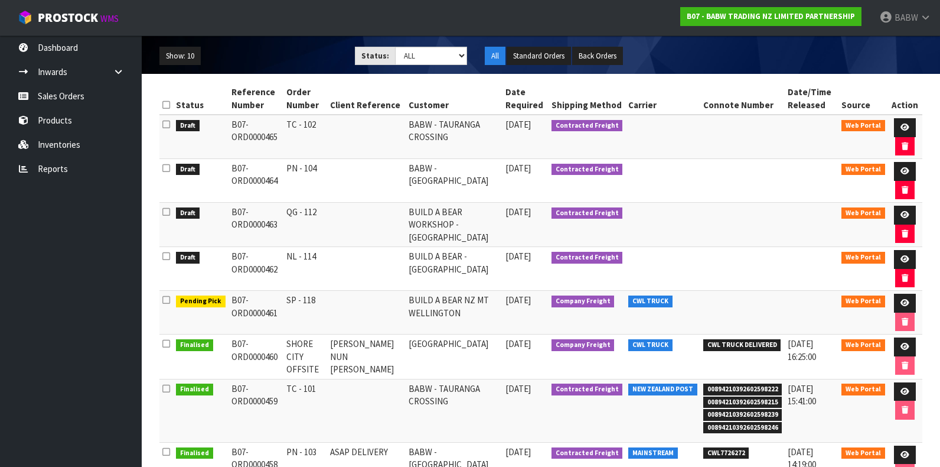
drag, startPoint x: 305, startPoint y: 302, endPoint x: 752, endPoint y: 299, distance: 447.0
click at [752, 299] on tr "Pending Pick B07-ORD0000461 SP - 118 BUILD A BEAR NZ MT WELLINGTON 29/09/2025 C…" at bounding box center [540, 313] width 763 height 44
click at [370, 252] on td at bounding box center [366, 269] width 79 height 44
click at [318, 253] on td "NL - 114" at bounding box center [304, 269] width 43 height 44
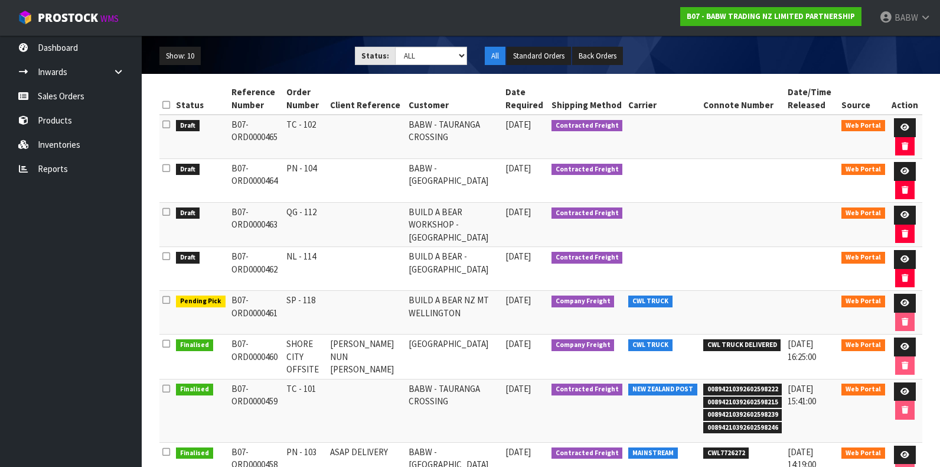
click at [318, 253] on td "NL - 114" at bounding box center [304, 269] width 43 height 44
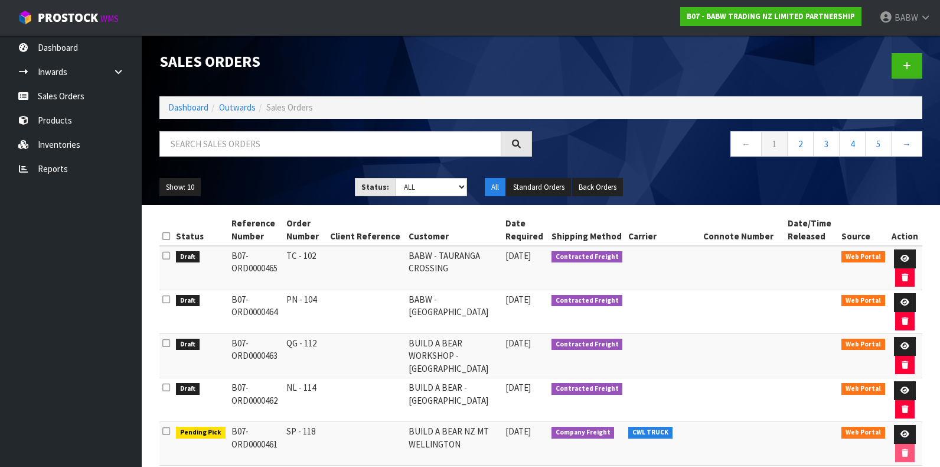
scroll to position [0, 0]
